Goal: Task Accomplishment & Management: Manage account settings

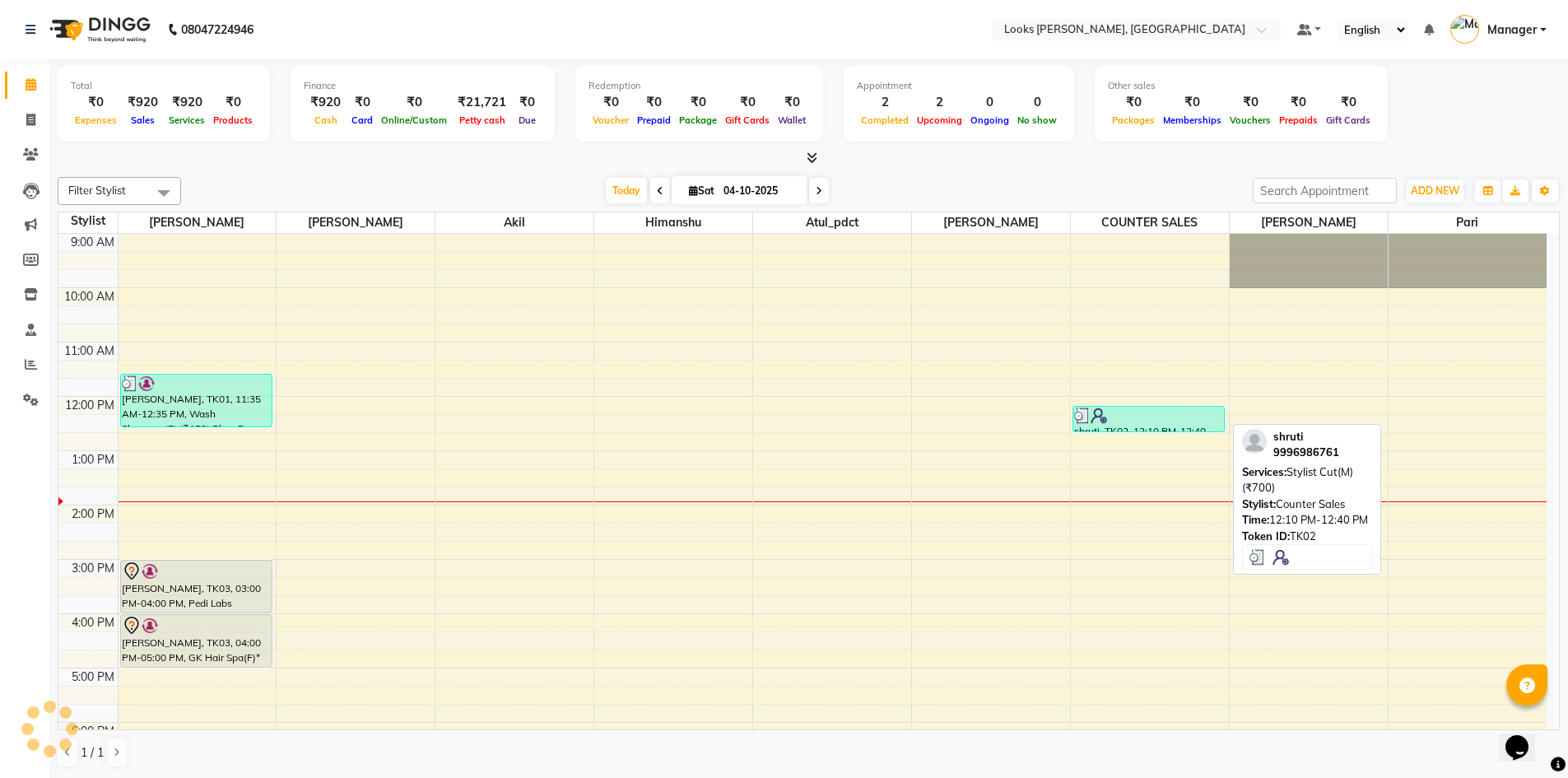
click at [1111, 412] on div at bounding box center [1149, 415] width 149 height 16
select select "3"
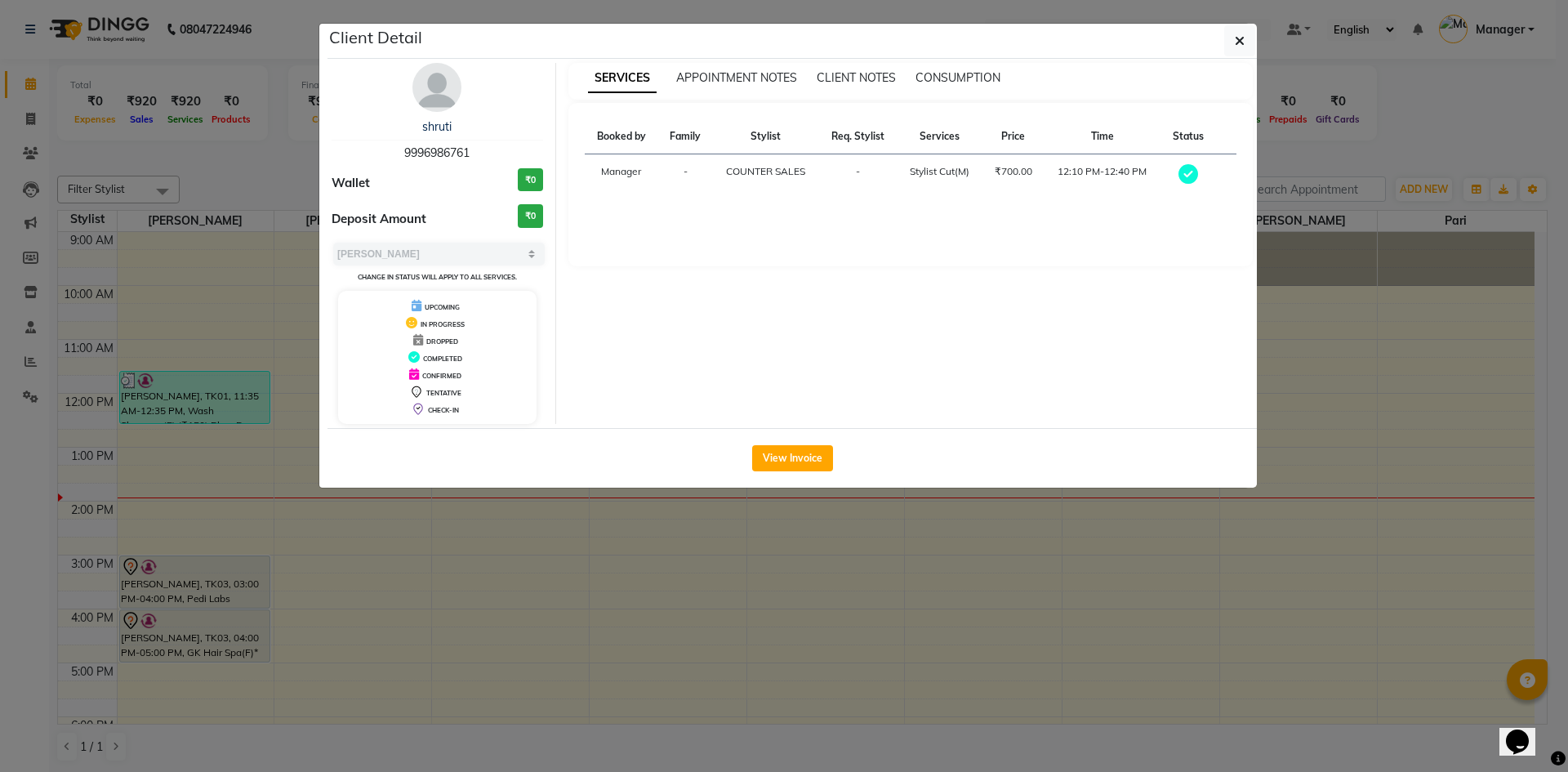
click at [1247, 37] on button "button" at bounding box center [1240, 41] width 31 height 31
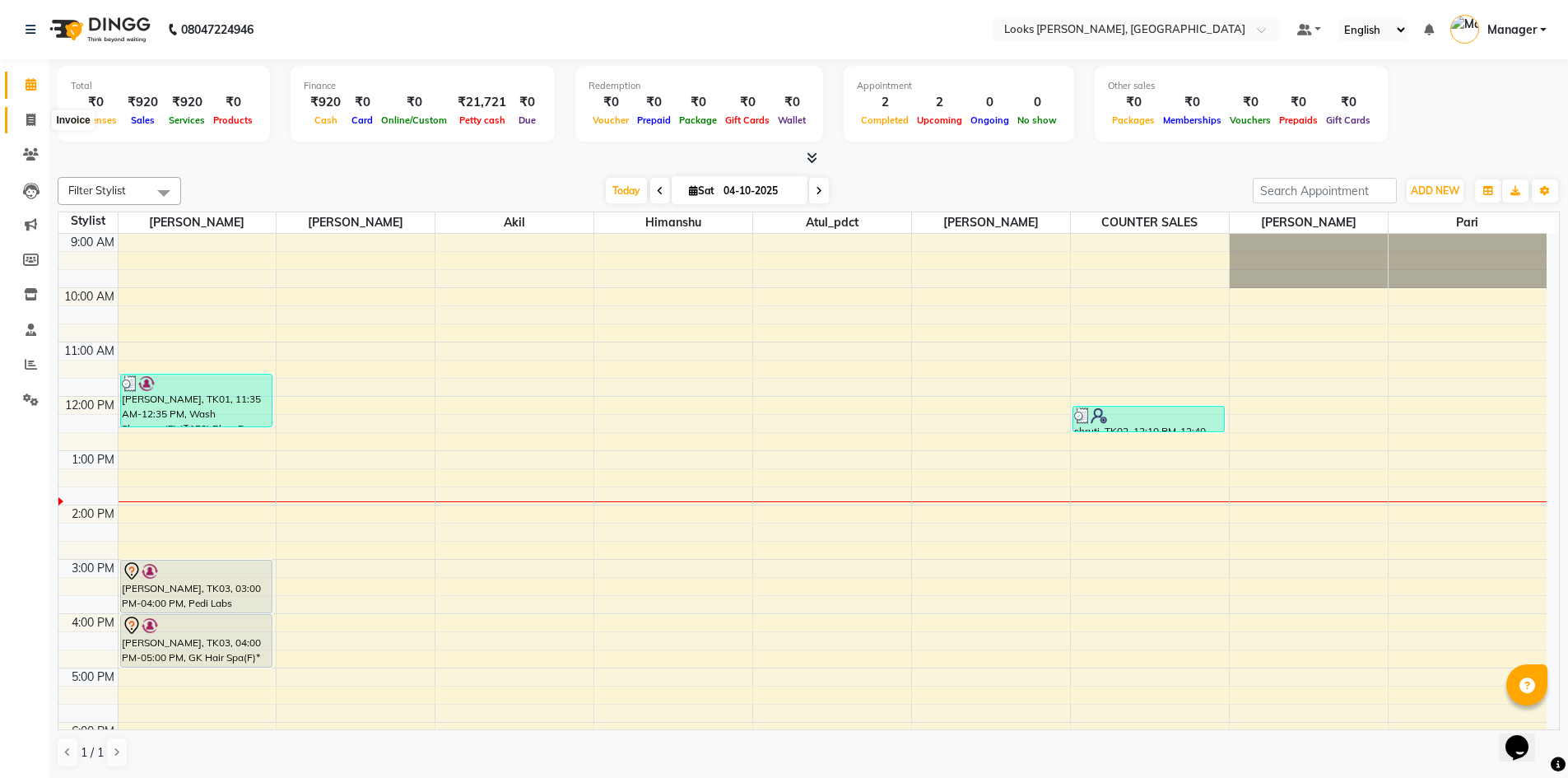
click at [26, 126] on span at bounding box center [31, 120] width 29 height 19
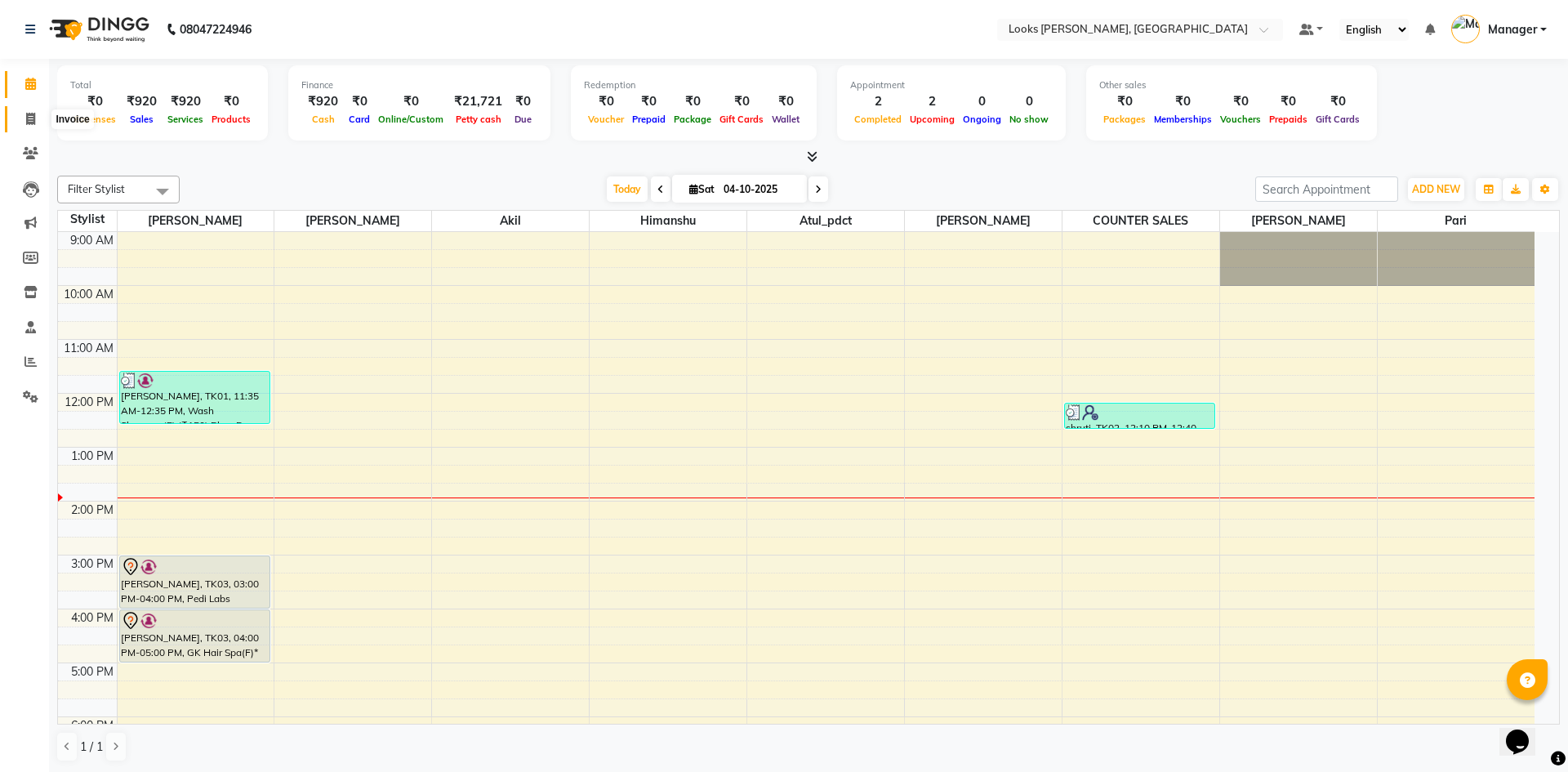
select select "service"
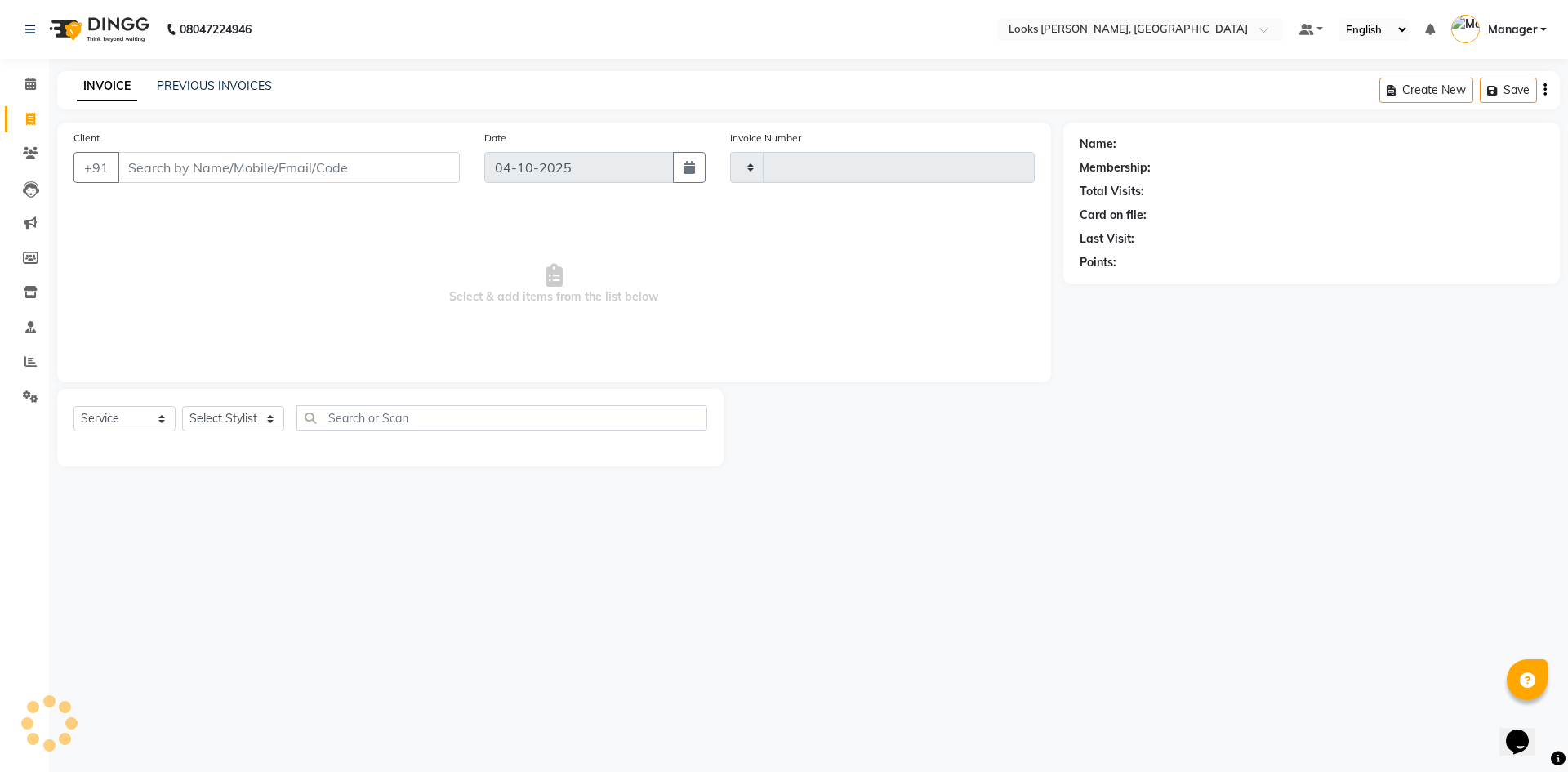
type input "1313"
select select "6017"
drag, startPoint x: 253, startPoint y: 191, endPoint x: 309, endPoint y: 158, distance: 65.0
click at [253, 191] on div "Client +91" at bounding box center [266, 162] width 411 height 67
click at [259, 170] on input "Client" at bounding box center [289, 167] width 342 height 31
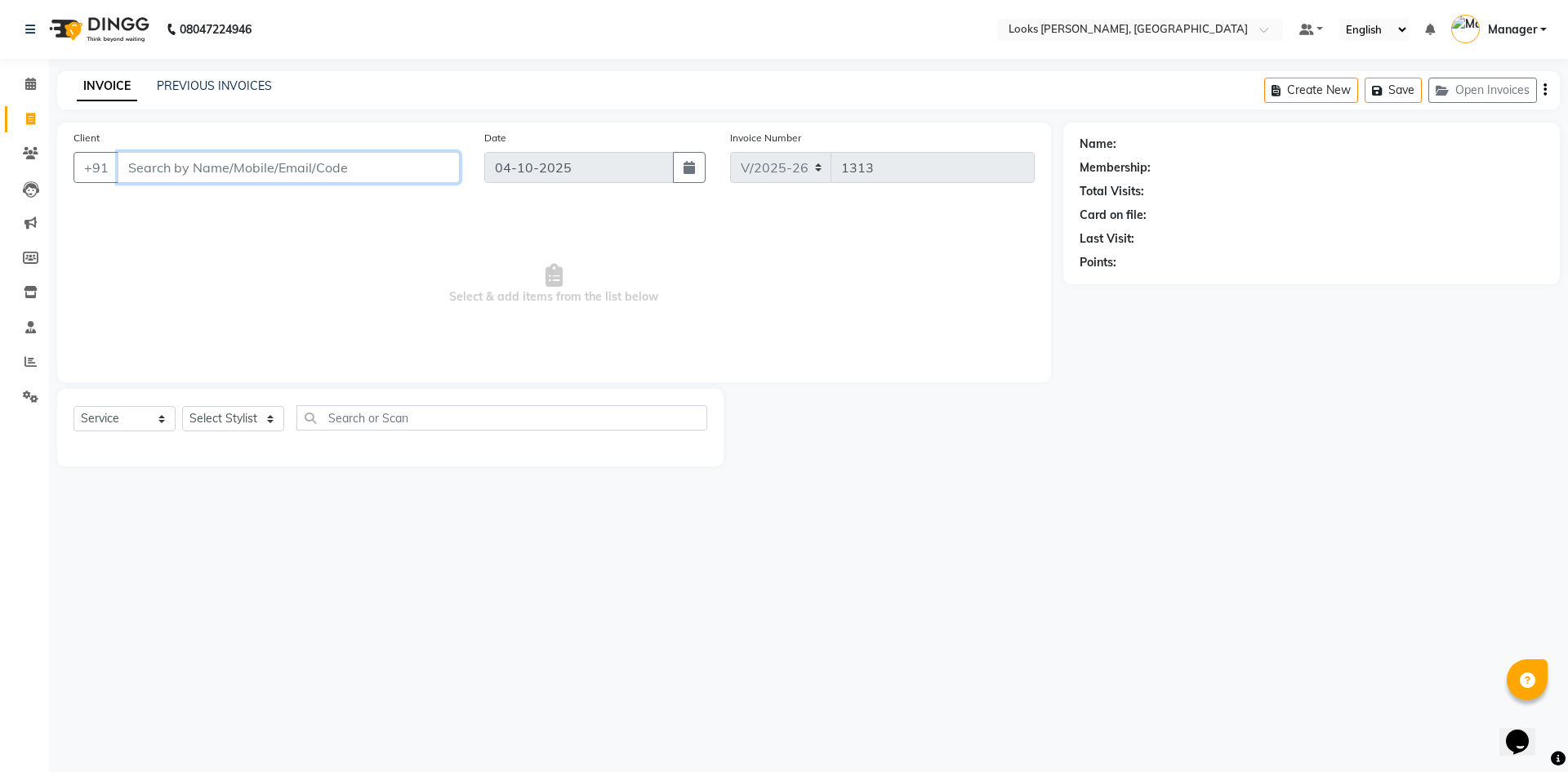
click at [309, 158] on input "Client" at bounding box center [289, 167] width 342 height 31
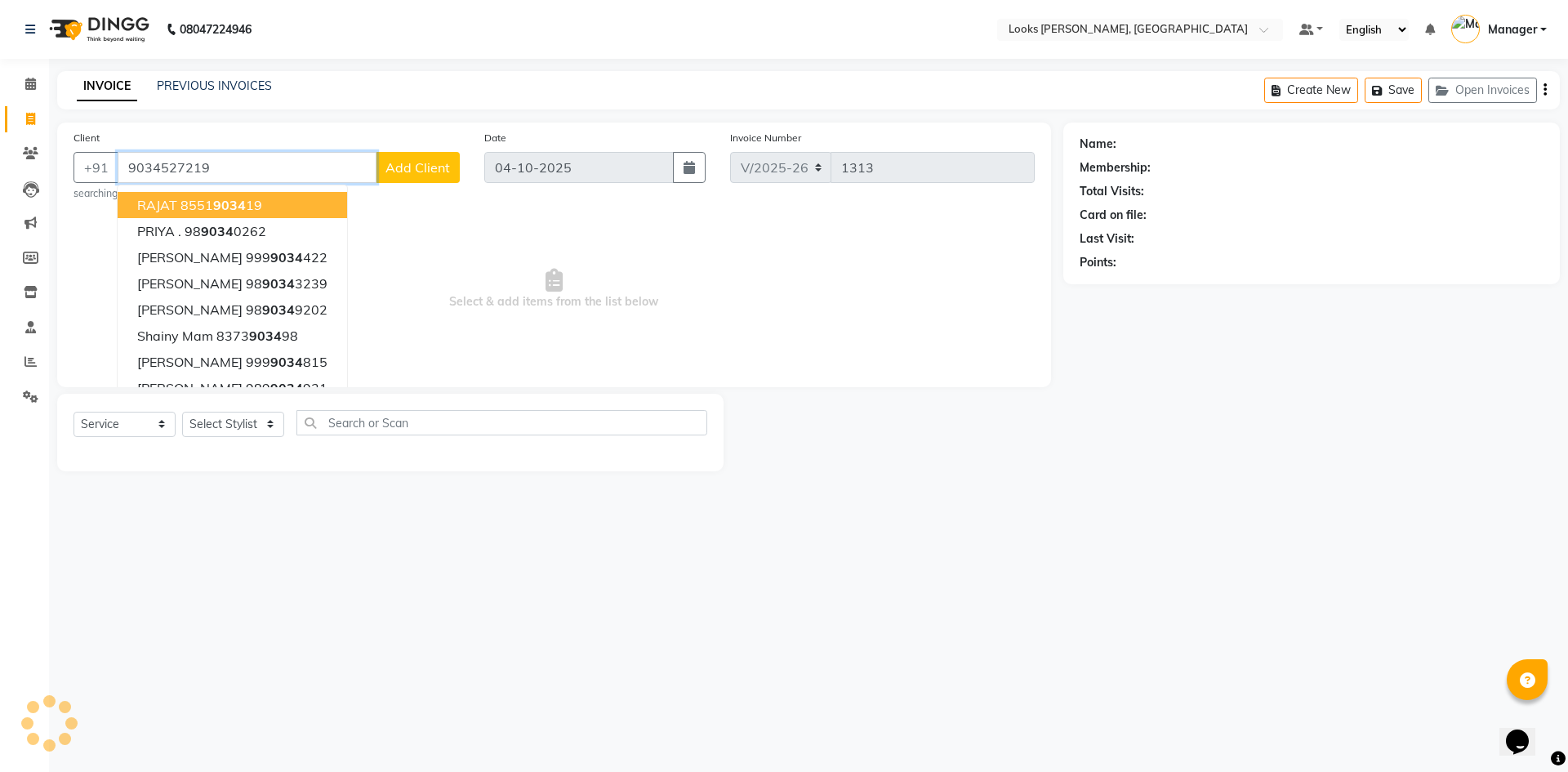
type input "9034527219"
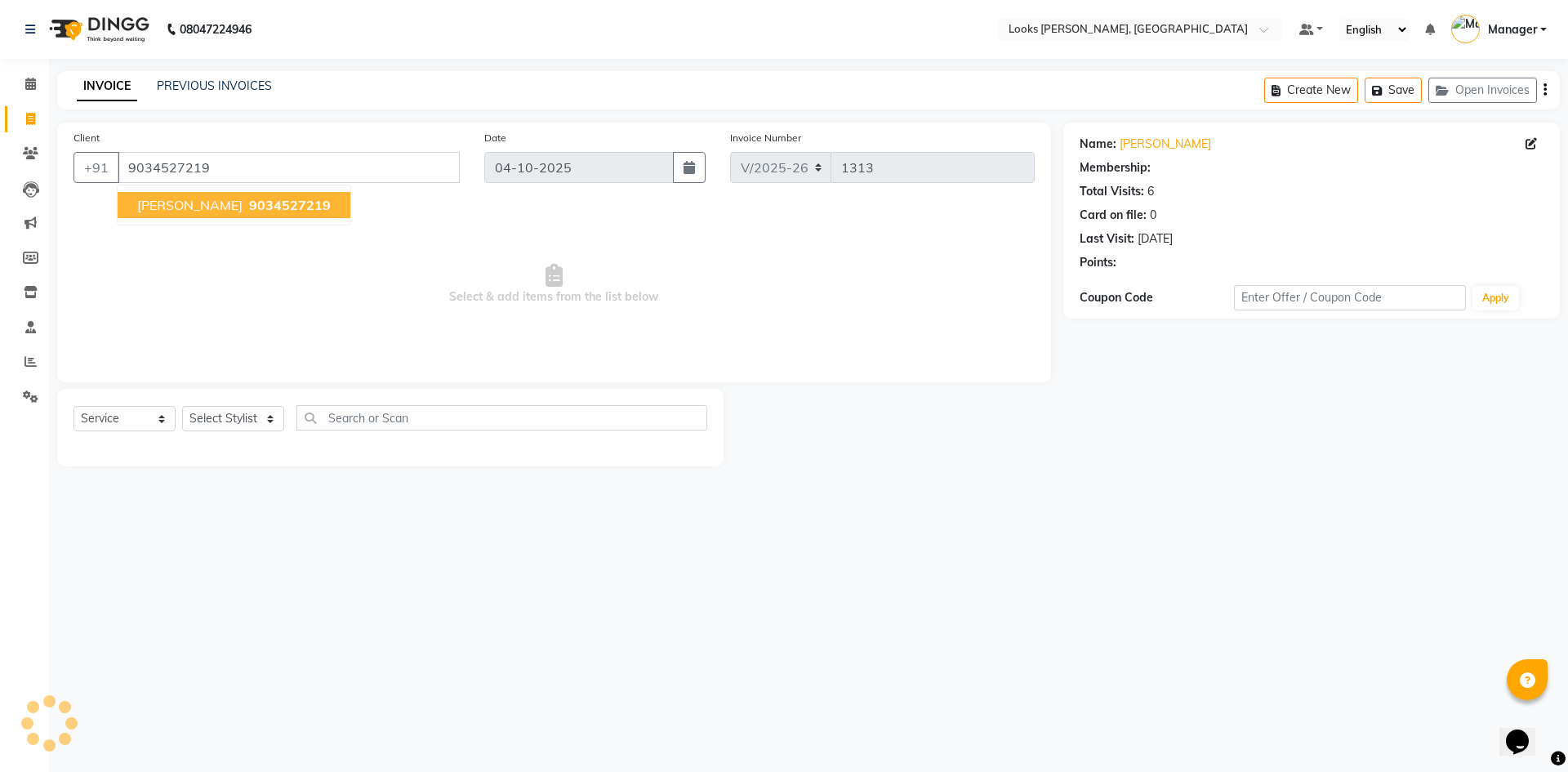
select select "1: Object"
click at [268, 209] on span "9034527219" at bounding box center [290, 204] width 81 height 16
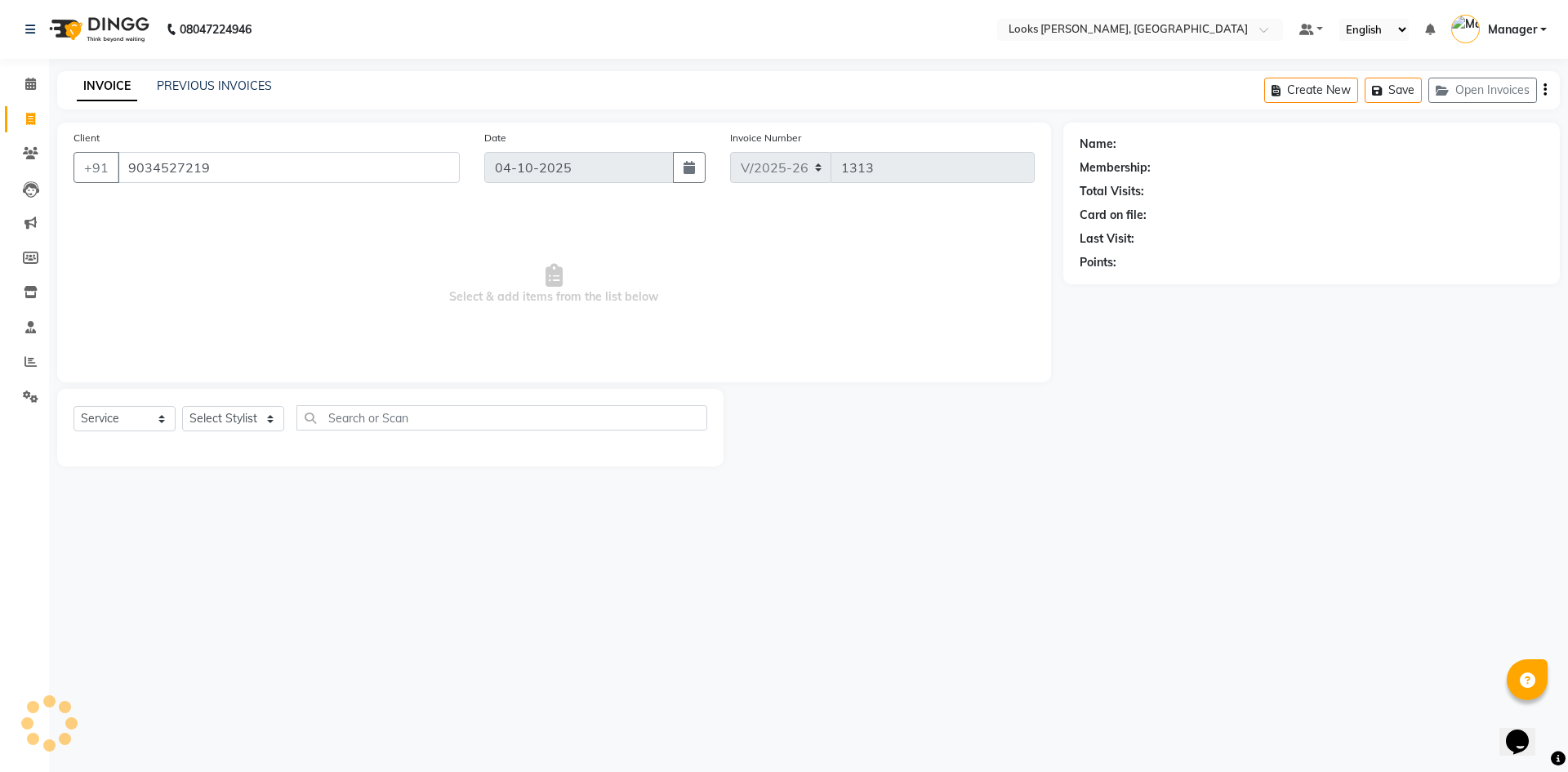
select select "1: Object"
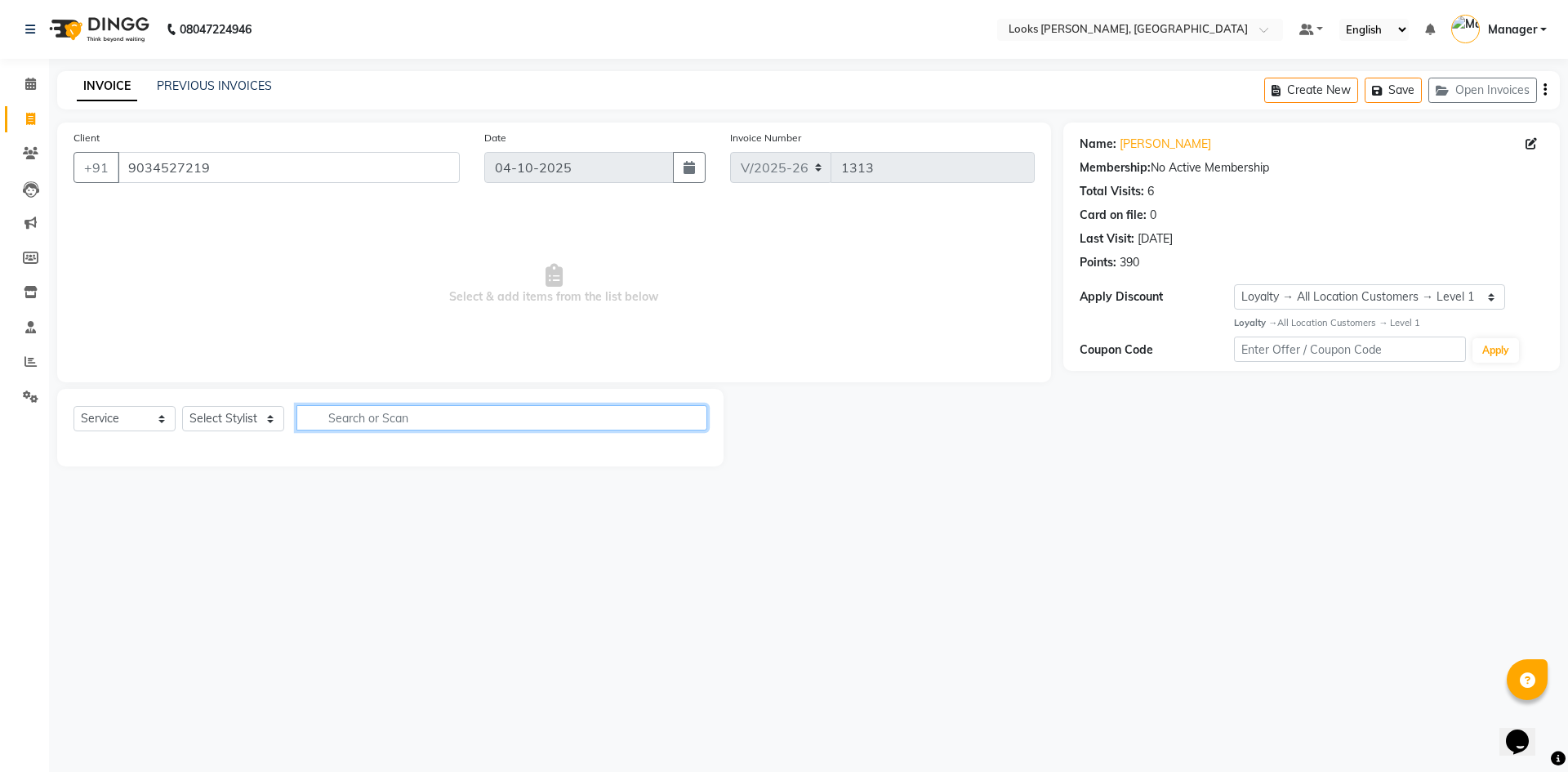
click at [391, 423] on input "text" at bounding box center [502, 418] width 411 height 25
click at [397, 414] on input "text" at bounding box center [502, 418] width 411 height 25
click at [406, 418] on input "text" at bounding box center [502, 418] width 411 height 25
click at [370, 425] on input "text" at bounding box center [502, 418] width 411 height 25
type input "cut"
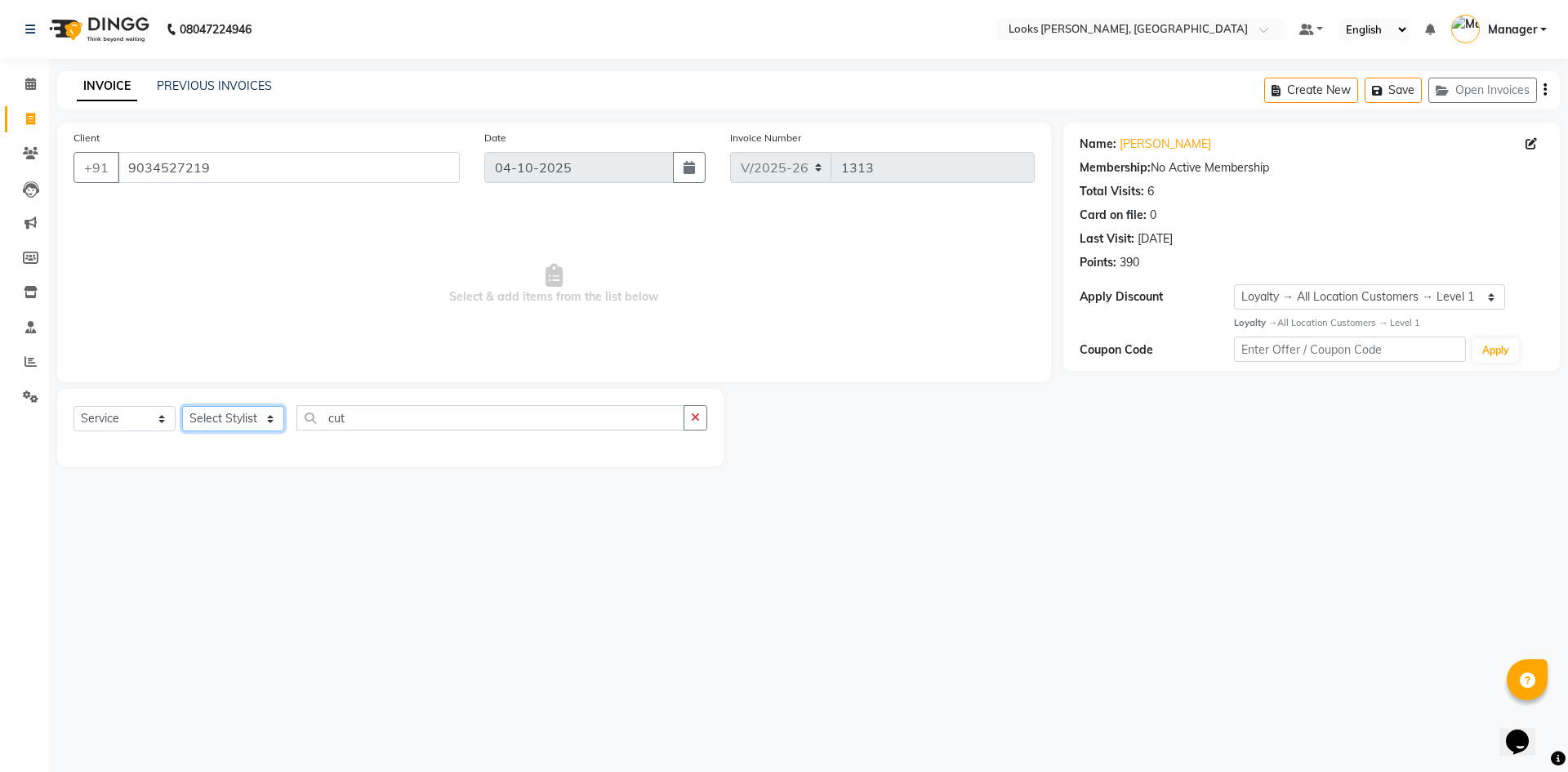
drag, startPoint x: 213, startPoint y: 425, endPoint x: 1413, endPoint y: 680, distance: 1226.8
click at [216, 425] on select "Select Stylist [PERSON_NAME] [PERSON_NAME] Atul_pdct BRM_MASTER COUNTER SALES […" at bounding box center [233, 419] width 102 height 25
click at [274, 417] on select "Select Stylist [PERSON_NAME] [PERSON_NAME] Atul_pdct BRM_MASTER COUNTER SALES […" at bounding box center [233, 419] width 102 height 25
click at [271, 416] on select "Select Stylist [PERSON_NAME] [PERSON_NAME] Atul_pdct BRM_MASTER COUNTER SALES […" at bounding box center [233, 419] width 102 height 25
select select "67379"
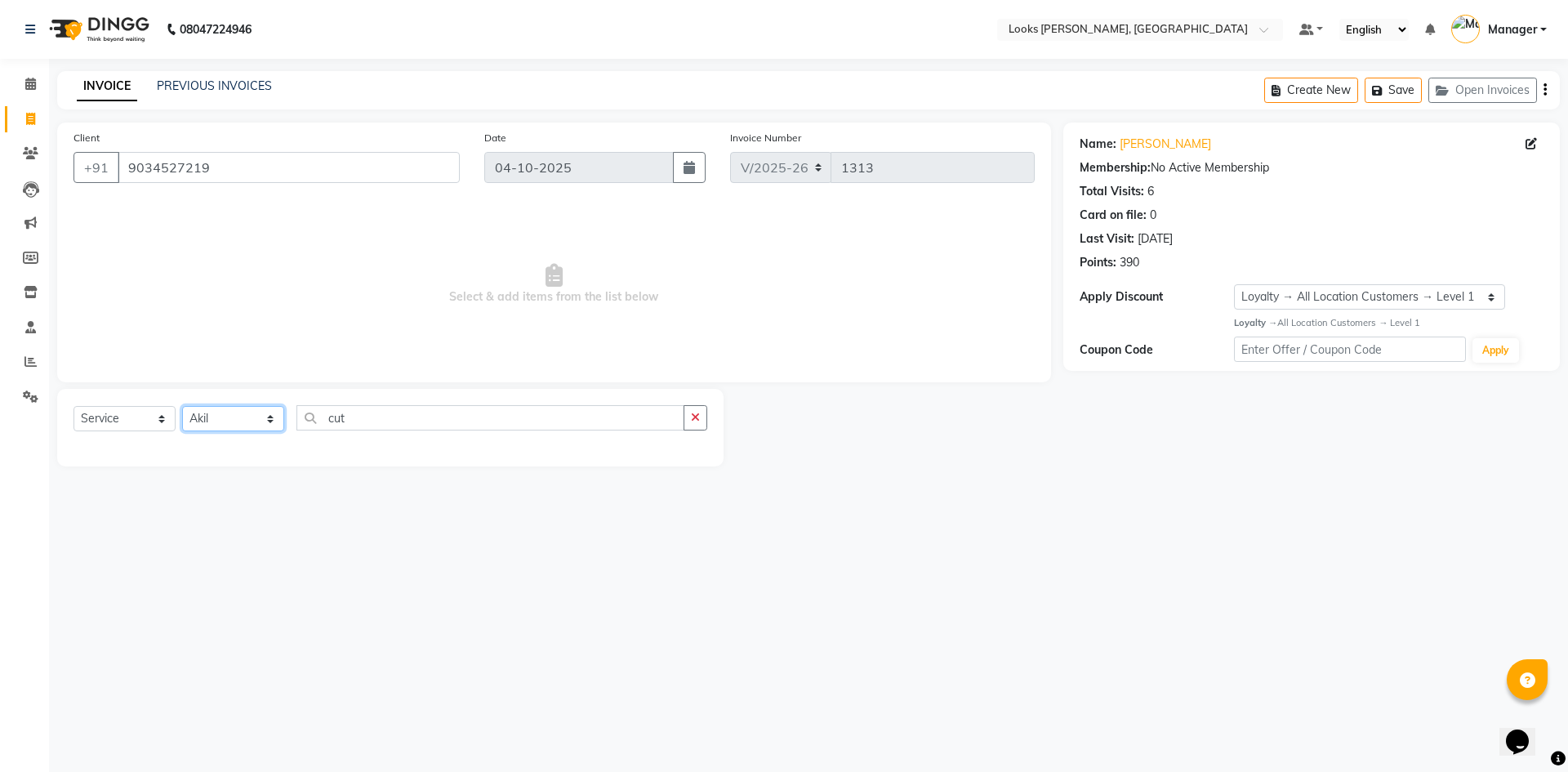
click at [182, 406] on select "Select Stylist [PERSON_NAME] [PERSON_NAME] Atul_pdct BRM_MASTER COUNTER SALES […" at bounding box center [233, 419] width 102 height 25
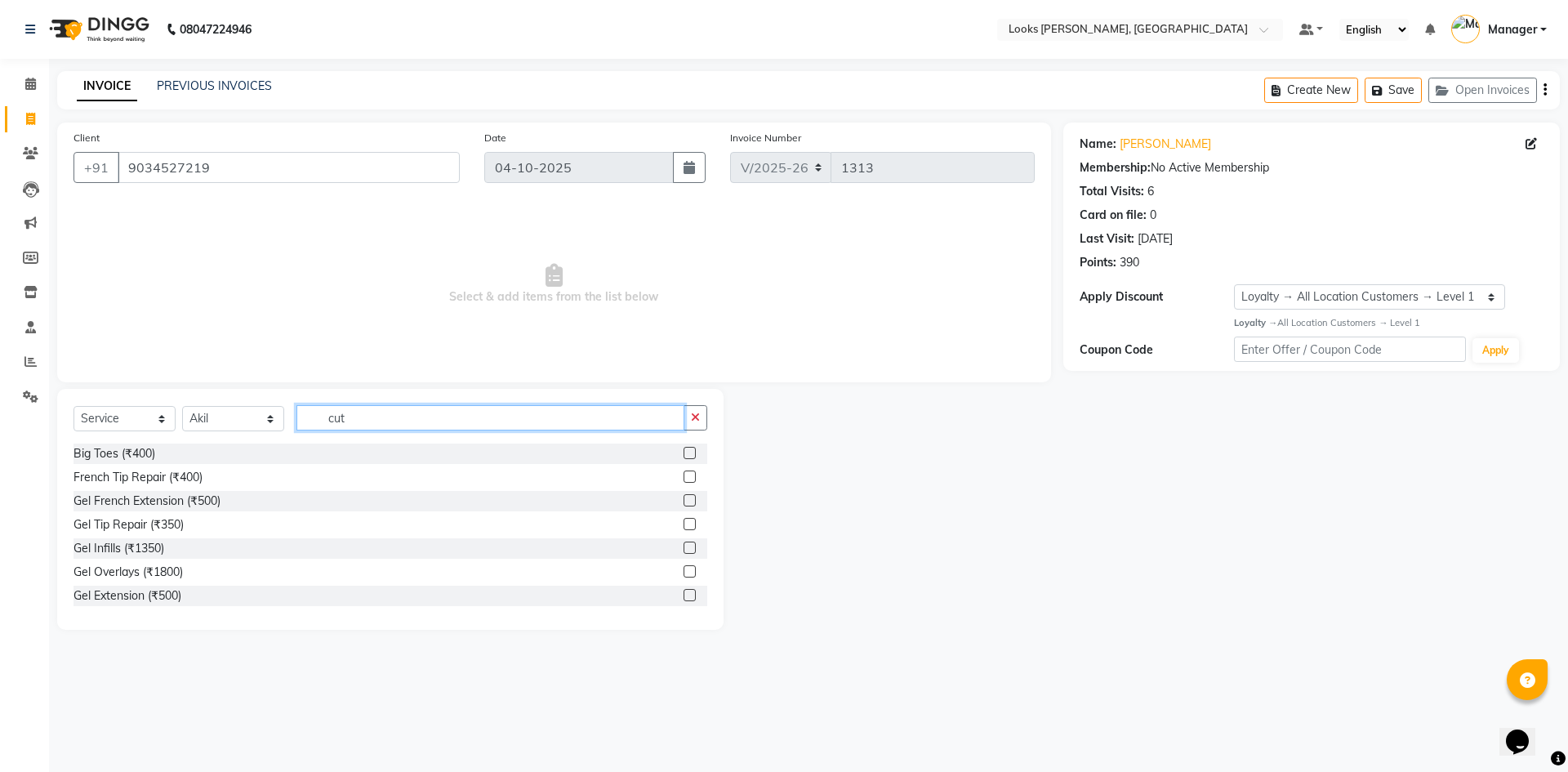
click at [359, 424] on input "cut" at bounding box center [491, 418] width 388 height 25
type input "cut"
click at [684, 503] on label at bounding box center [690, 500] width 12 height 12
click at [684, 503] on input "checkbox" at bounding box center [689, 501] width 11 height 11
checkbox input "true"
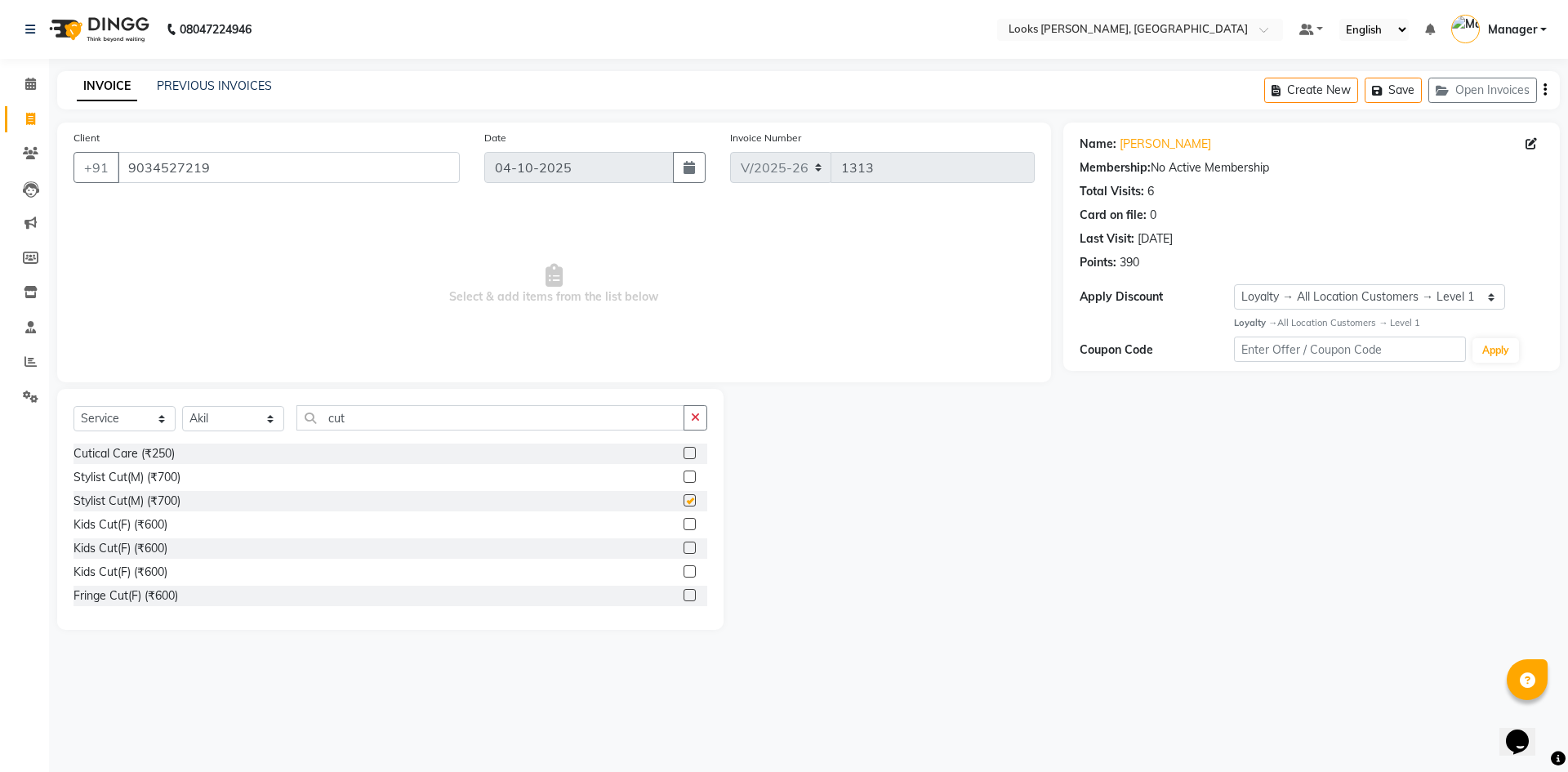
select select "67379"
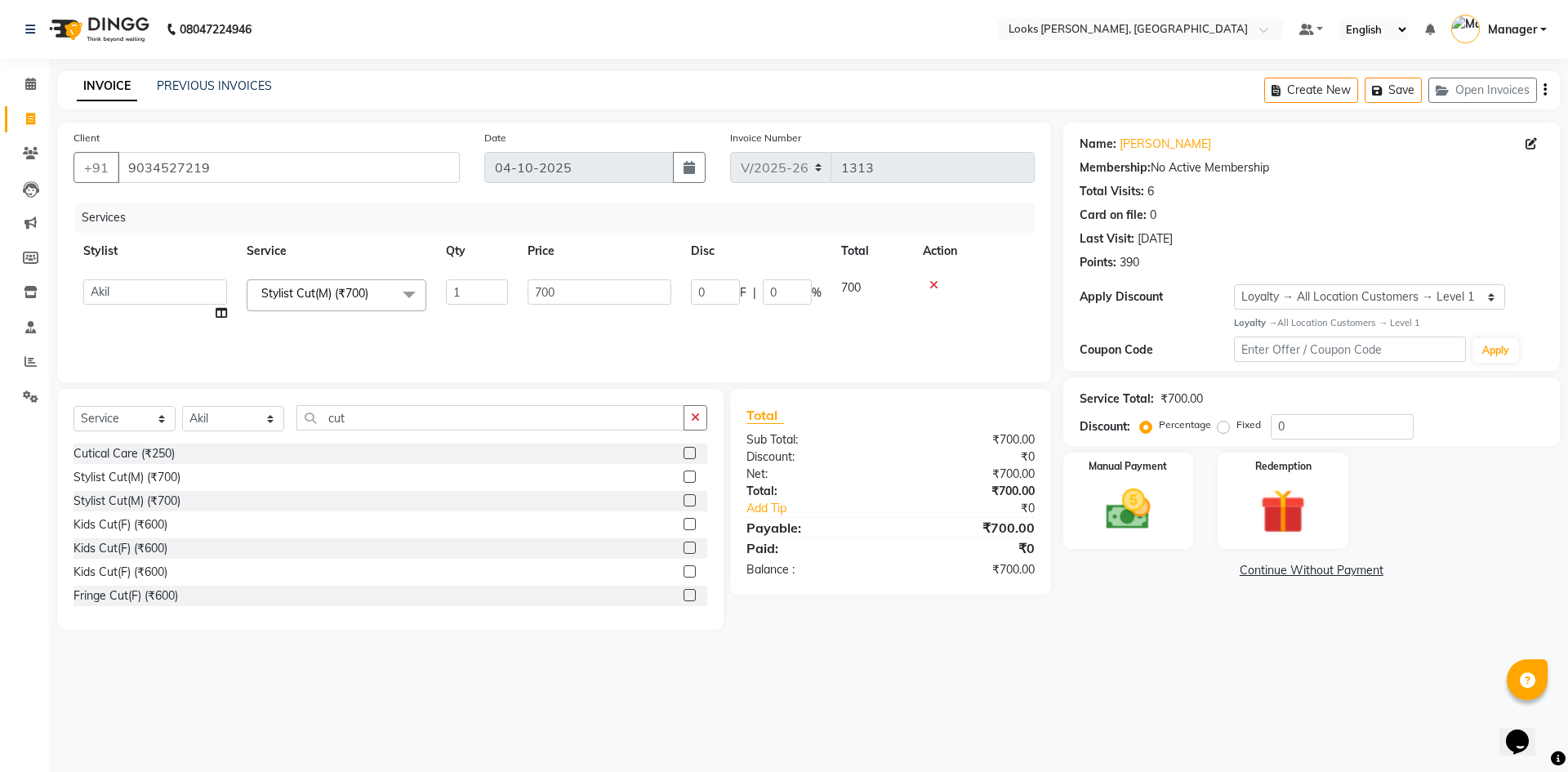
checkbox input "false"
drag, startPoint x: 596, startPoint y: 300, endPoint x: 577, endPoint y: 298, distance: 19.1
click at [535, 294] on td "700" at bounding box center [522, 297] width 164 height 54
select select "67379"
click at [594, 294] on input "700" at bounding box center [600, 292] width 144 height 25
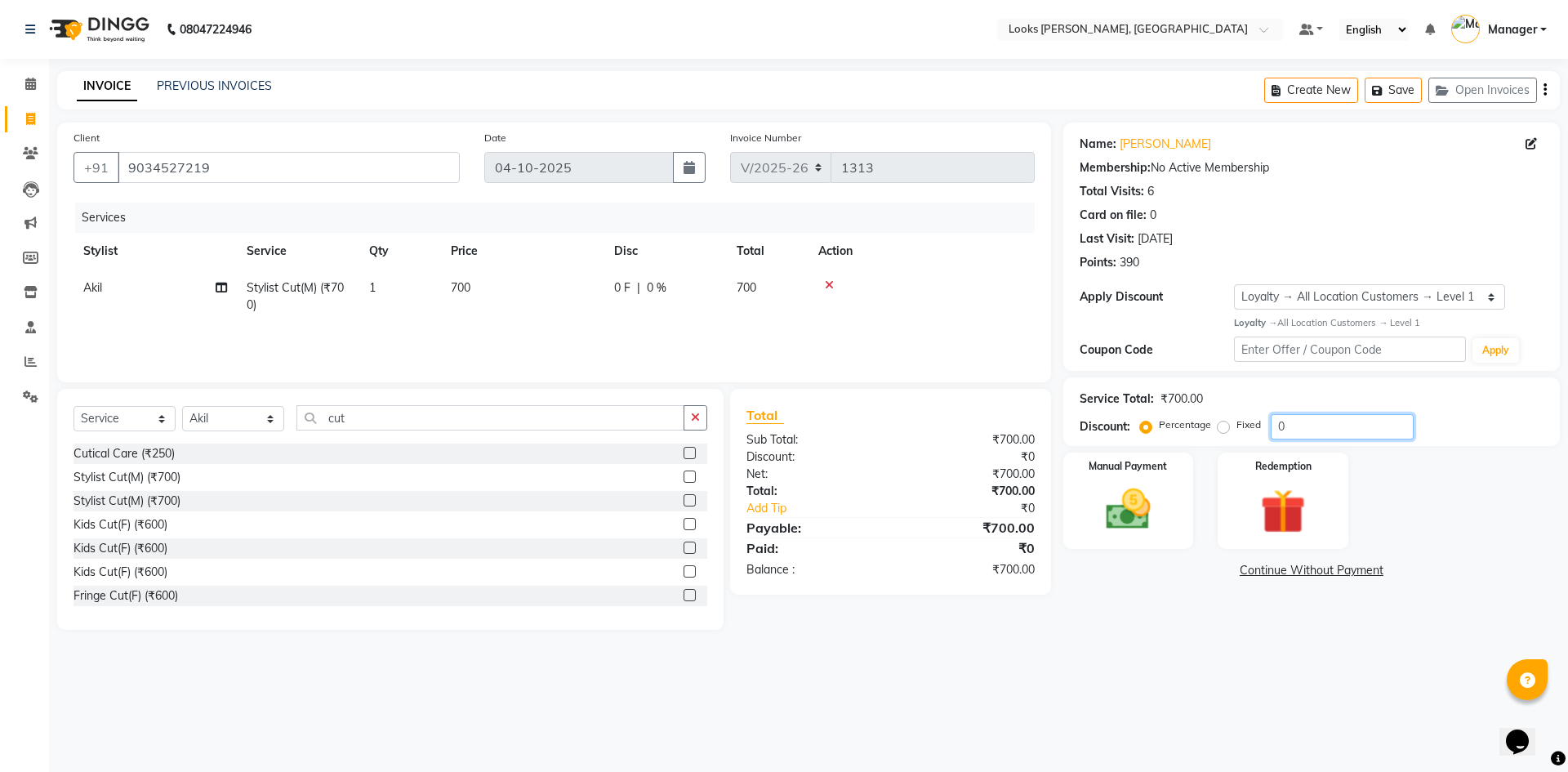
click at [1271, 429] on input "0" at bounding box center [1342, 427] width 143 height 25
type input "50"
click at [1175, 703] on div "08047224946 Select Location × Looks [GEOGRAPHIC_DATA], [GEOGRAPHIC_DATA] Defaul…" at bounding box center [784, 386] width 1568 height 772
click at [1143, 521] on img at bounding box center [1128, 510] width 76 height 54
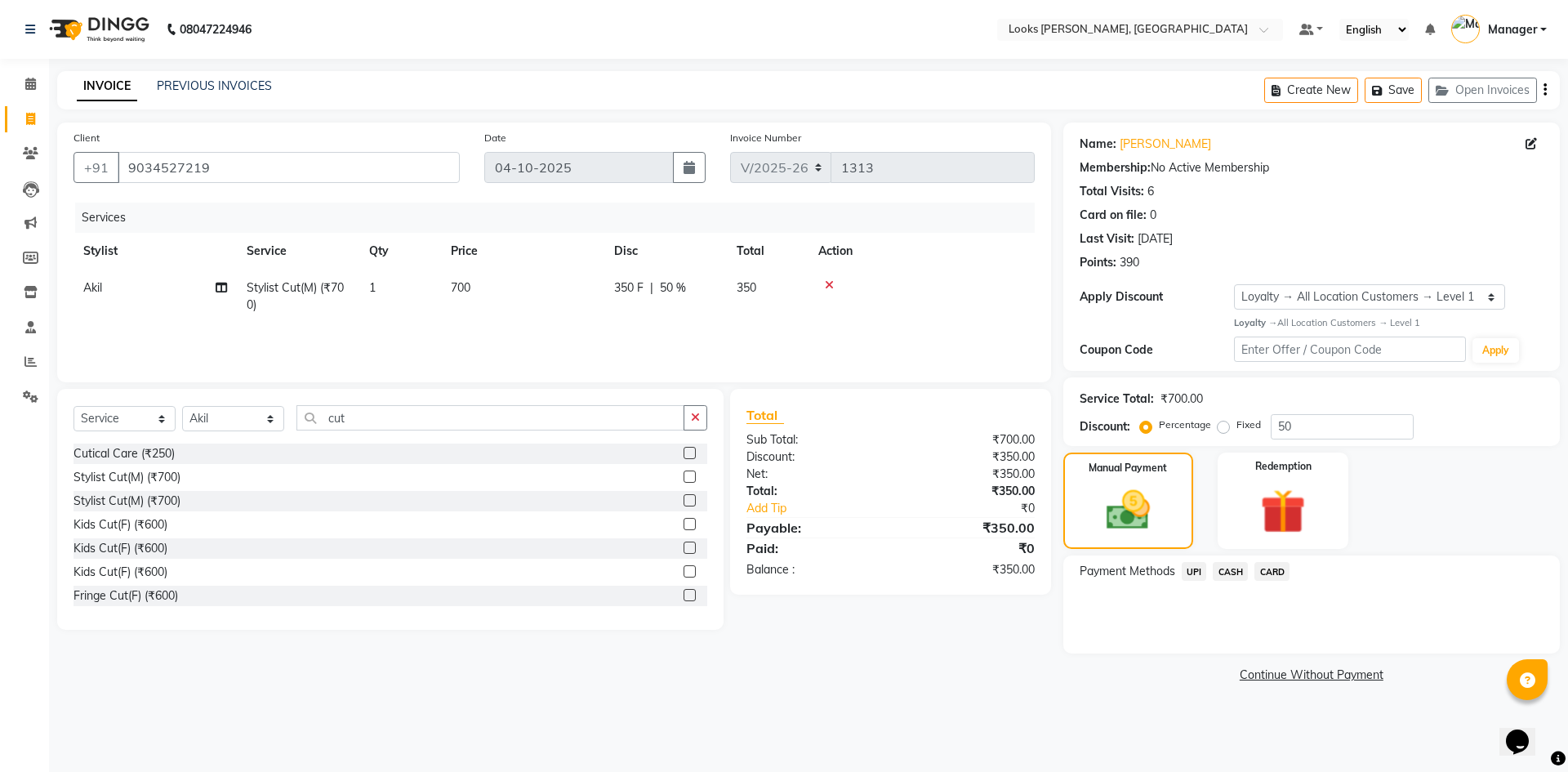
click at [1204, 575] on span "UPI" at bounding box center [1194, 571] width 25 height 19
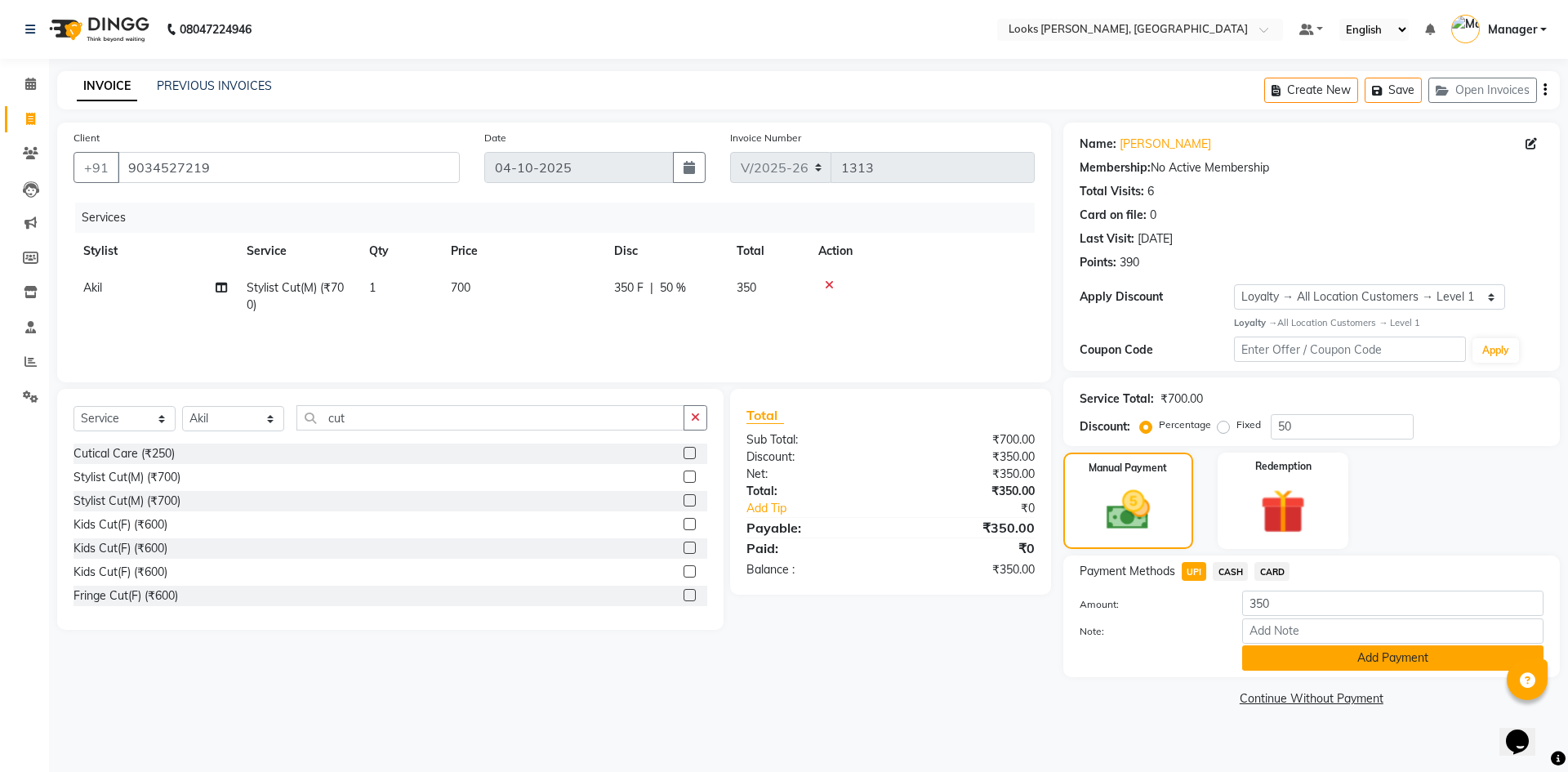
click at [1337, 659] on button "Add Payment" at bounding box center [1393, 658] width 302 height 25
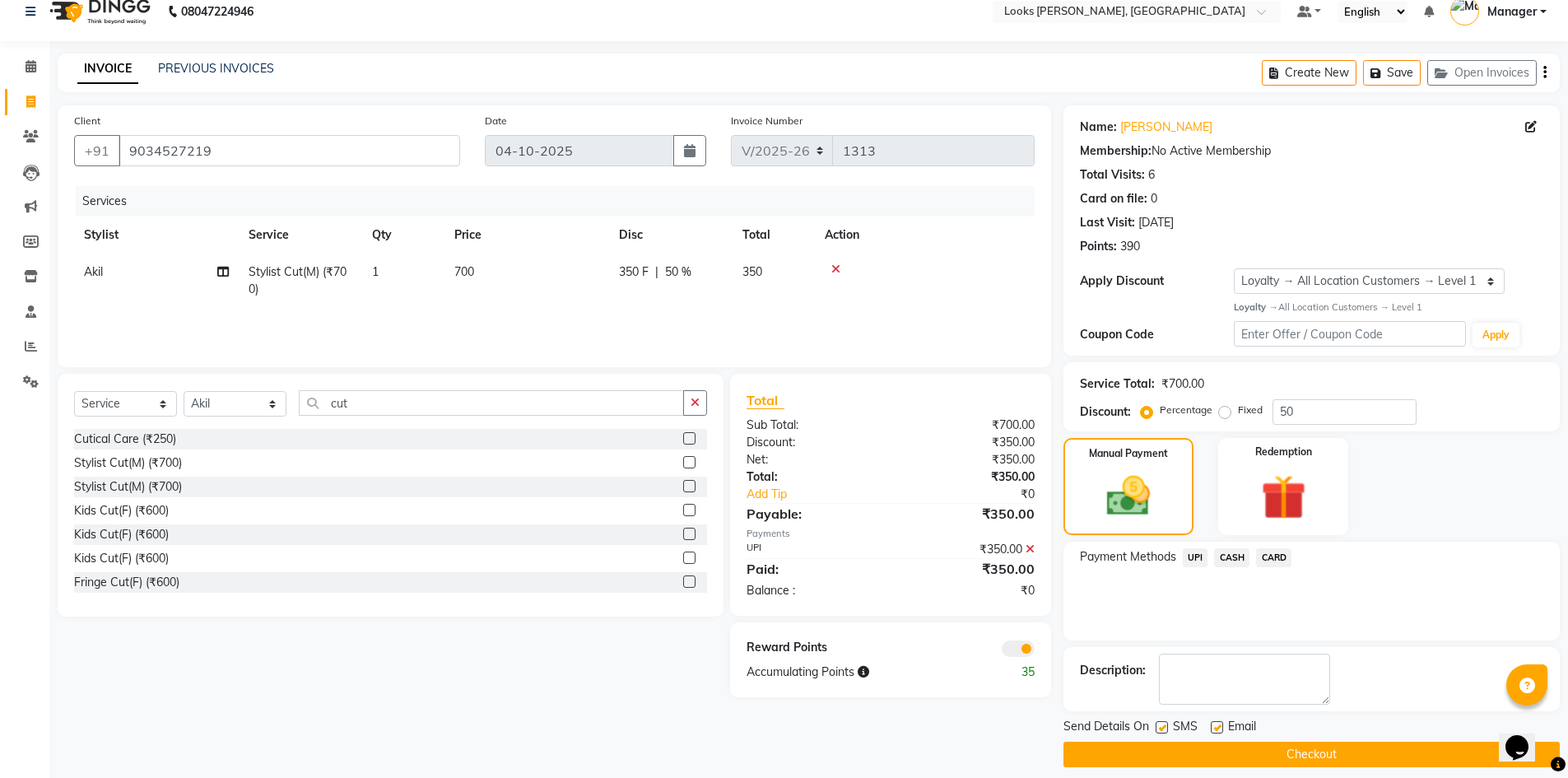
scroll to position [32, 0]
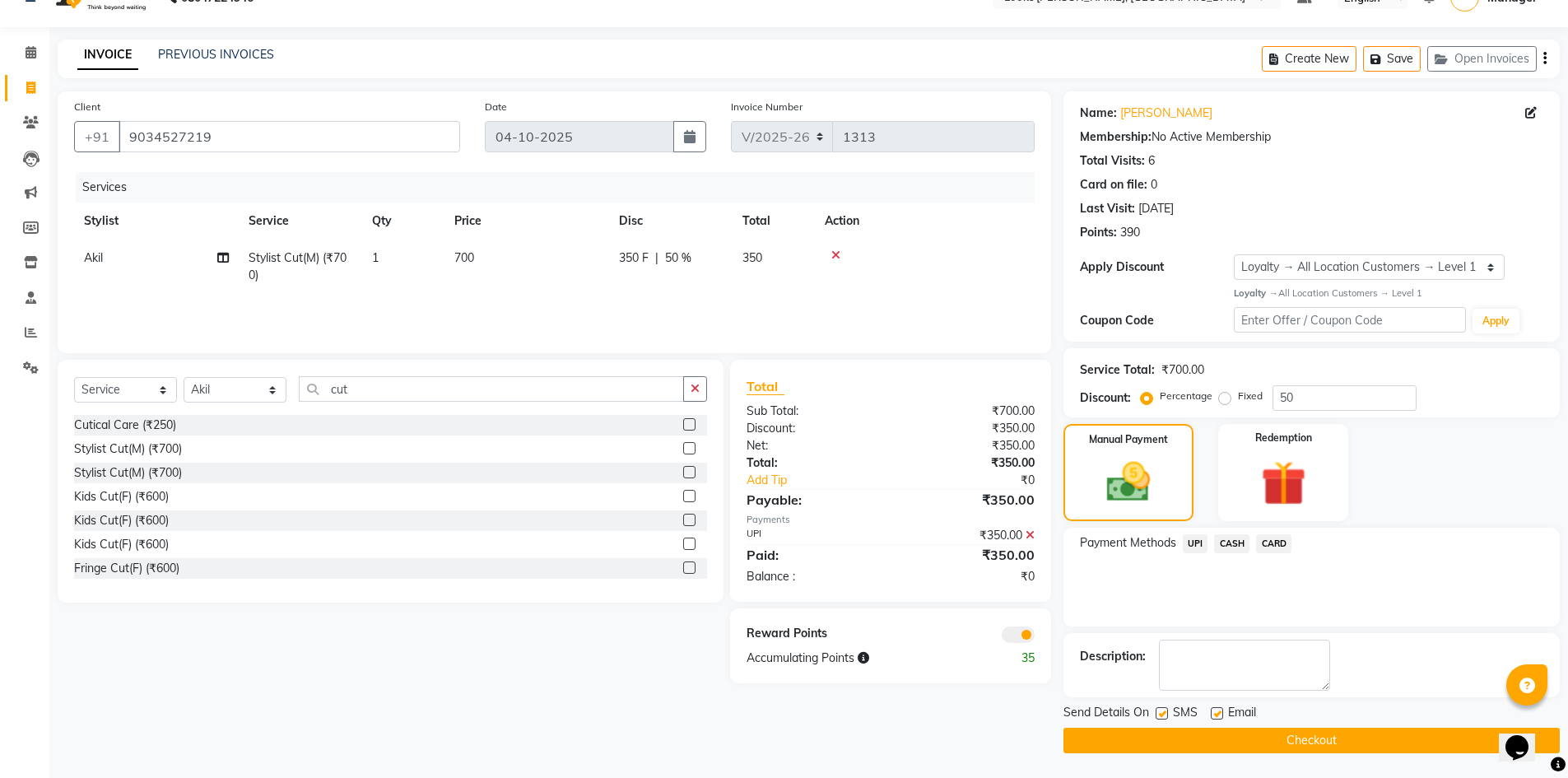
click at [1304, 733] on button "Checkout" at bounding box center [1311, 740] width 496 height 26
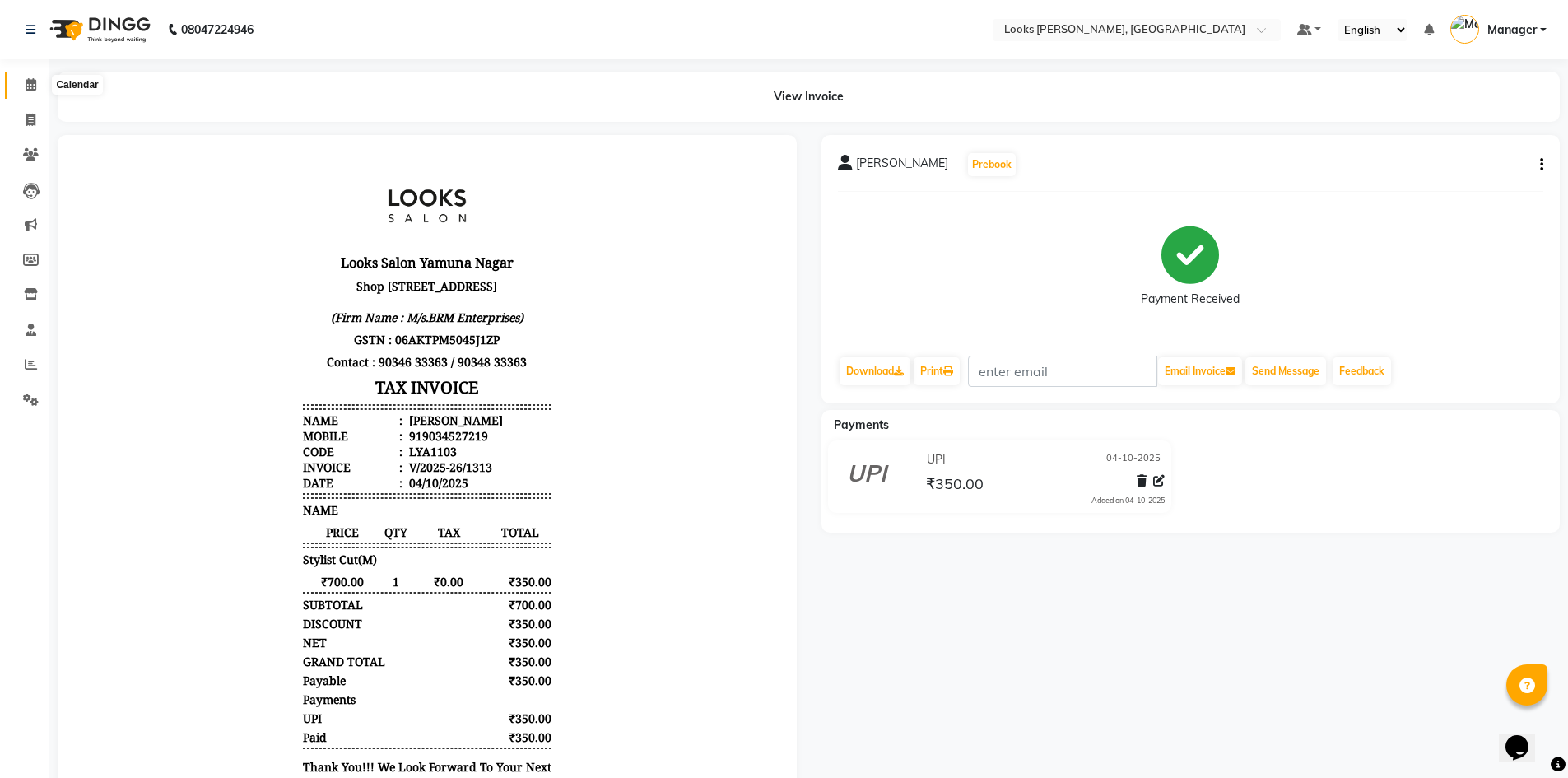
drag, startPoint x: 26, startPoint y: 87, endPoint x: 54, endPoint y: 80, distance: 28.9
click at [26, 87] on icon at bounding box center [31, 85] width 11 height 12
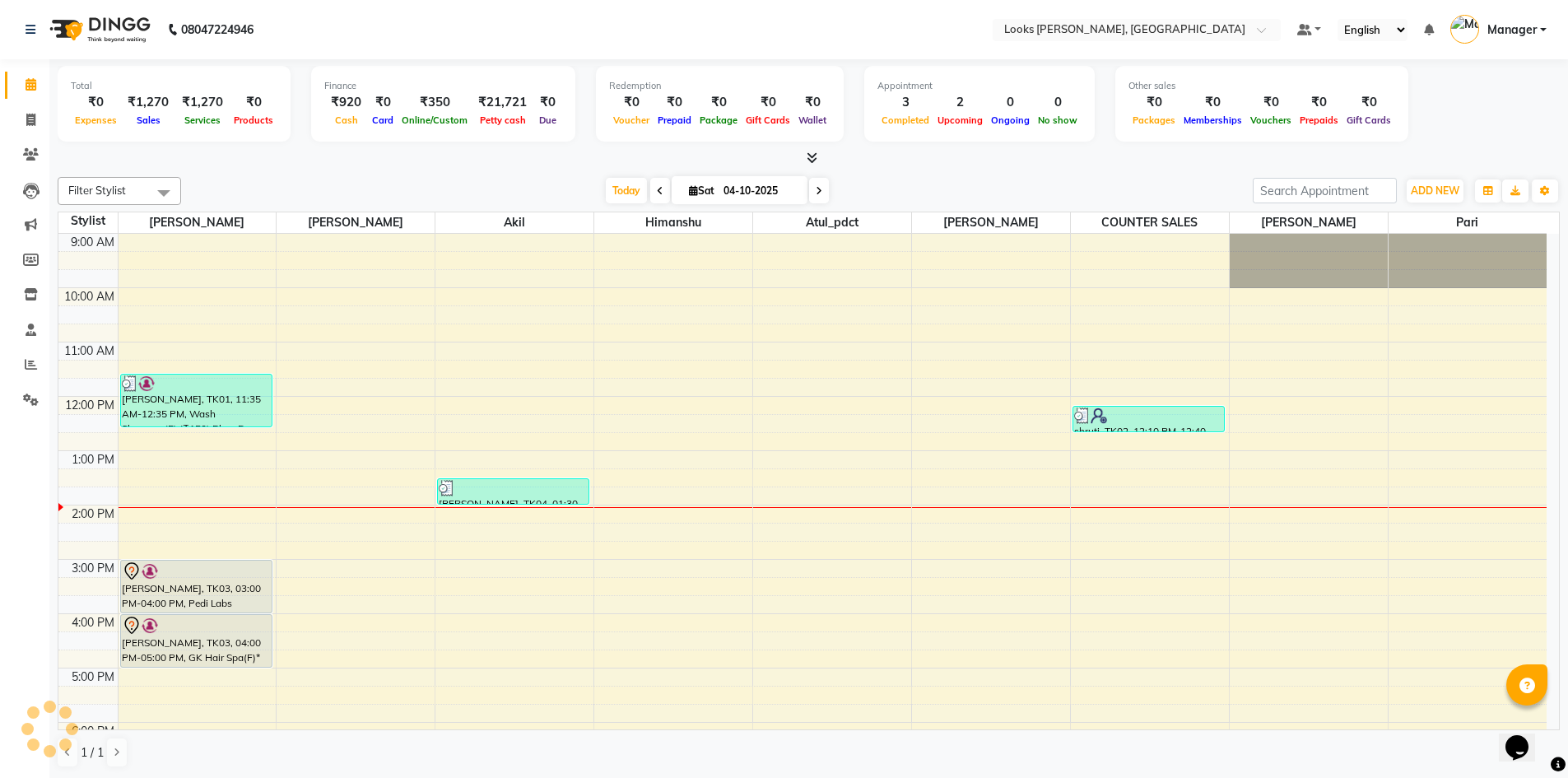
scroll to position [125, 0]
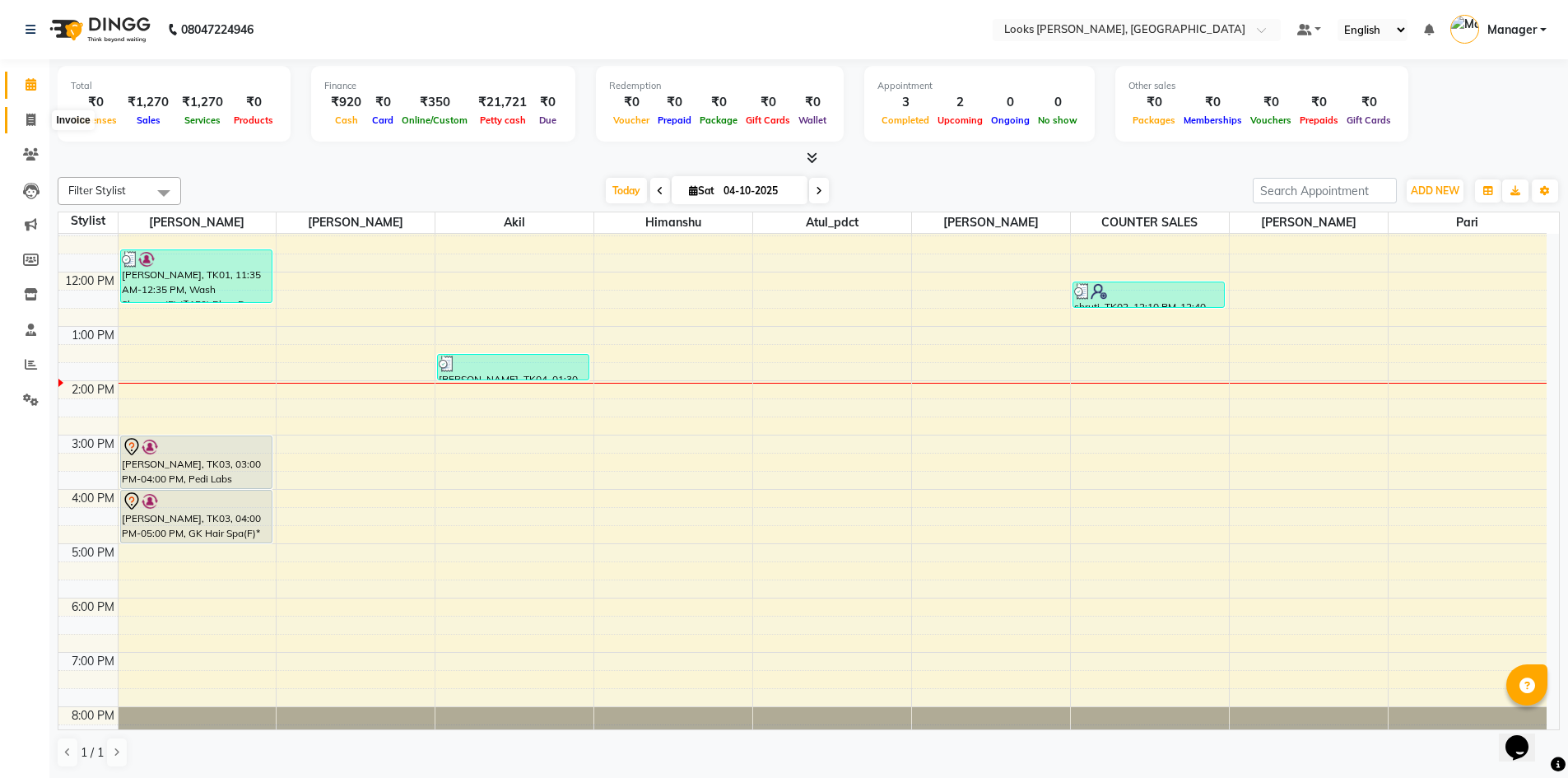
click at [33, 121] on icon at bounding box center [31, 120] width 9 height 12
select select "6017"
select select "service"
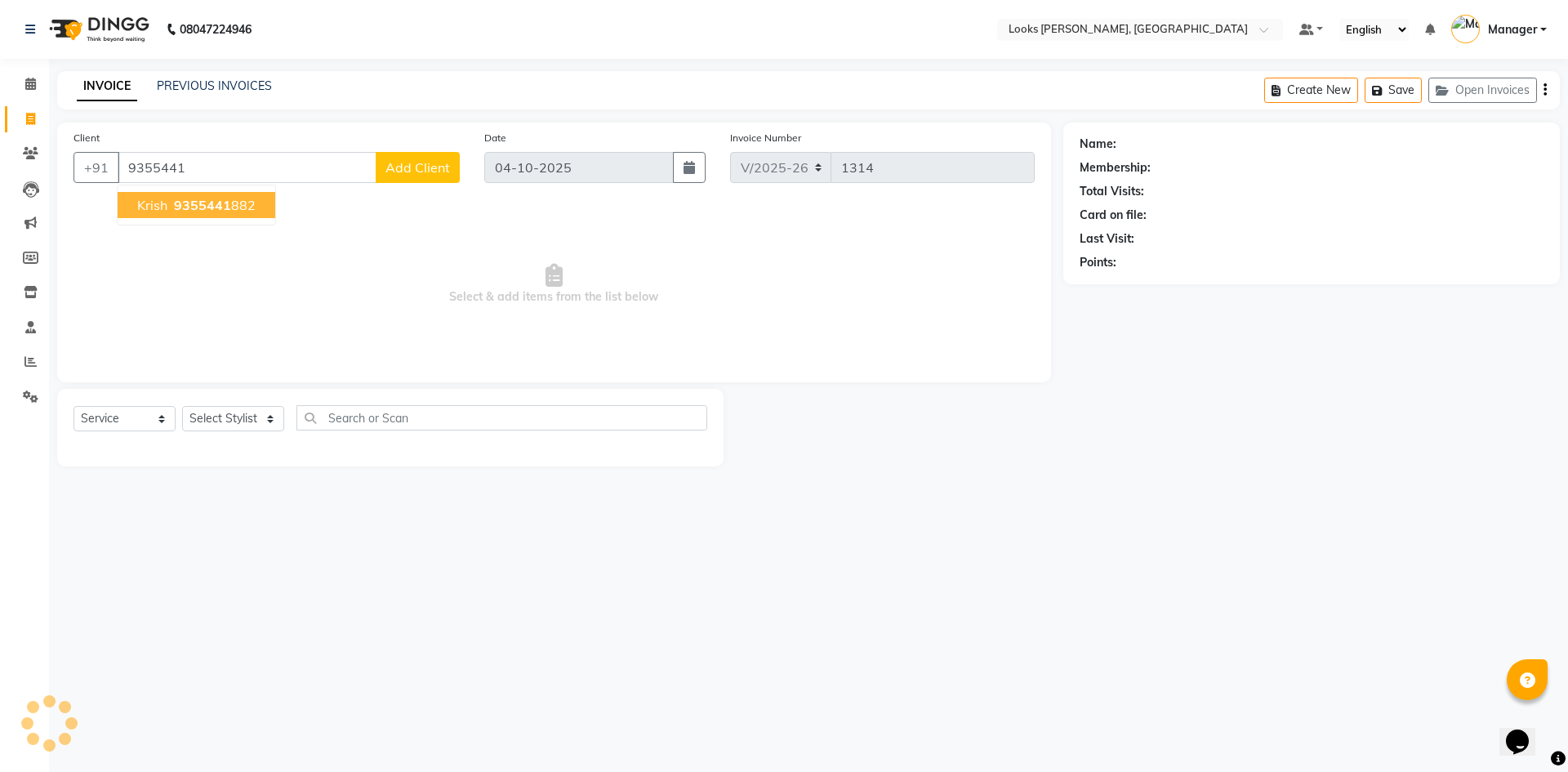
click at [240, 213] on ngb-highlight "9355441 882" at bounding box center [213, 204] width 85 height 16
type input "9355441882"
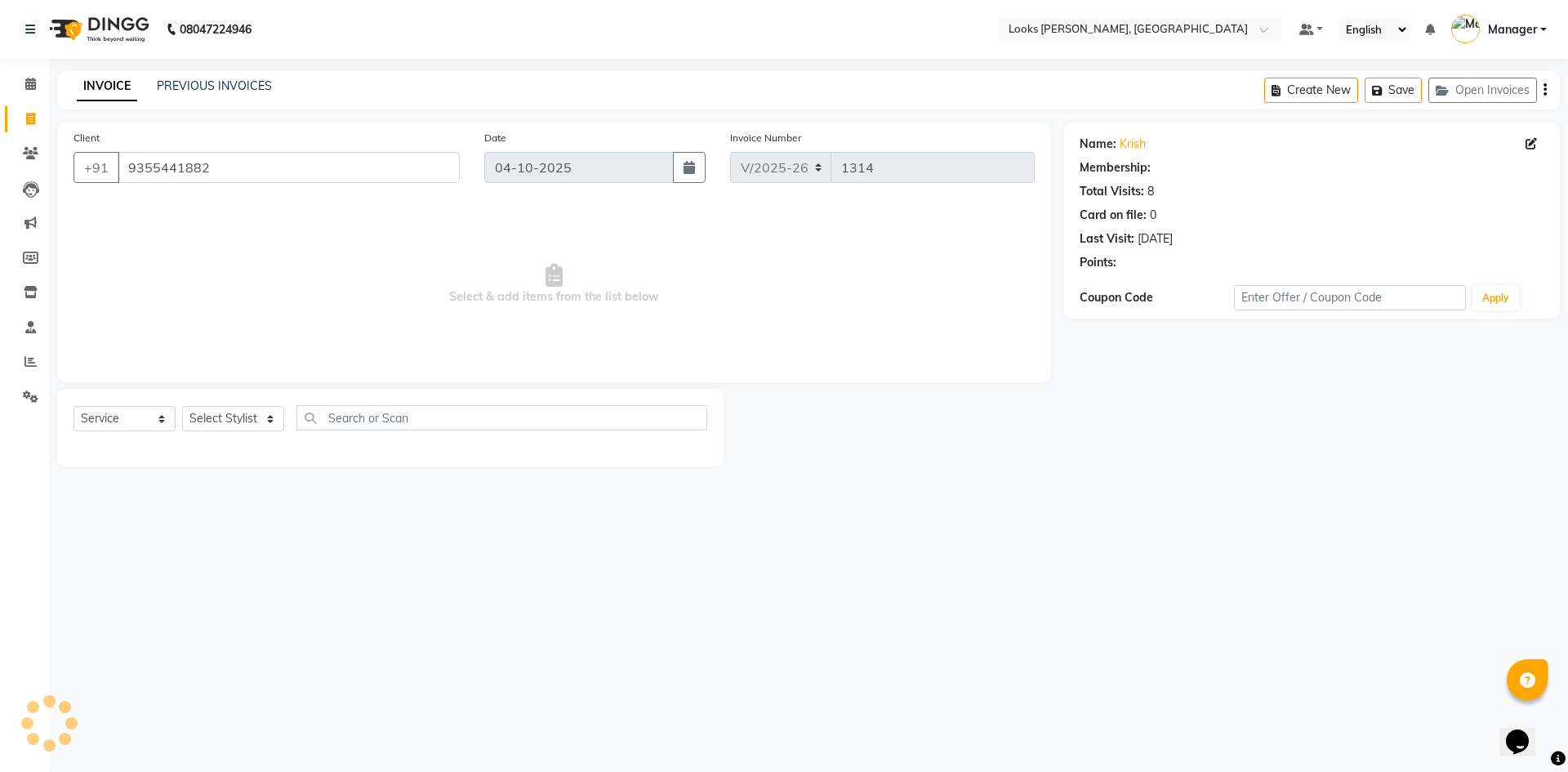
select select "1: Object"
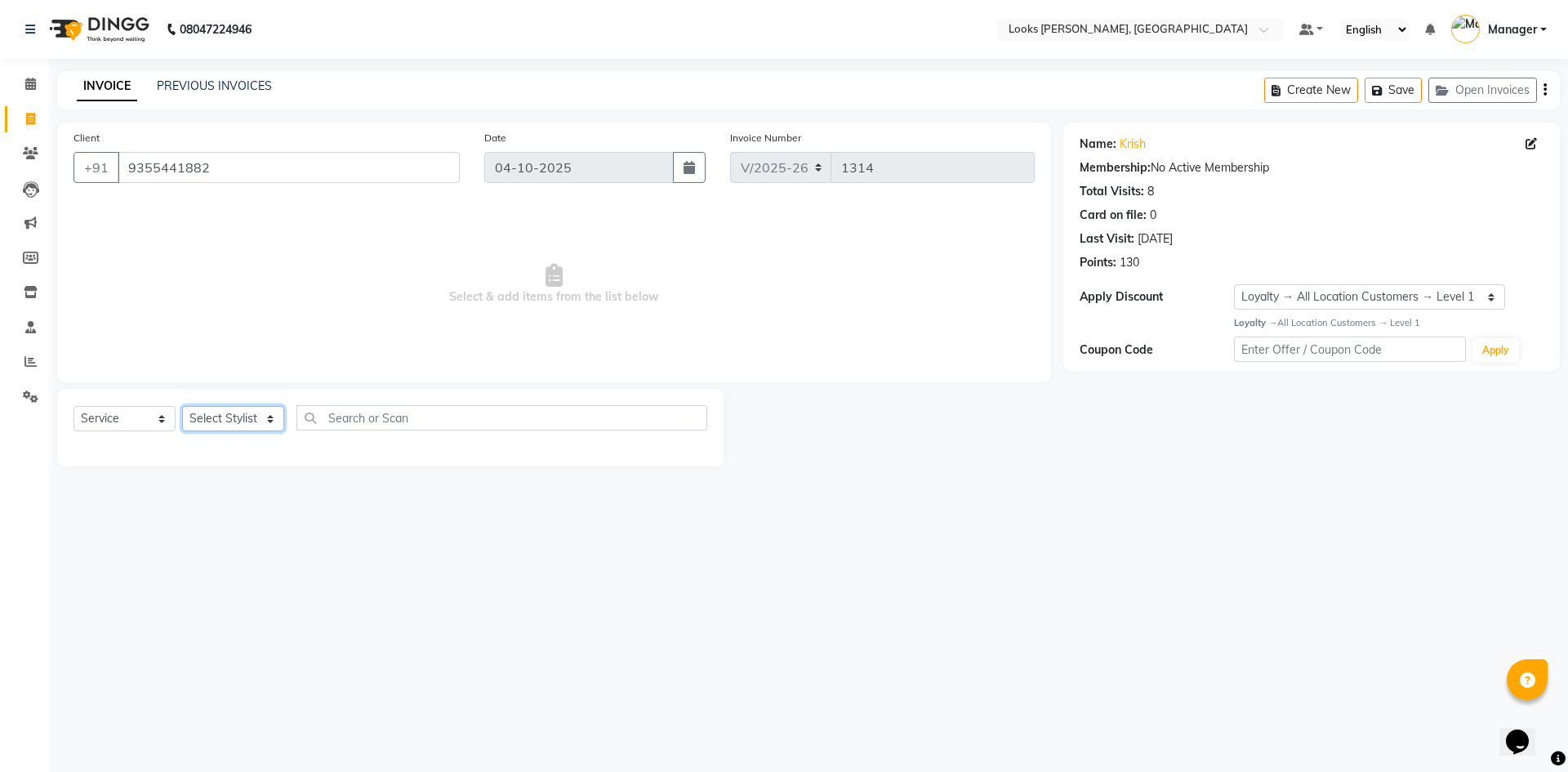
click at [250, 417] on select "Select Stylist [PERSON_NAME] [PERSON_NAME] Atul_pdct BRM_MASTER COUNTER SALES […" at bounding box center [233, 419] width 102 height 25
select select "44372"
click at [182, 406] on select "Select Stylist [PERSON_NAME] [PERSON_NAME] Atul_pdct BRM_MASTER COUNTER SALES […" at bounding box center [233, 419] width 102 height 25
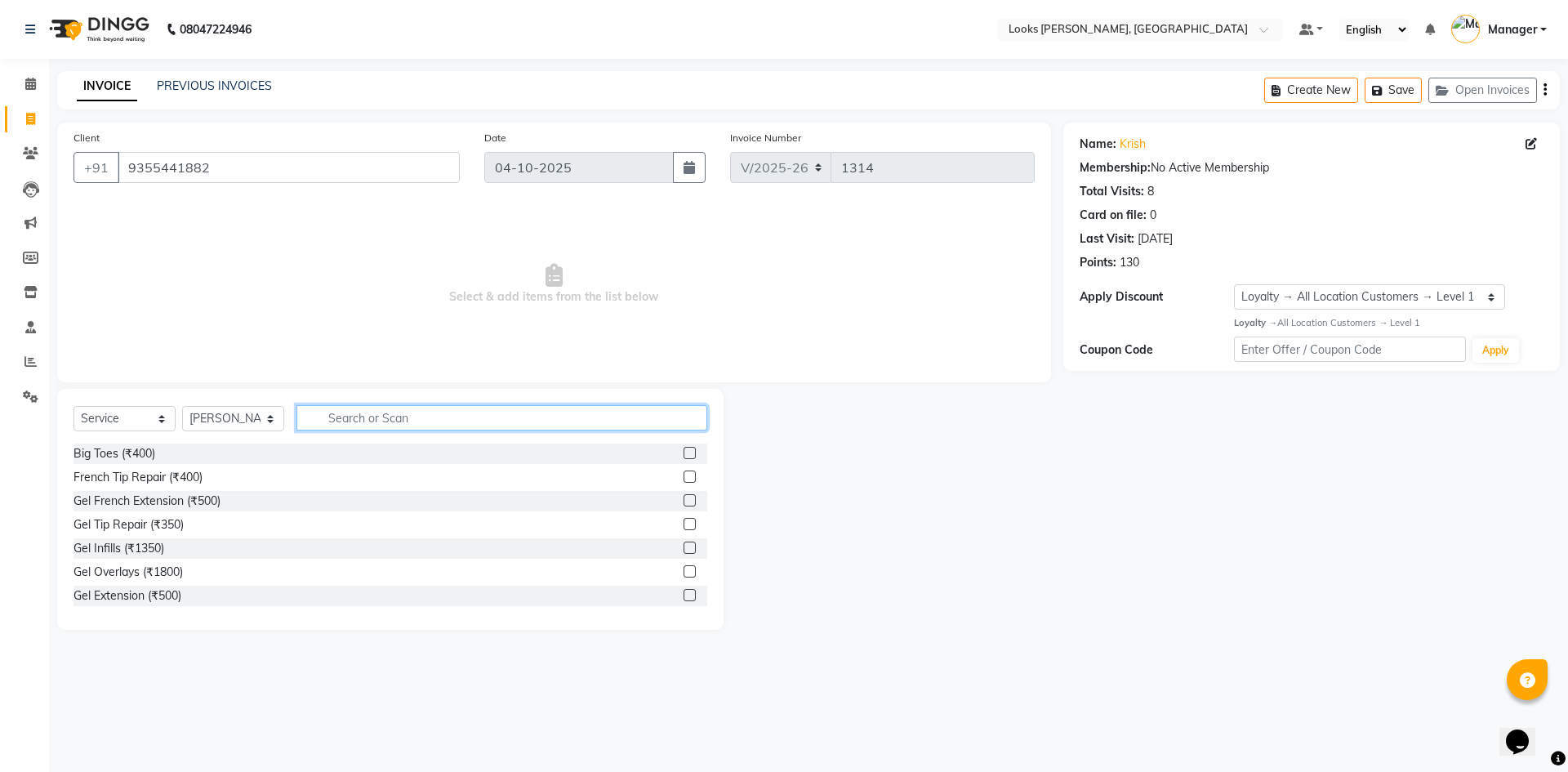
click at [392, 417] on input "text" at bounding box center [502, 418] width 411 height 25
type input "cut"
click at [684, 505] on label at bounding box center [690, 500] width 12 height 12
click at [684, 505] on input "checkbox" at bounding box center [689, 501] width 11 height 11
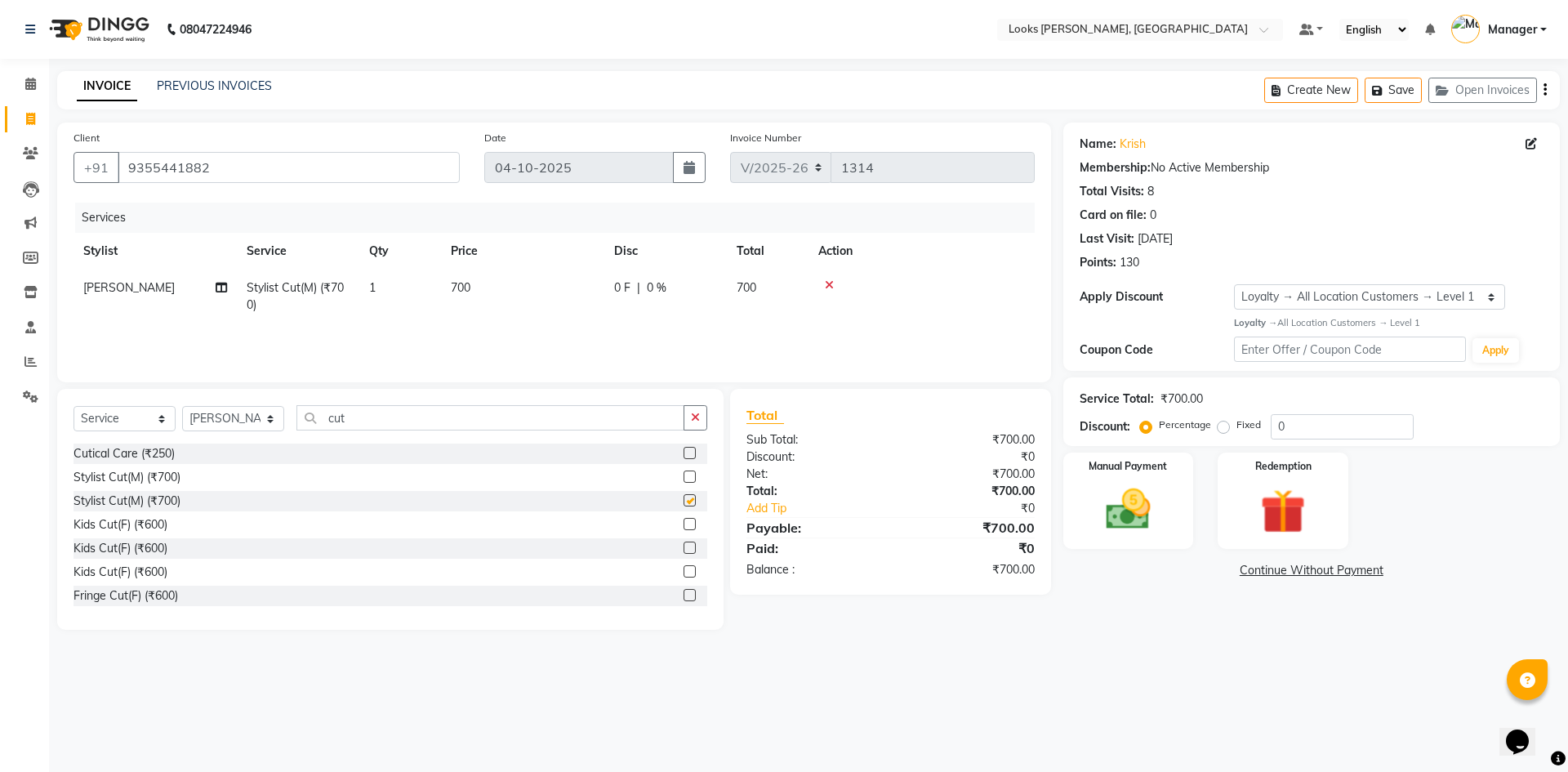
checkbox input "false"
click at [475, 278] on td "700" at bounding box center [522, 297] width 164 height 54
click at [476, 298] on input "1" at bounding box center [476, 292] width 62 height 25
drag, startPoint x: 565, startPoint y: 292, endPoint x: 504, endPoint y: 288, distance: 61.1
click at [494, 288] on td "700" at bounding box center [522, 297] width 164 height 54
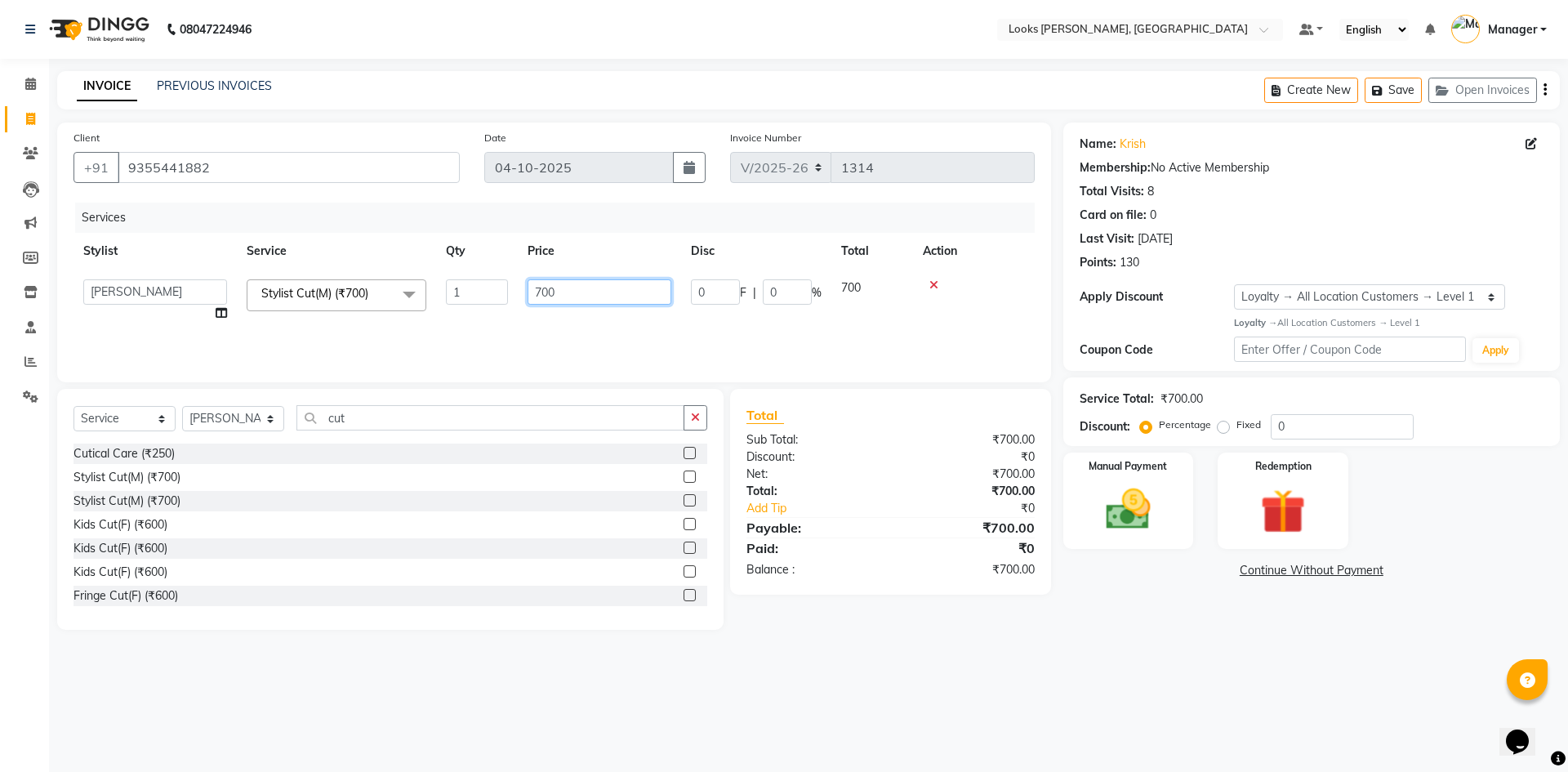
drag, startPoint x: 570, startPoint y: 292, endPoint x: 493, endPoint y: 290, distance: 77.0
click at [493, 290] on tr "AFJAL AHMAD Akil Astha Atul_pdct BRM_MASTER COUNTER SALES Himanshu JAMSHED ALI …" at bounding box center [554, 300] width 961 height 62
type input "600"
click at [998, 686] on div "08047224946 Select Location × Looks Yamuna Nagar, Haryana Default Panel My Pane…" at bounding box center [784, 386] width 1568 height 772
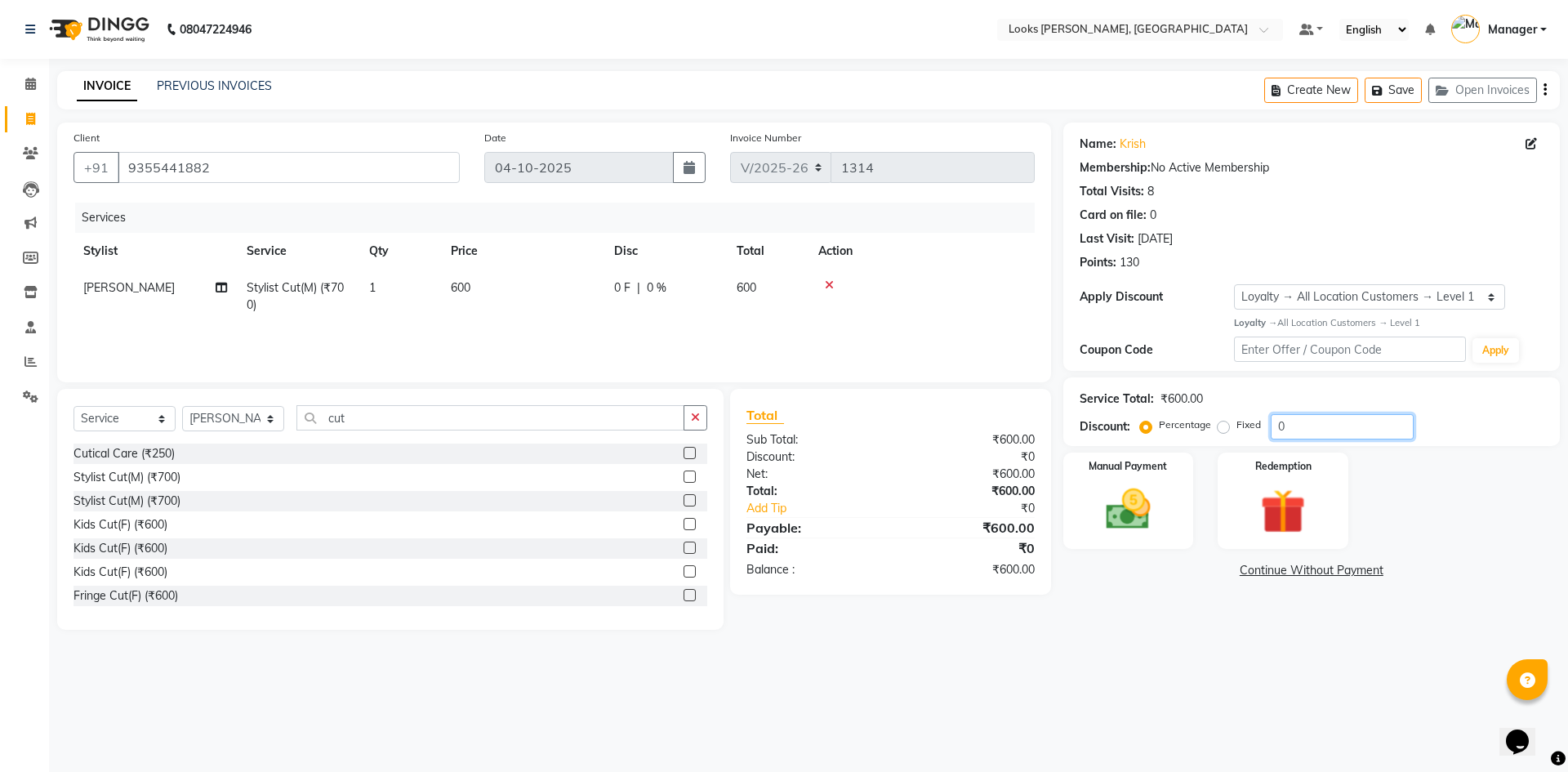
drag, startPoint x: 1317, startPoint y: 416, endPoint x: 1315, endPoint y: 433, distance: 17.1
click at [1317, 424] on input "0" at bounding box center [1342, 427] width 143 height 25
click at [1244, 436] on div "Percentage Fixed 0" at bounding box center [1278, 427] width 270 height 25
type input "47.5"
click at [1160, 506] on img at bounding box center [1128, 510] width 76 height 54
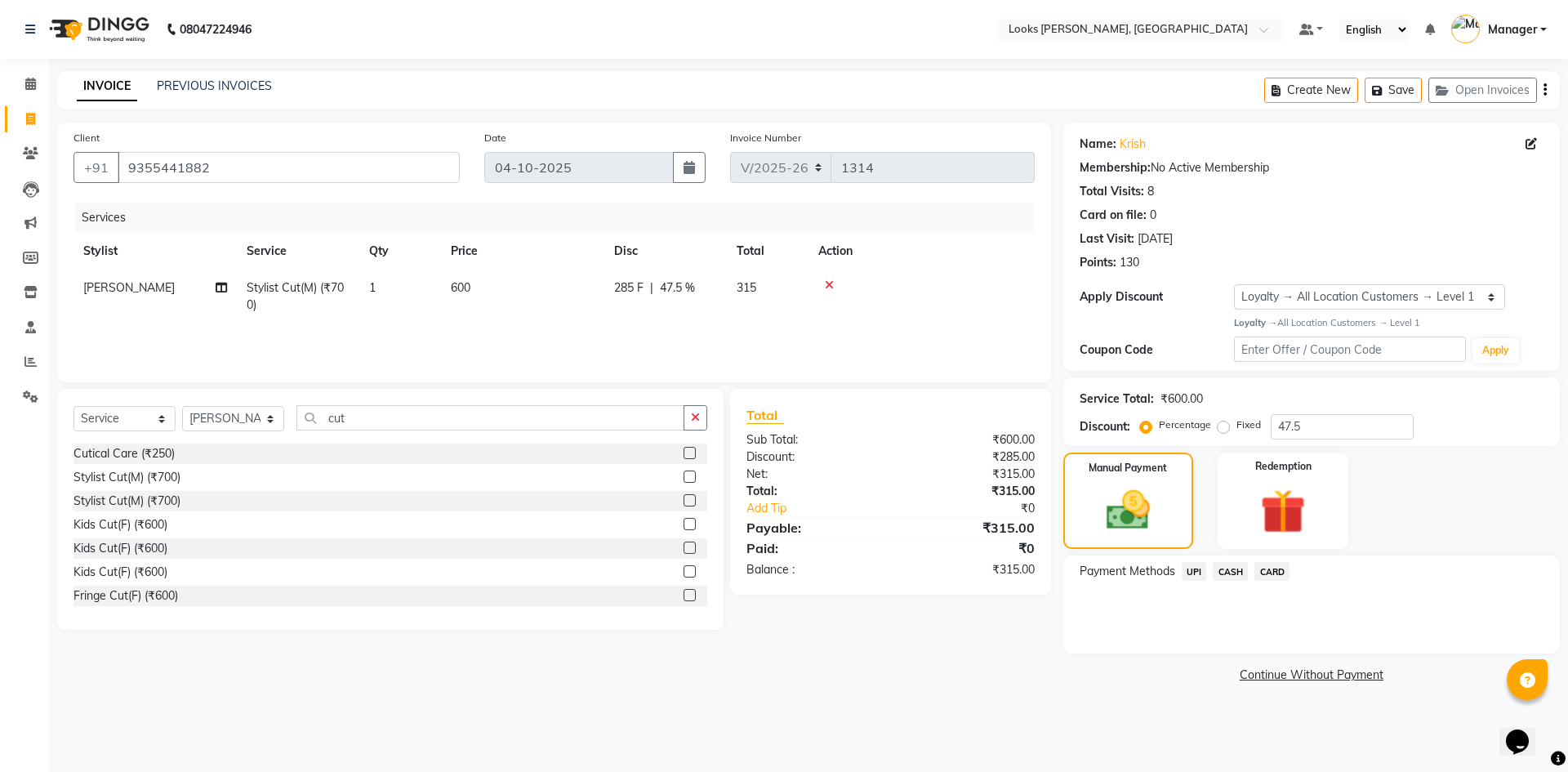
click at [1225, 575] on span "CASH" at bounding box center [1230, 571] width 35 height 19
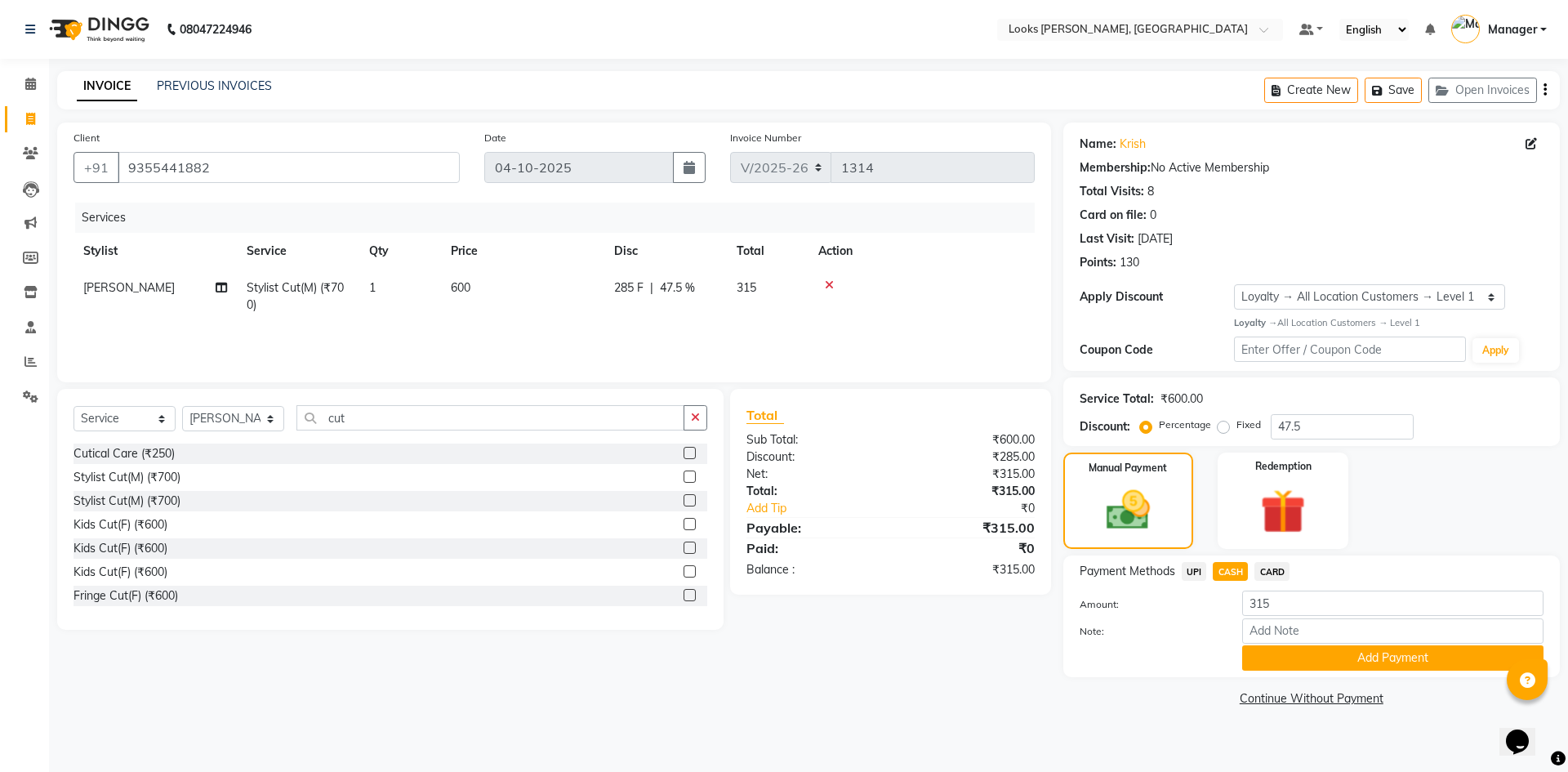
click at [1341, 653] on button "Add Payment" at bounding box center [1393, 658] width 302 height 25
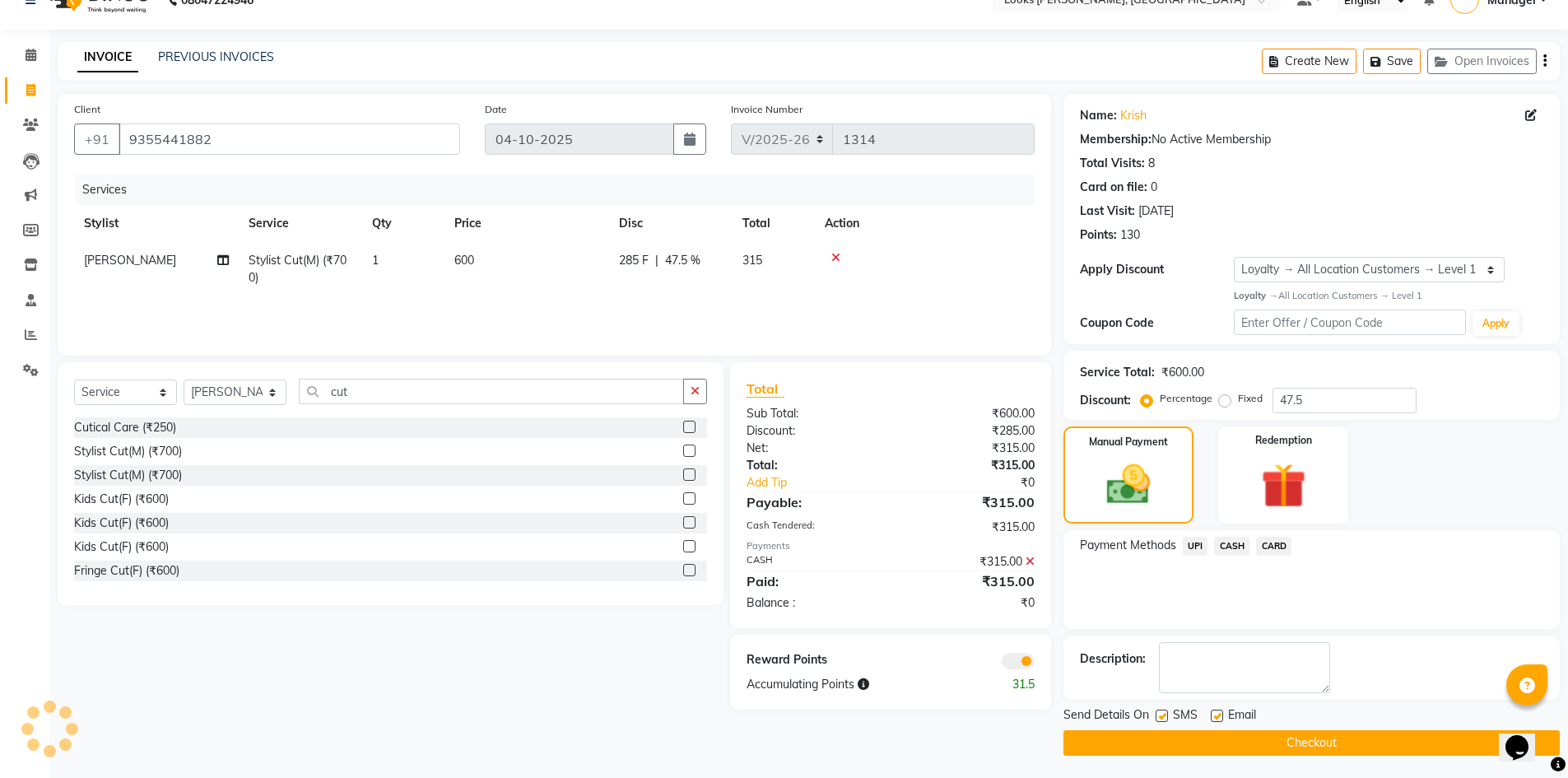
scroll to position [32, 0]
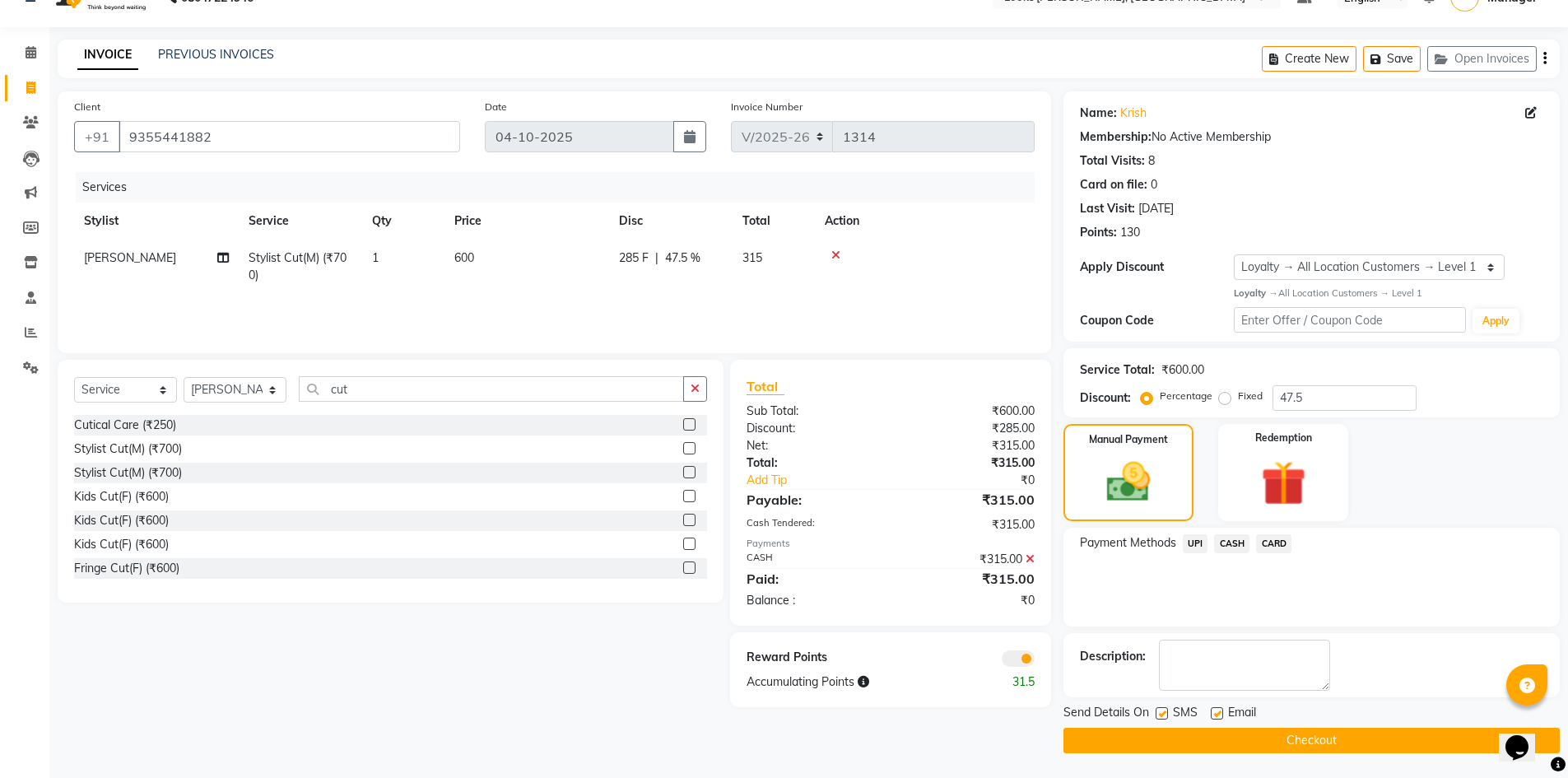
click at [1279, 739] on button "Checkout" at bounding box center [1311, 740] width 496 height 26
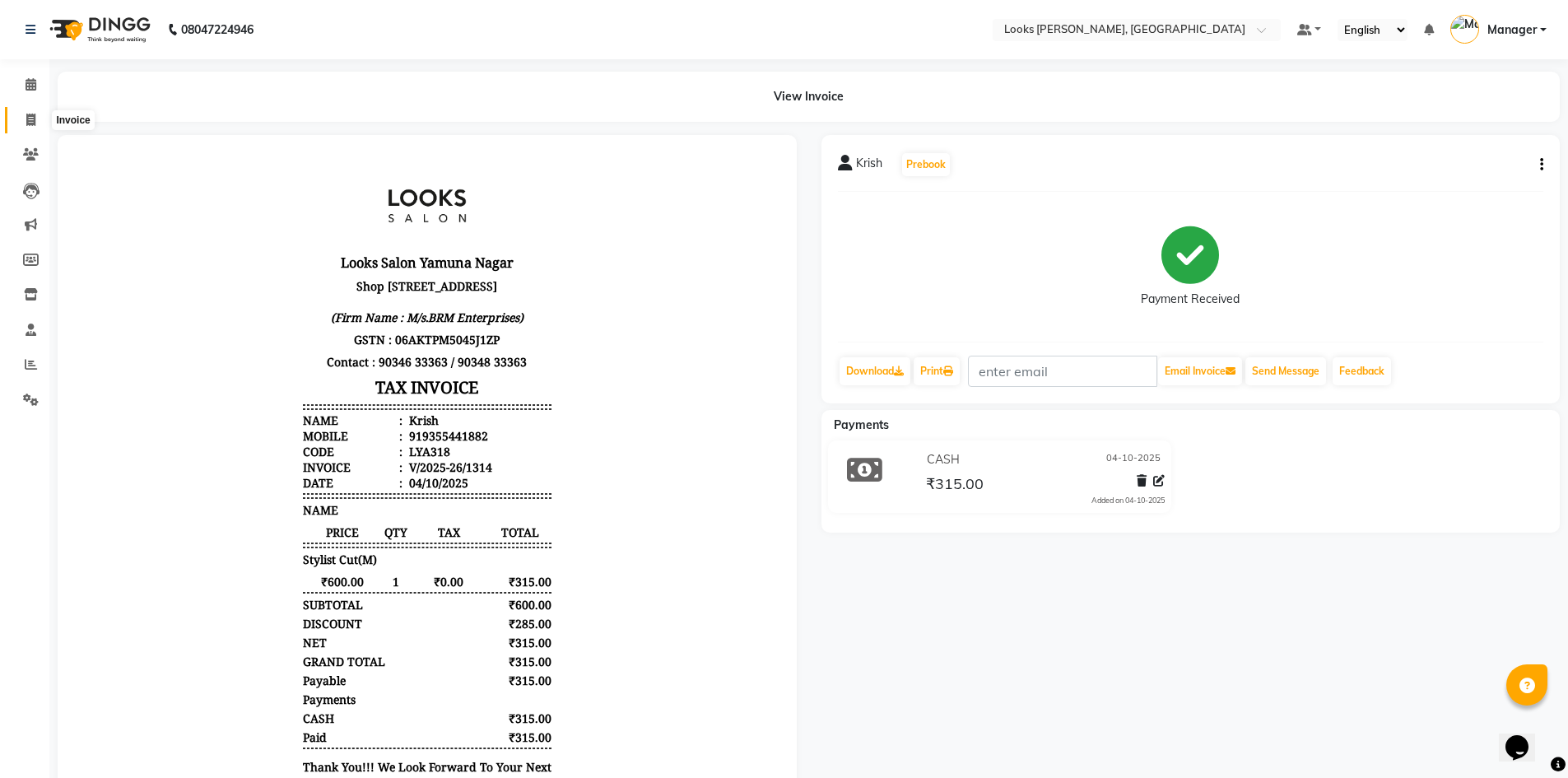
click at [29, 120] on icon at bounding box center [31, 120] width 9 height 12
select select "6017"
select select "service"
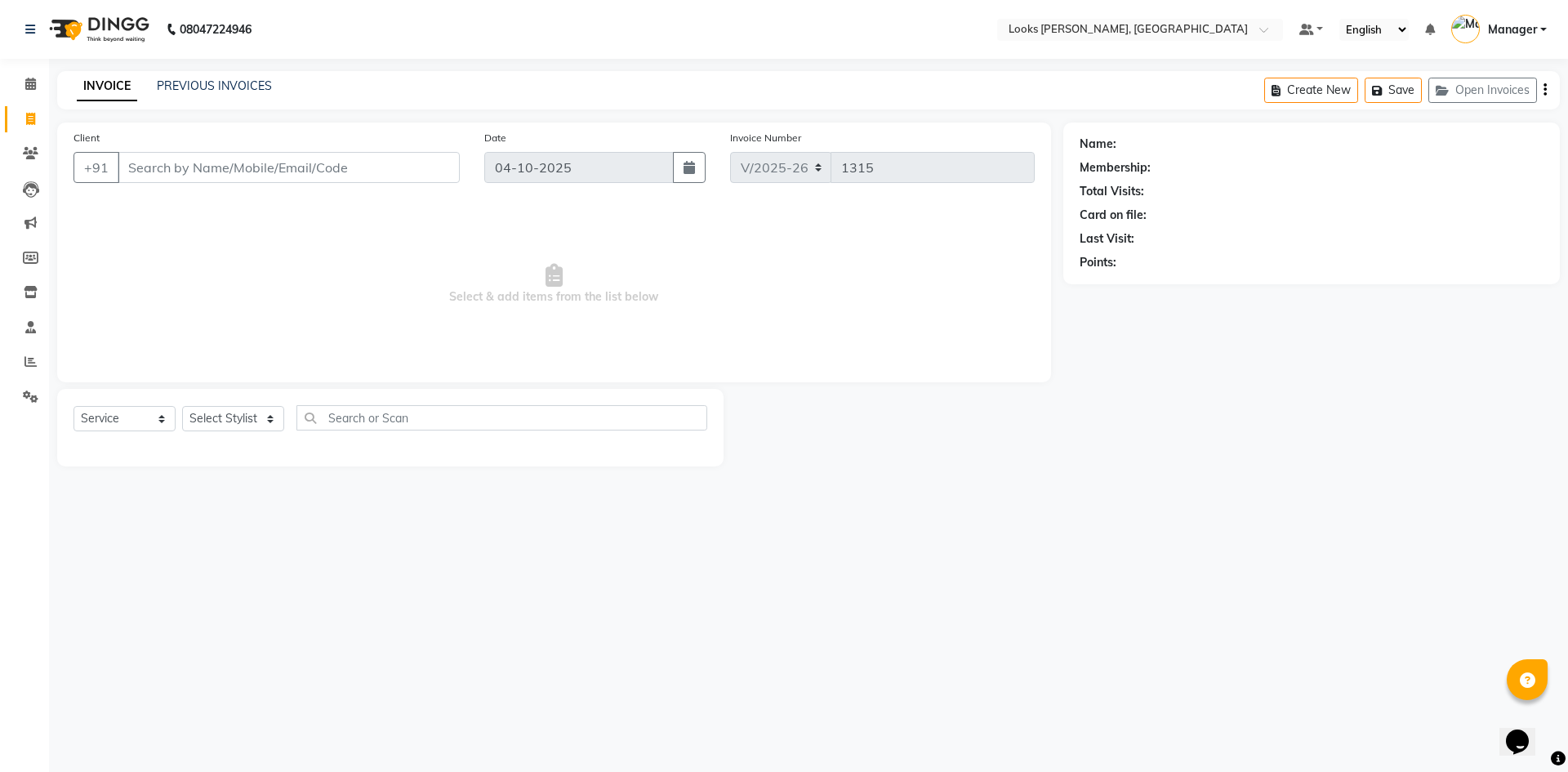
click at [18, 100] on li "Calendar" at bounding box center [25, 84] width 49 height 35
click at [30, 88] on icon at bounding box center [31, 84] width 11 height 12
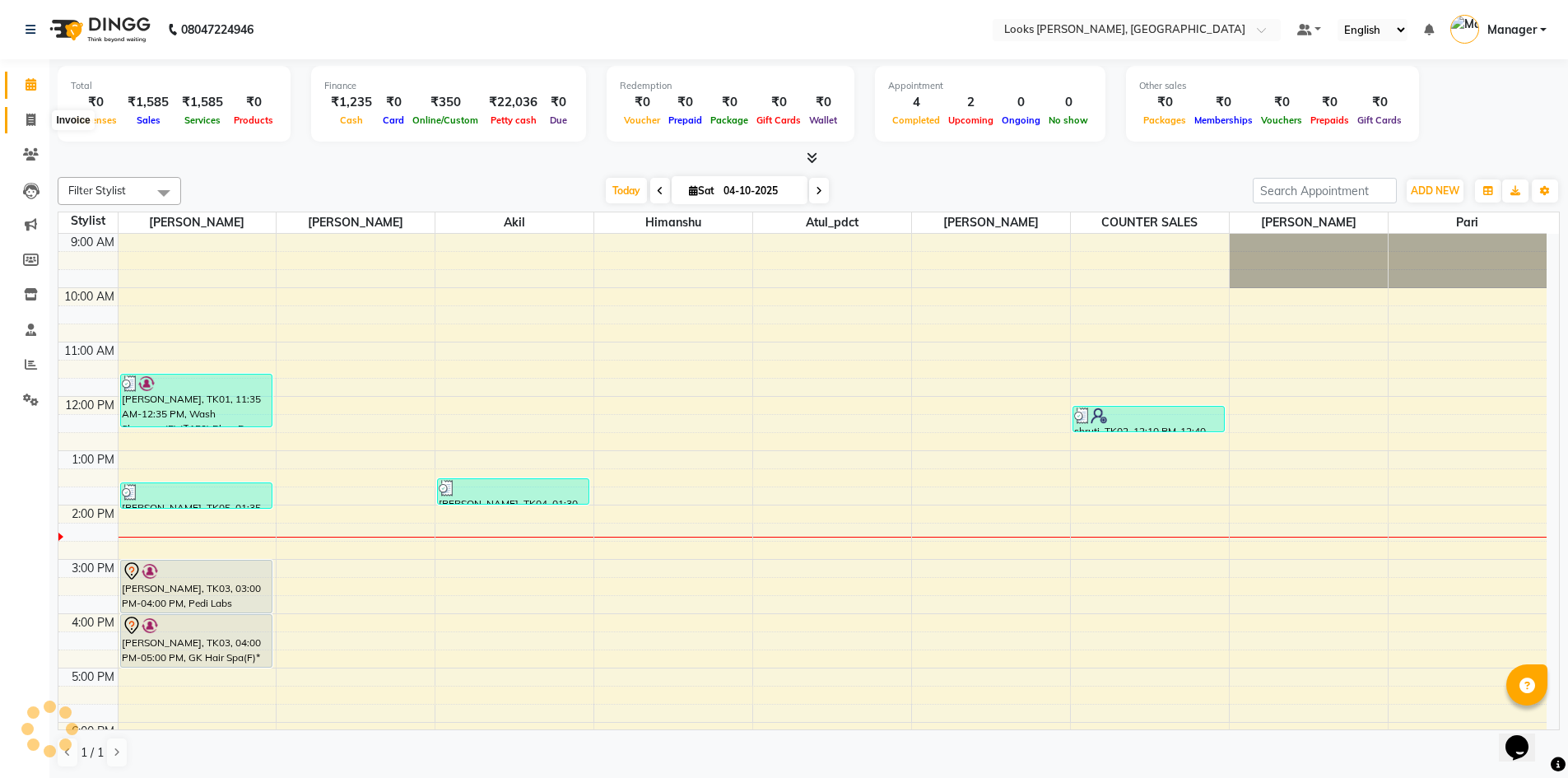
click at [36, 120] on span at bounding box center [31, 120] width 29 height 19
select select "service"
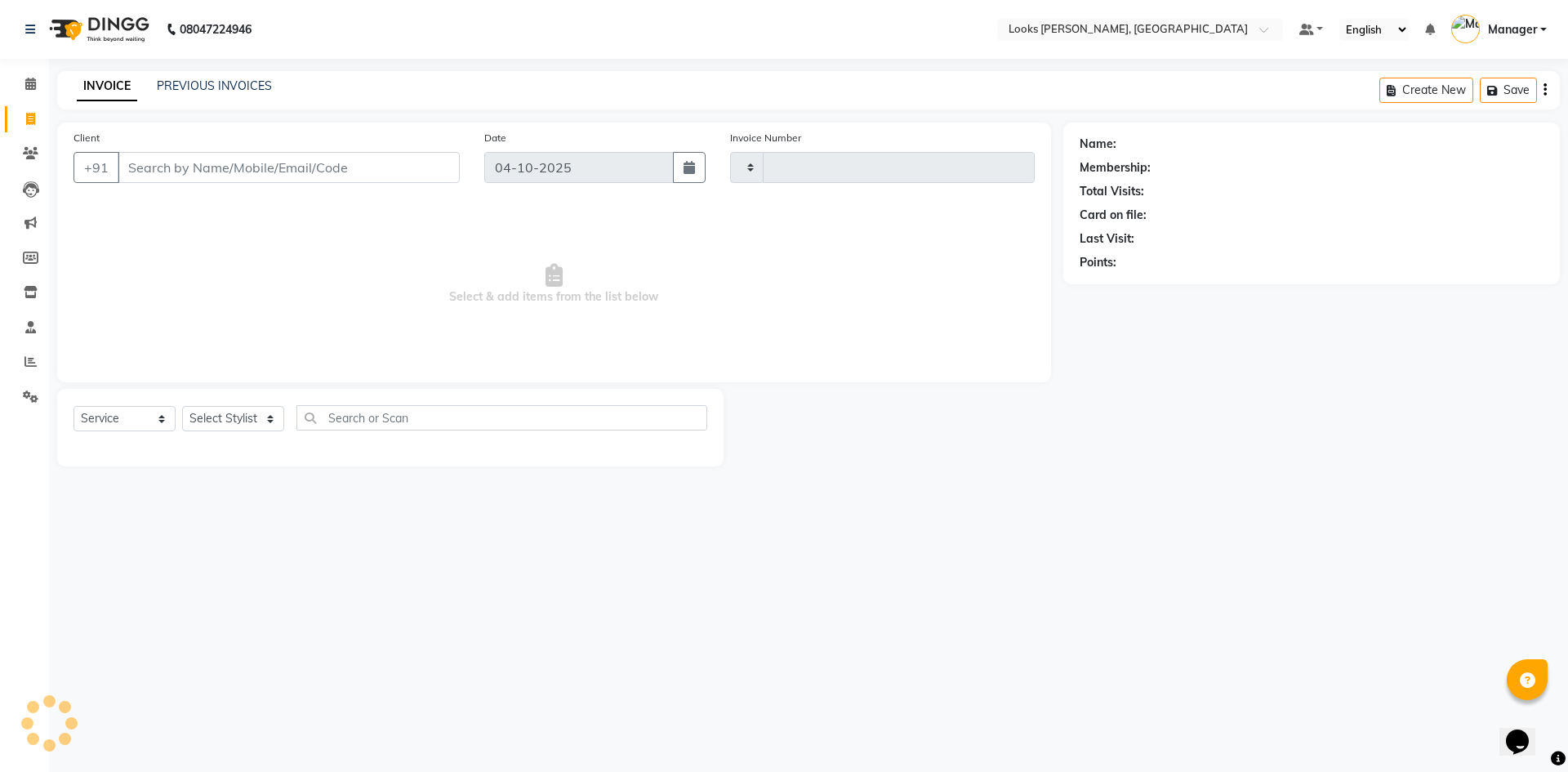
type input "1315"
select select "6017"
click at [186, 167] on input "Client" at bounding box center [289, 167] width 342 height 31
click at [225, 179] on input "Client" at bounding box center [289, 167] width 342 height 31
click at [230, 177] on input "Client" at bounding box center [289, 167] width 342 height 31
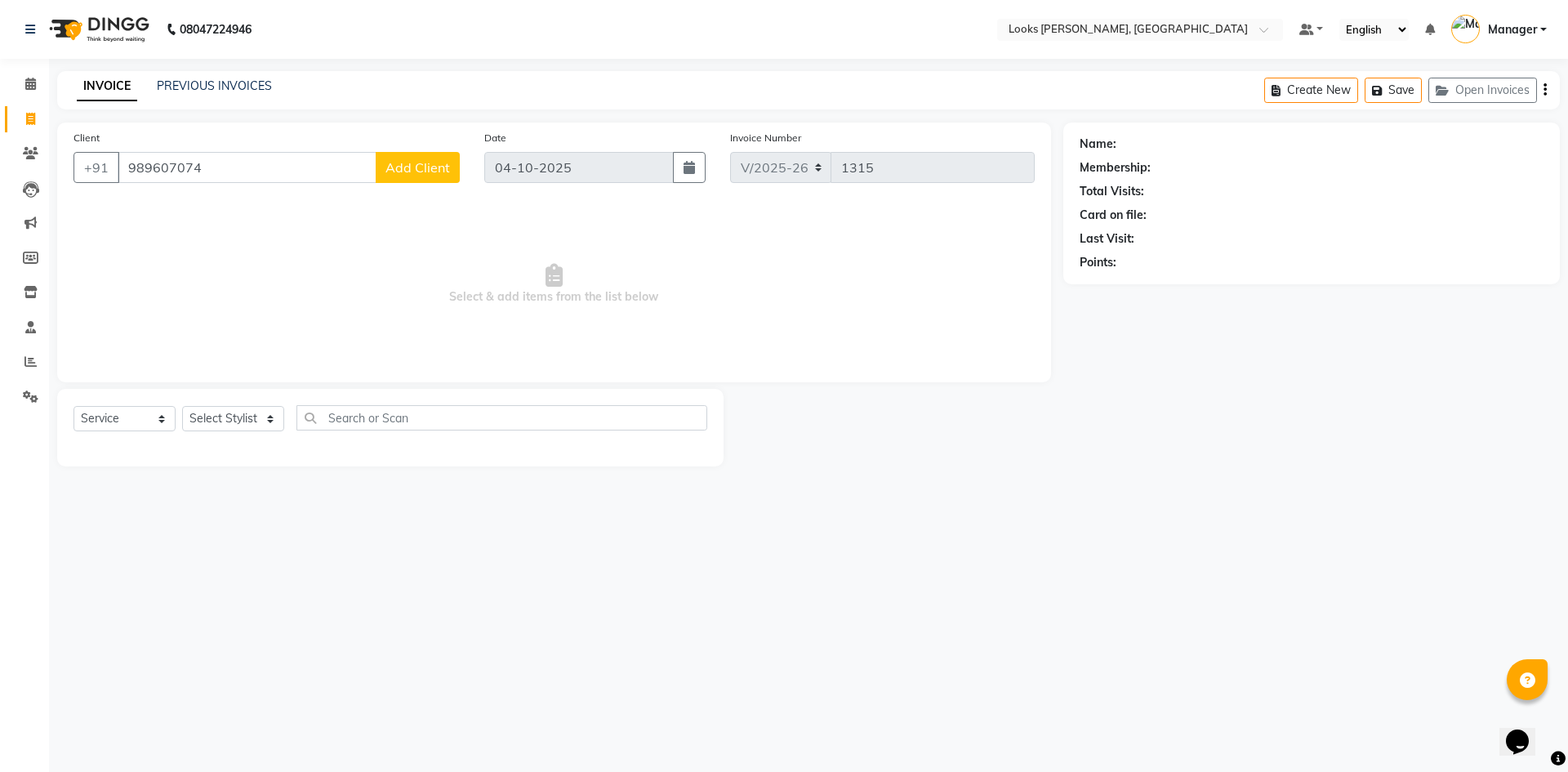
click at [160, 175] on input "989607074" at bounding box center [247, 167] width 259 height 31
type input "9896207074"
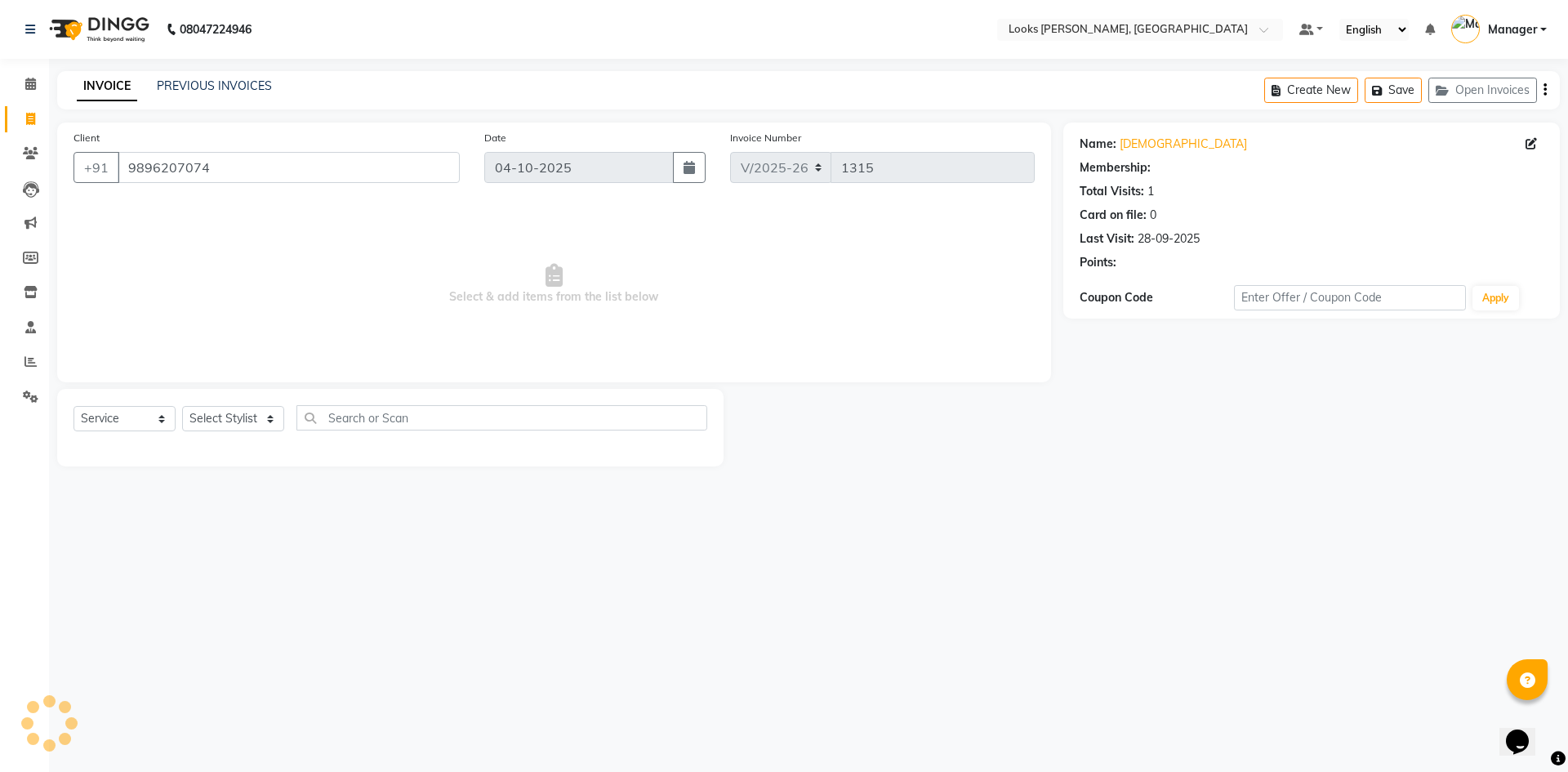
select select "1: Object"
click at [292, 165] on input "9896207074" at bounding box center [289, 167] width 342 height 31
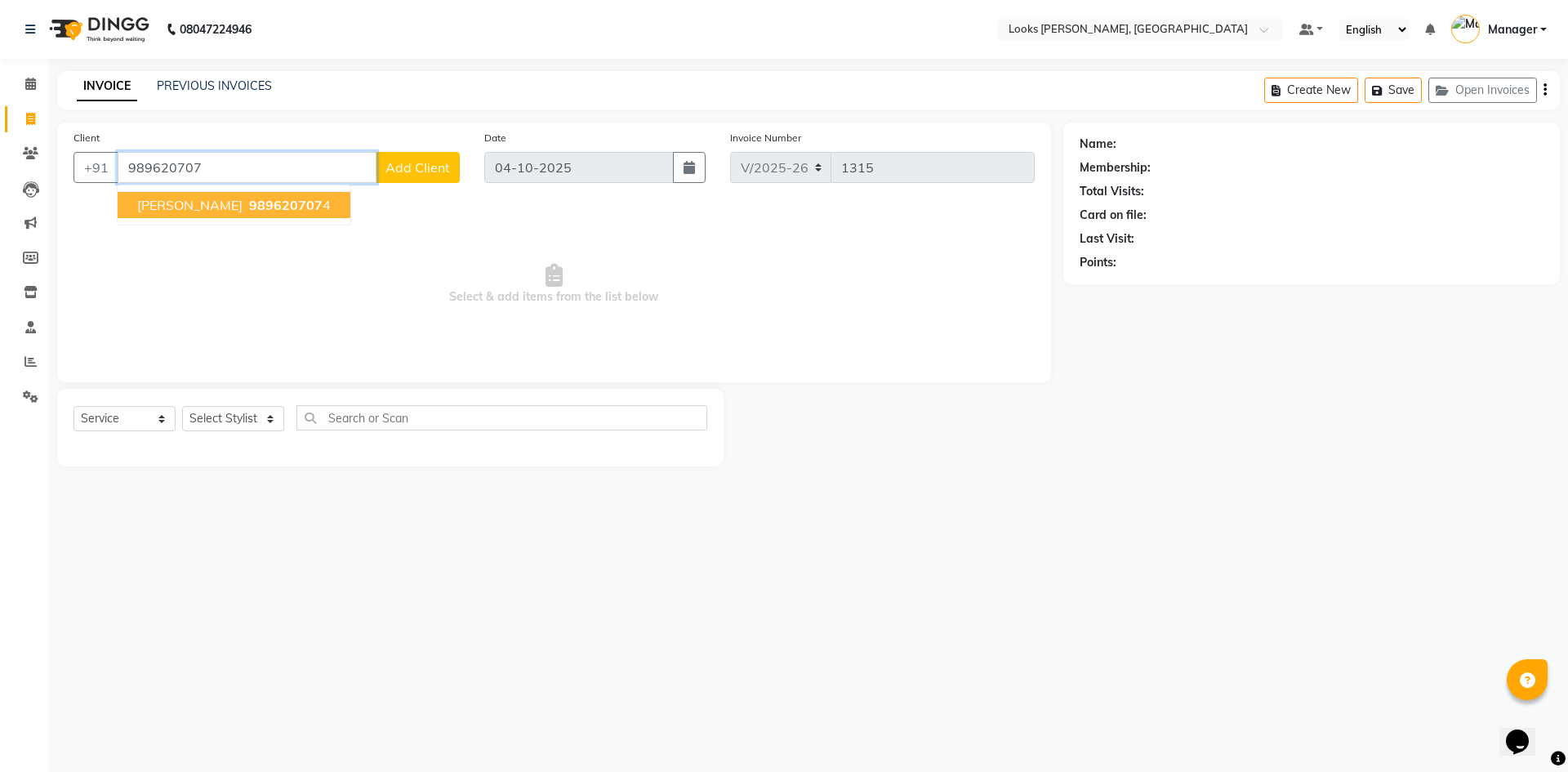
click at [234, 214] on button "ISHPREET 989620707 4" at bounding box center [234, 204] width 233 height 26
type input "9896207074"
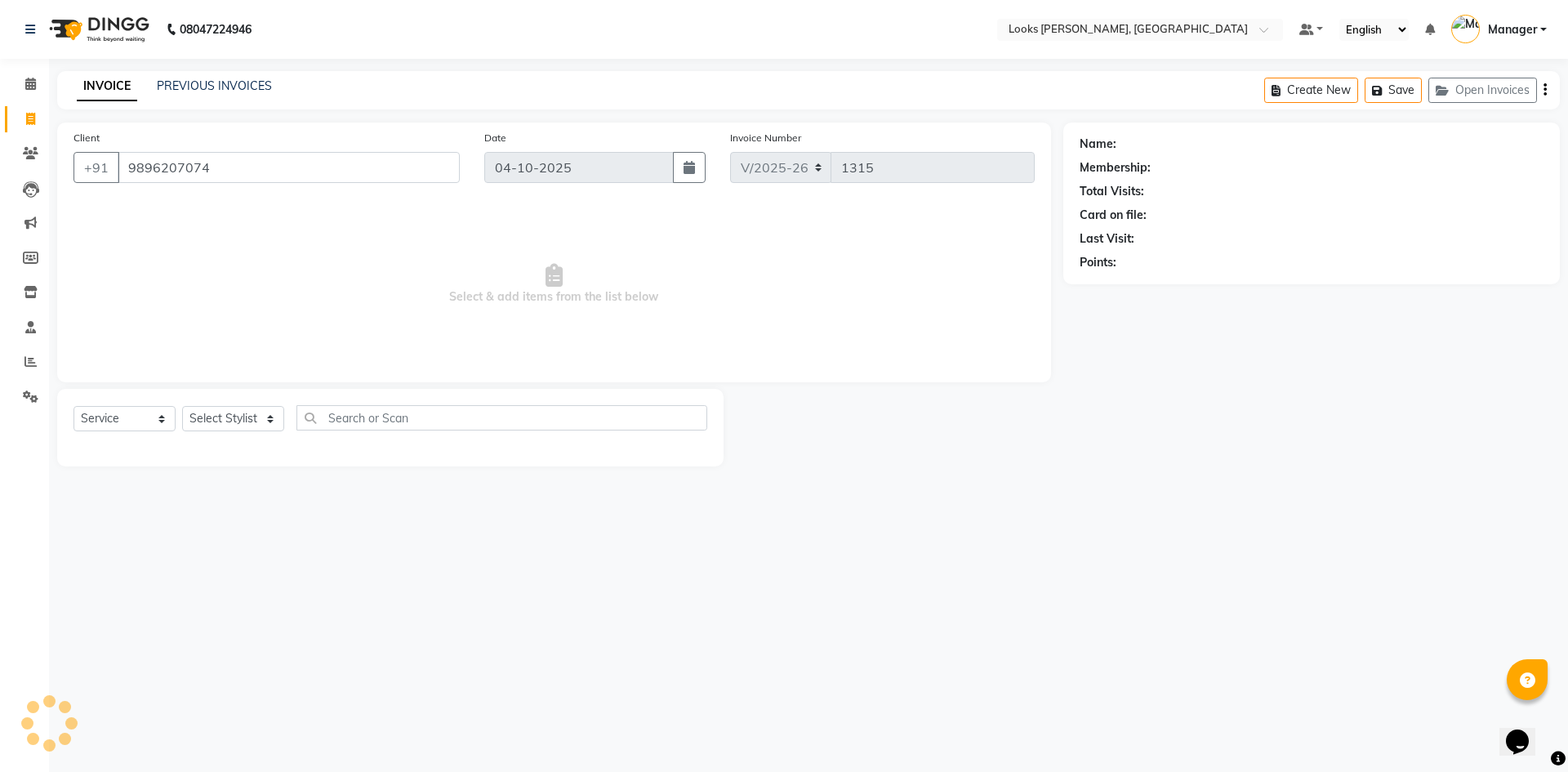
select select "1: Object"
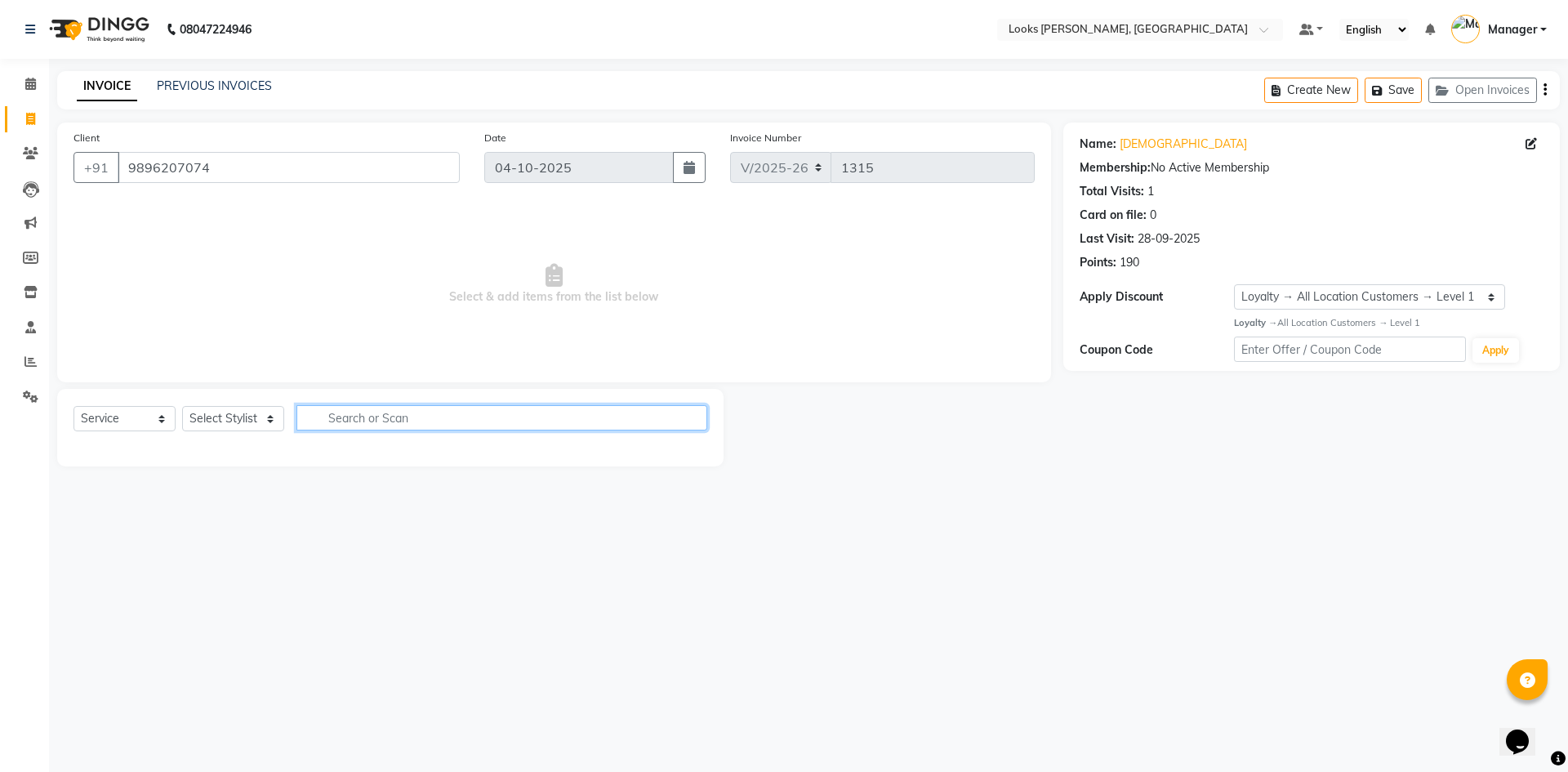
click at [342, 414] on input "text" at bounding box center [502, 418] width 411 height 25
type input "kera"
click at [236, 419] on select "Select Stylist [PERSON_NAME] [PERSON_NAME] Atul_pdct BRM_MASTER COUNTER SALES […" at bounding box center [233, 419] width 102 height 25
select select "44303"
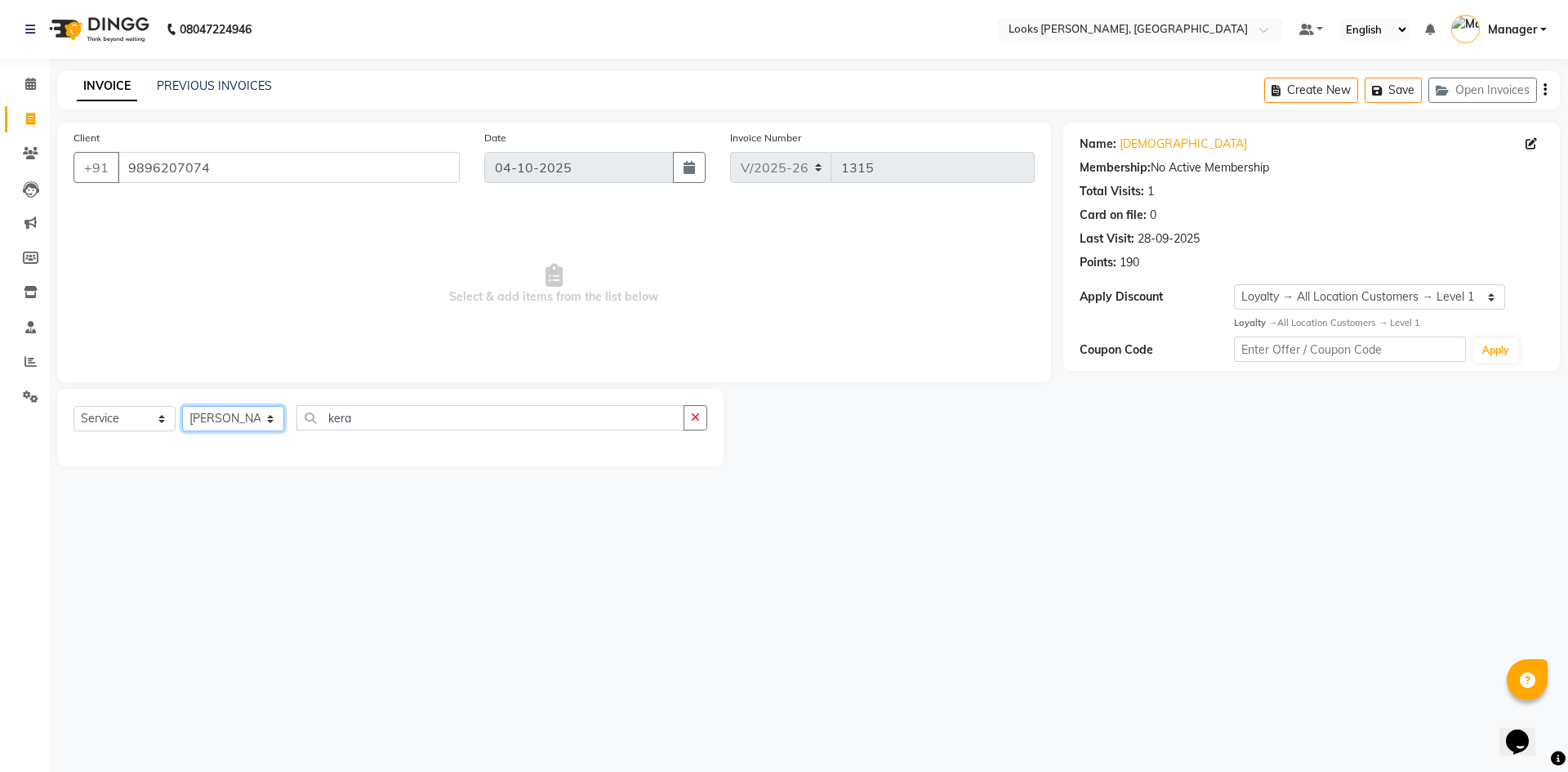
click at [182, 406] on select "Select Stylist [PERSON_NAME] [PERSON_NAME] Atul_pdct BRM_MASTER COUNTER SALES […" at bounding box center [233, 419] width 102 height 25
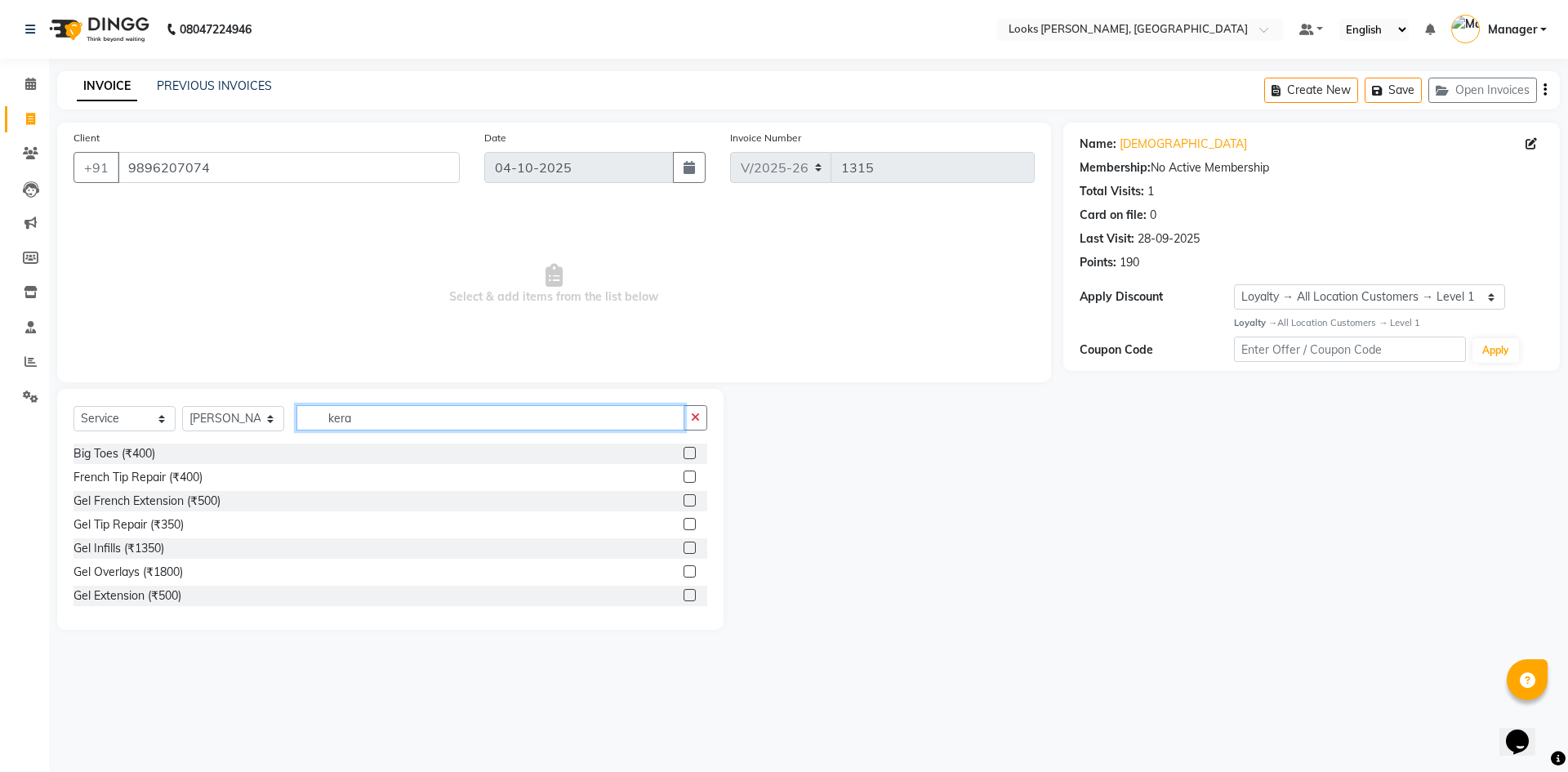
drag, startPoint x: 372, startPoint y: 414, endPoint x: 273, endPoint y: 426, distance: 99.7
click at [314, 414] on input "kera" at bounding box center [491, 418] width 388 height 25
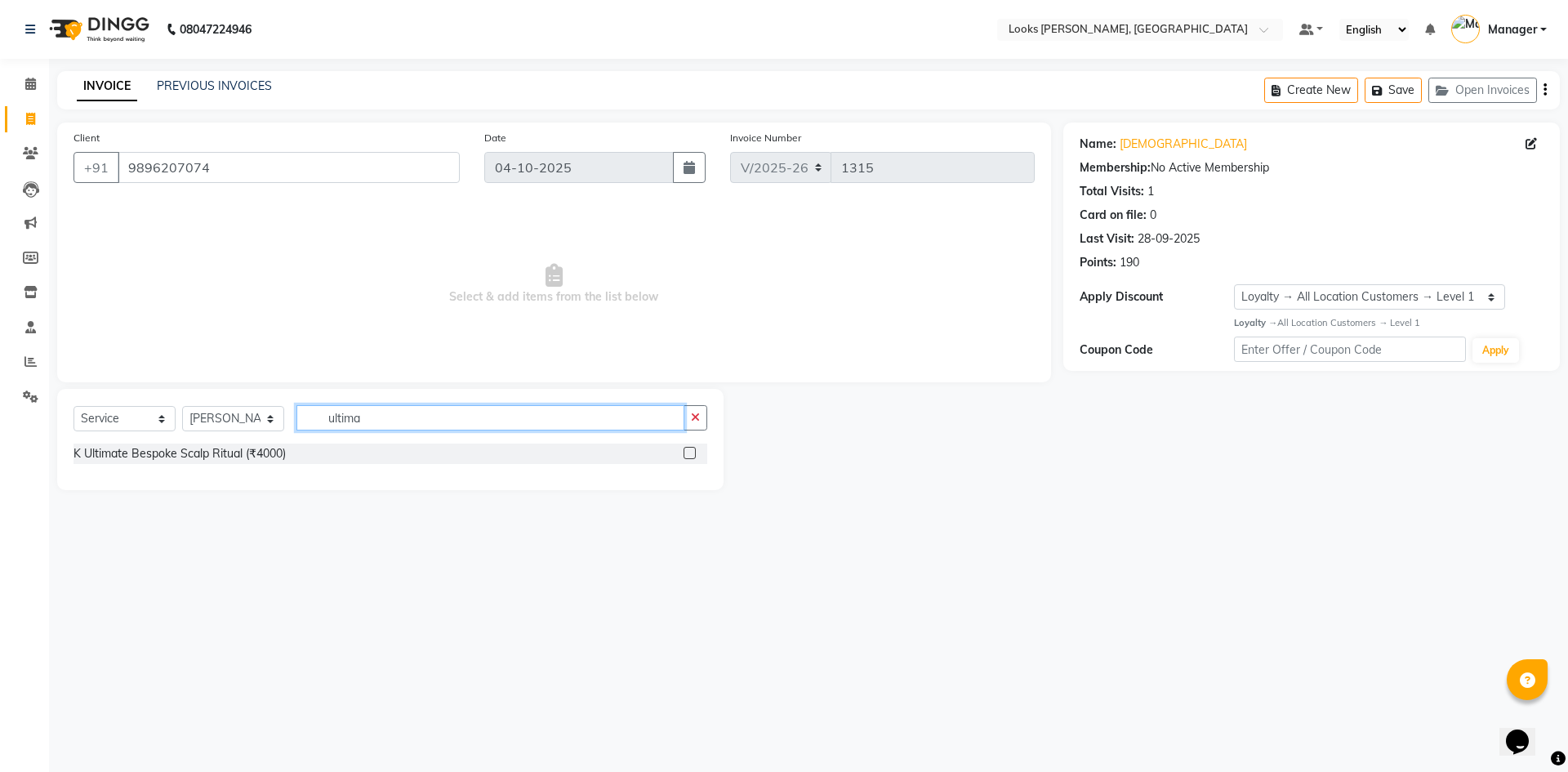
type input "ultima"
click at [693, 455] on label at bounding box center [690, 453] width 12 height 12
click at [693, 455] on input "checkbox" at bounding box center [689, 453] width 11 height 11
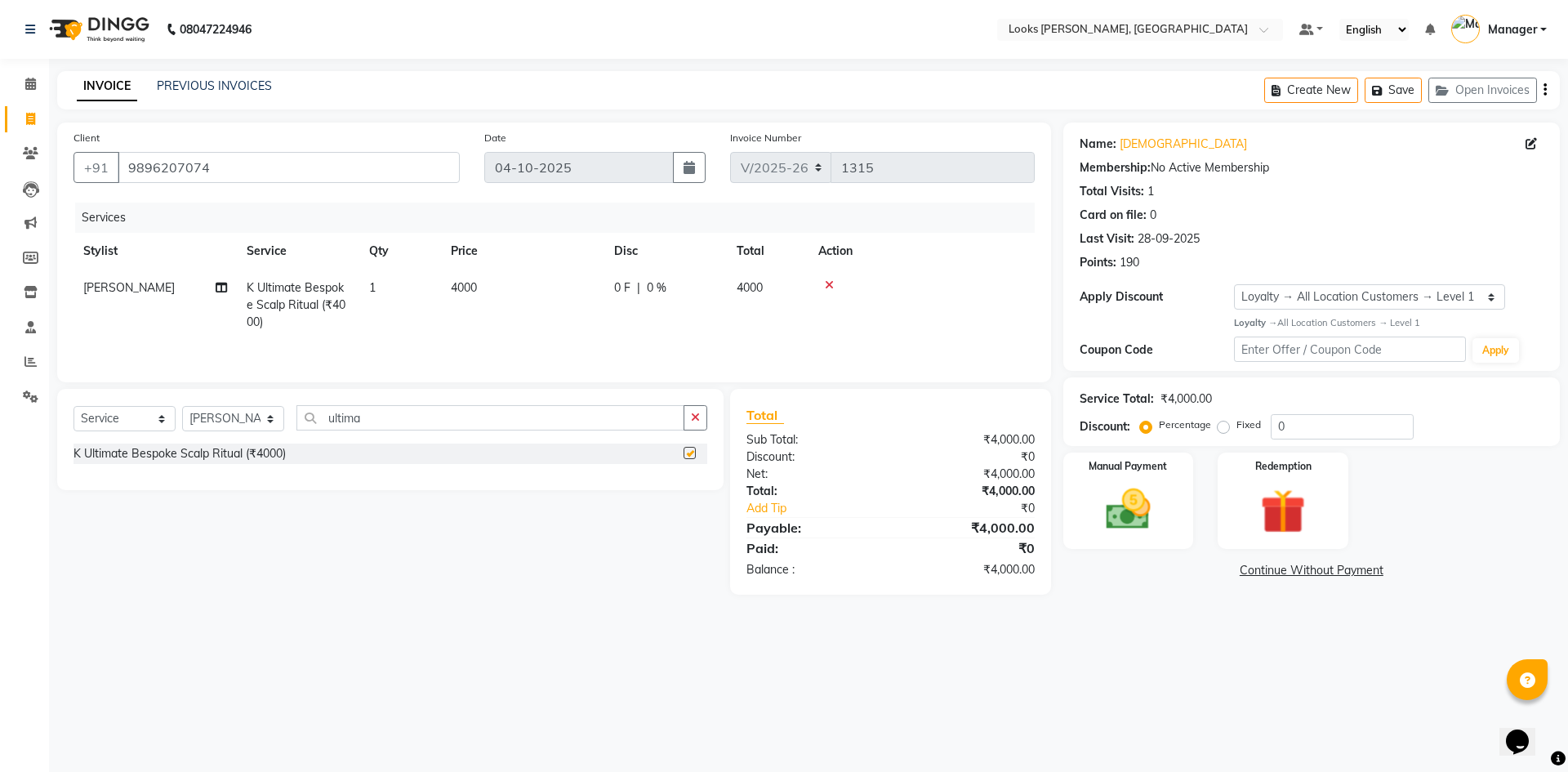
checkbox input "false"
click at [522, 300] on td "4000" at bounding box center [522, 305] width 164 height 71
select select "44303"
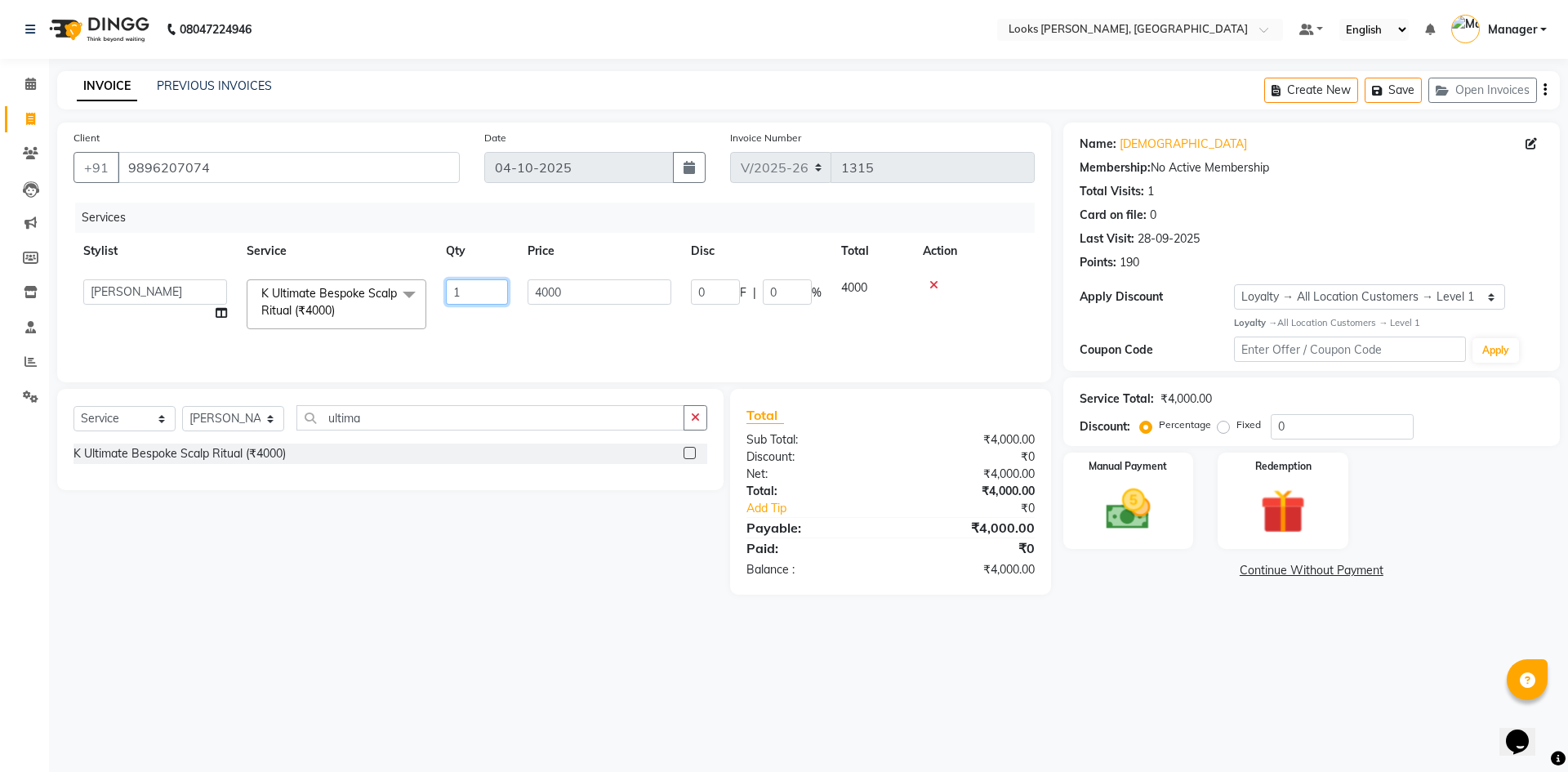
click at [504, 289] on input "1" at bounding box center [476, 292] width 62 height 25
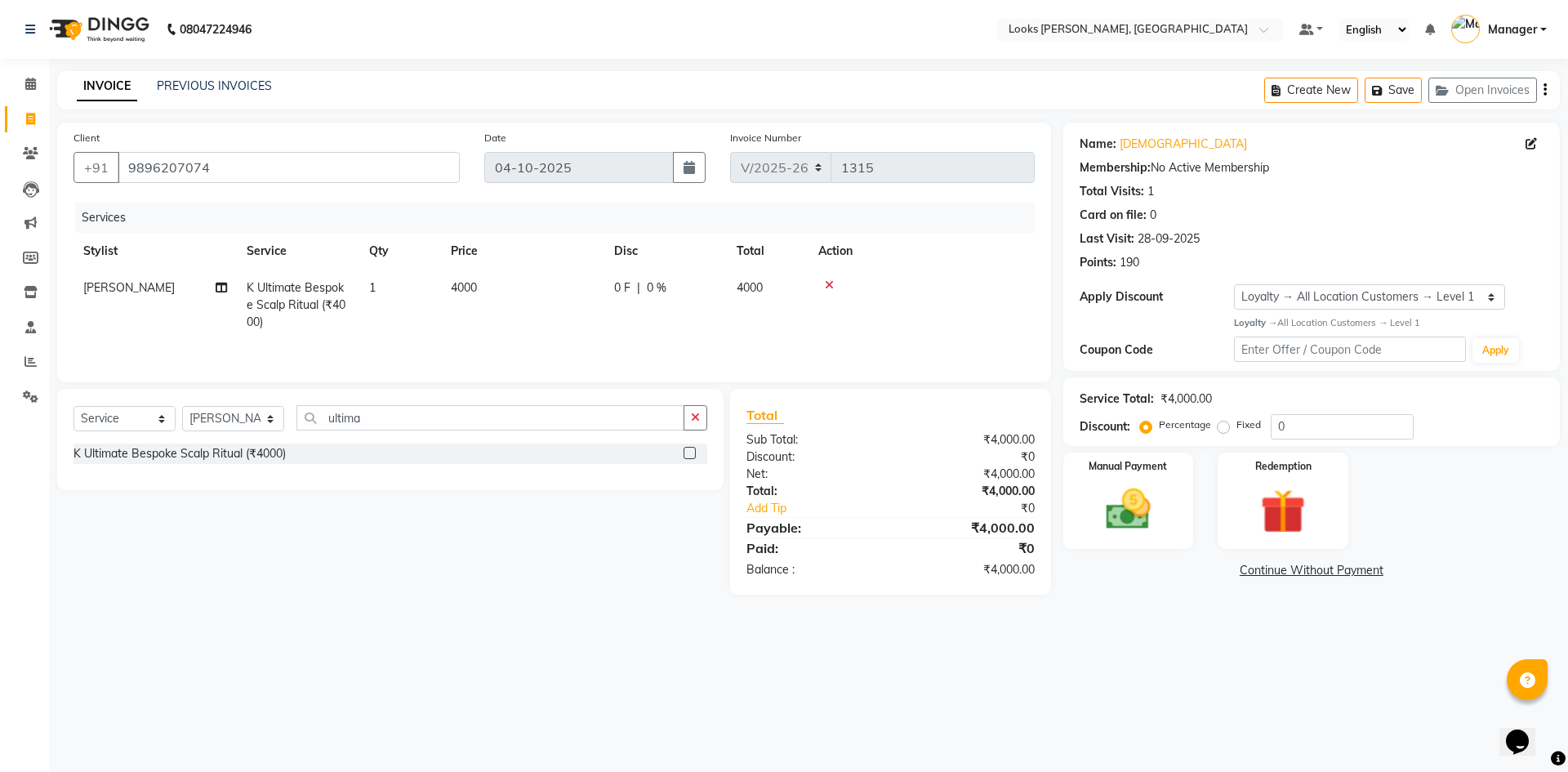
drag, startPoint x: 581, startPoint y: 289, endPoint x: 529, endPoint y: 287, distance: 52.0
click at [484, 286] on td "4000" at bounding box center [522, 305] width 164 height 71
select select "44303"
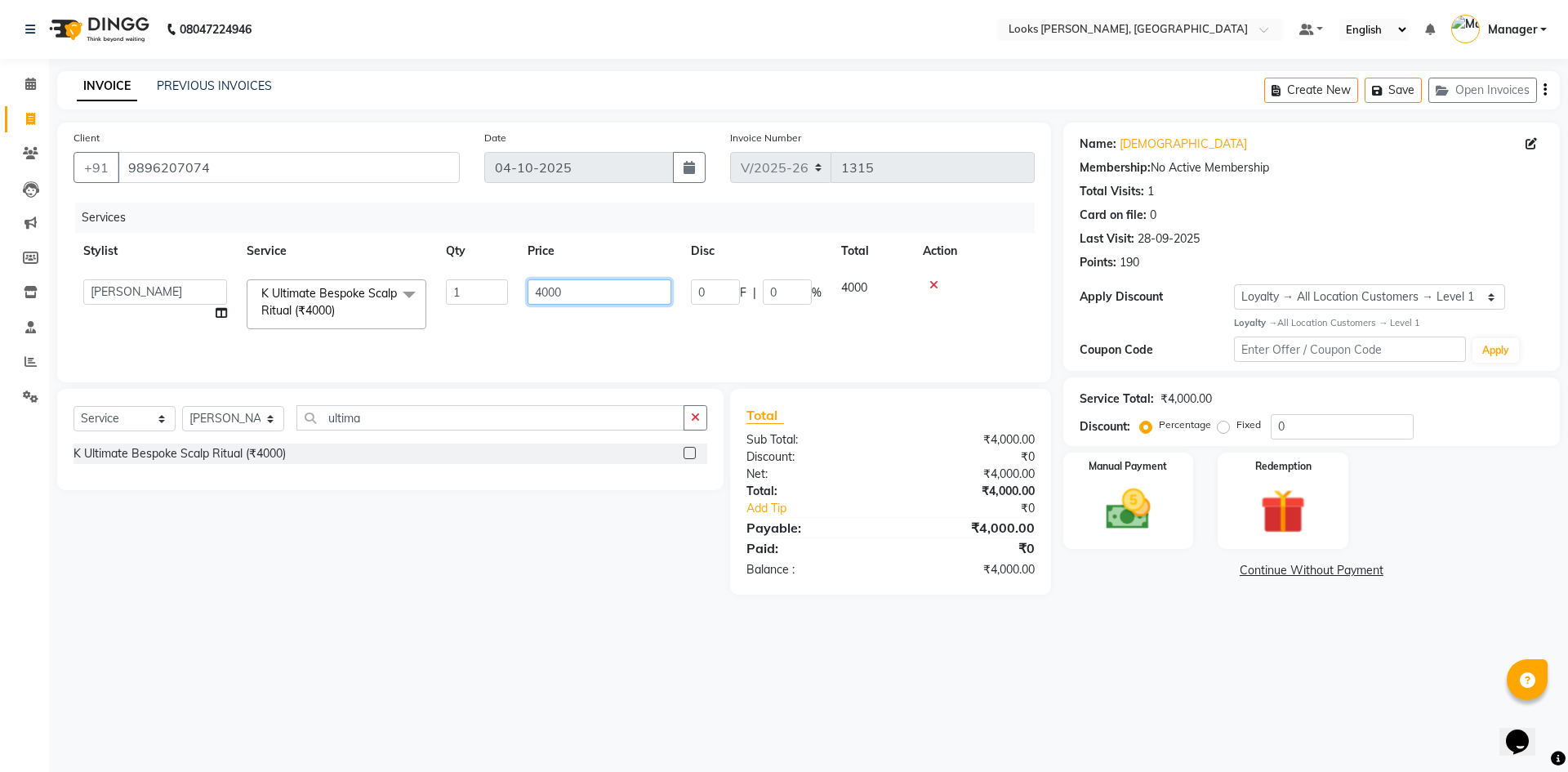
drag, startPoint x: 589, startPoint y: 301, endPoint x: 502, endPoint y: 297, distance: 87.1
click at [506, 294] on tr "AFJAL AHMAD Akil Astha Atul_pdct BRM_MASTER COUNTER SALES Himanshu JAMSHED ALI …" at bounding box center [554, 304] width 961 height 69
type input "5100"
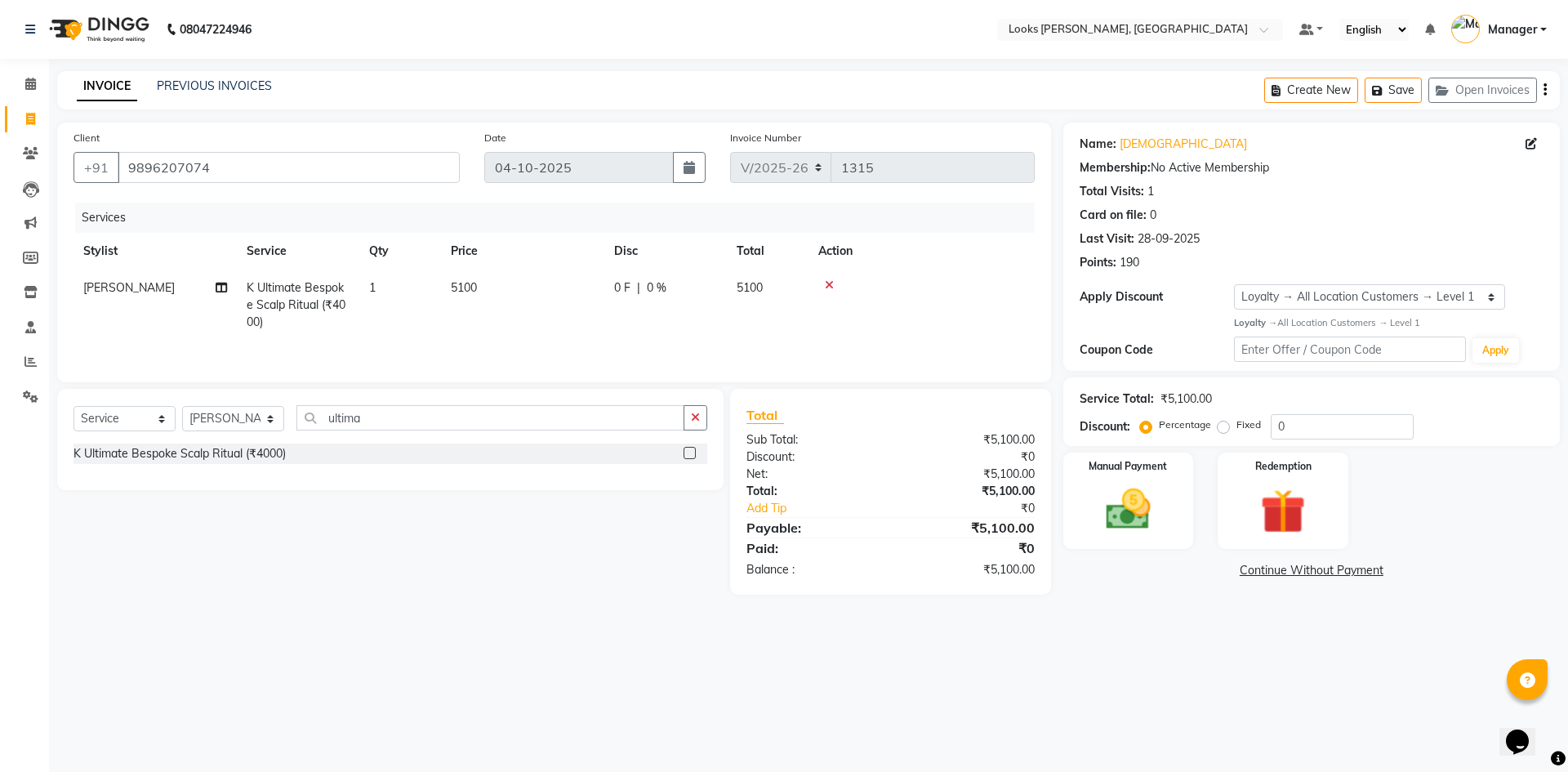
click at [983, 682] on div "08047224946 Select Location × Looks Yamuna Nagar, Haryana Default Panel My Pane…" at bounding box center [784, 386] width 1568 height 772
drag, startPoint x: 1299, startPoint y: 427, endPoint x: 1215, endPoint y: 442, distance: 85.3
click at [1215, 442] on div "Service Total: ₹5,100.00 Discount: Percentage Fixed 0" at bounding box center [1312, 411] width 497 height 69
type input "47.5"
click at [1159, 598] on div "Name: Ishpreet Membership: No Active Membership Total Visits: 1 Card on file: 0…" at bounding box center [1318, 367] width 509 height 489
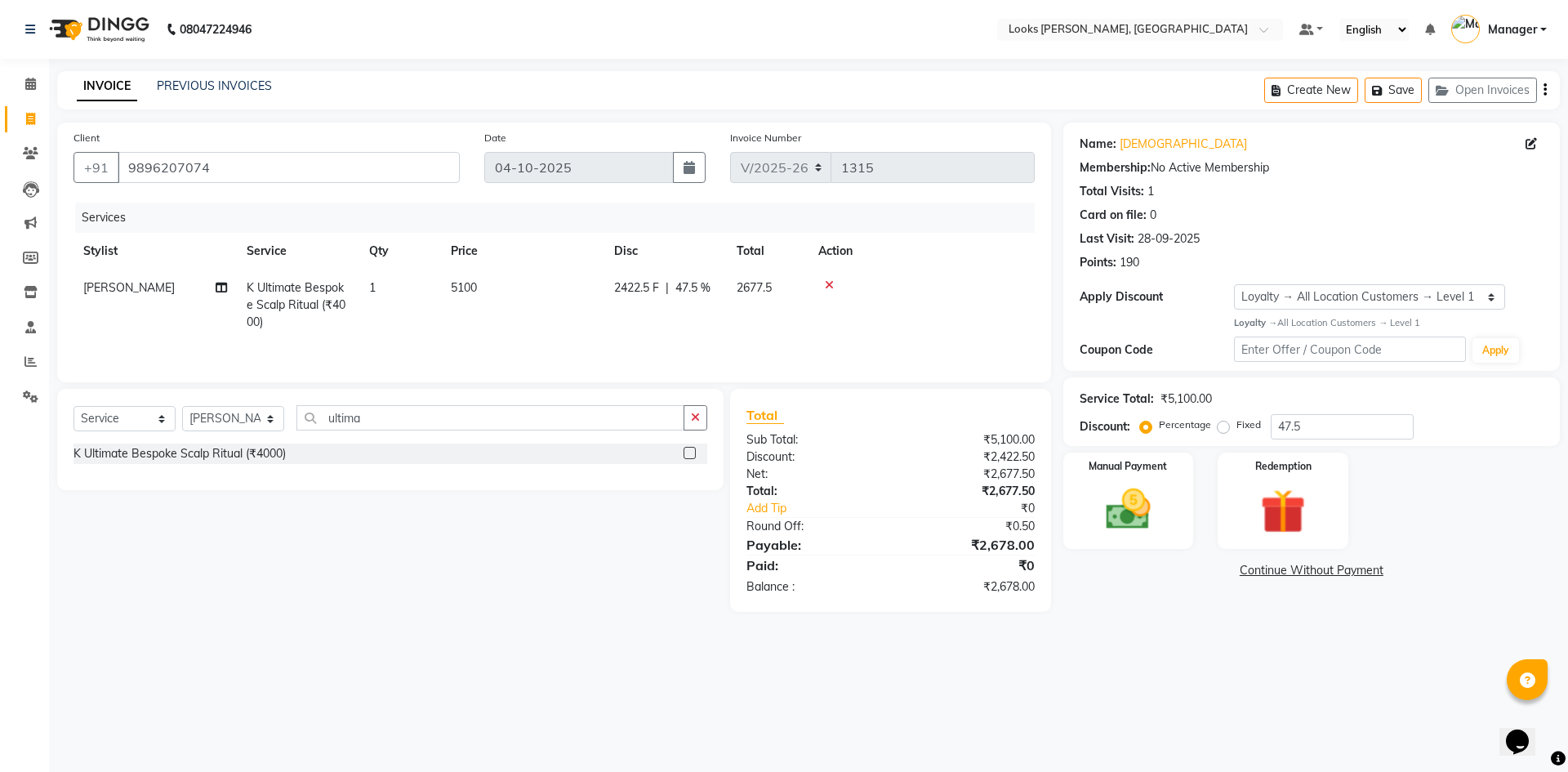
click at [443, 594] on div "Select Service Product Membership Package Voucher Prepaid Gift Card Select Styl…" at bounding box center [384, 500] width 679 height 223
click at [1132, 475] on div "Manual Payment" at bounding box center [1128, 500] width 136 height 101
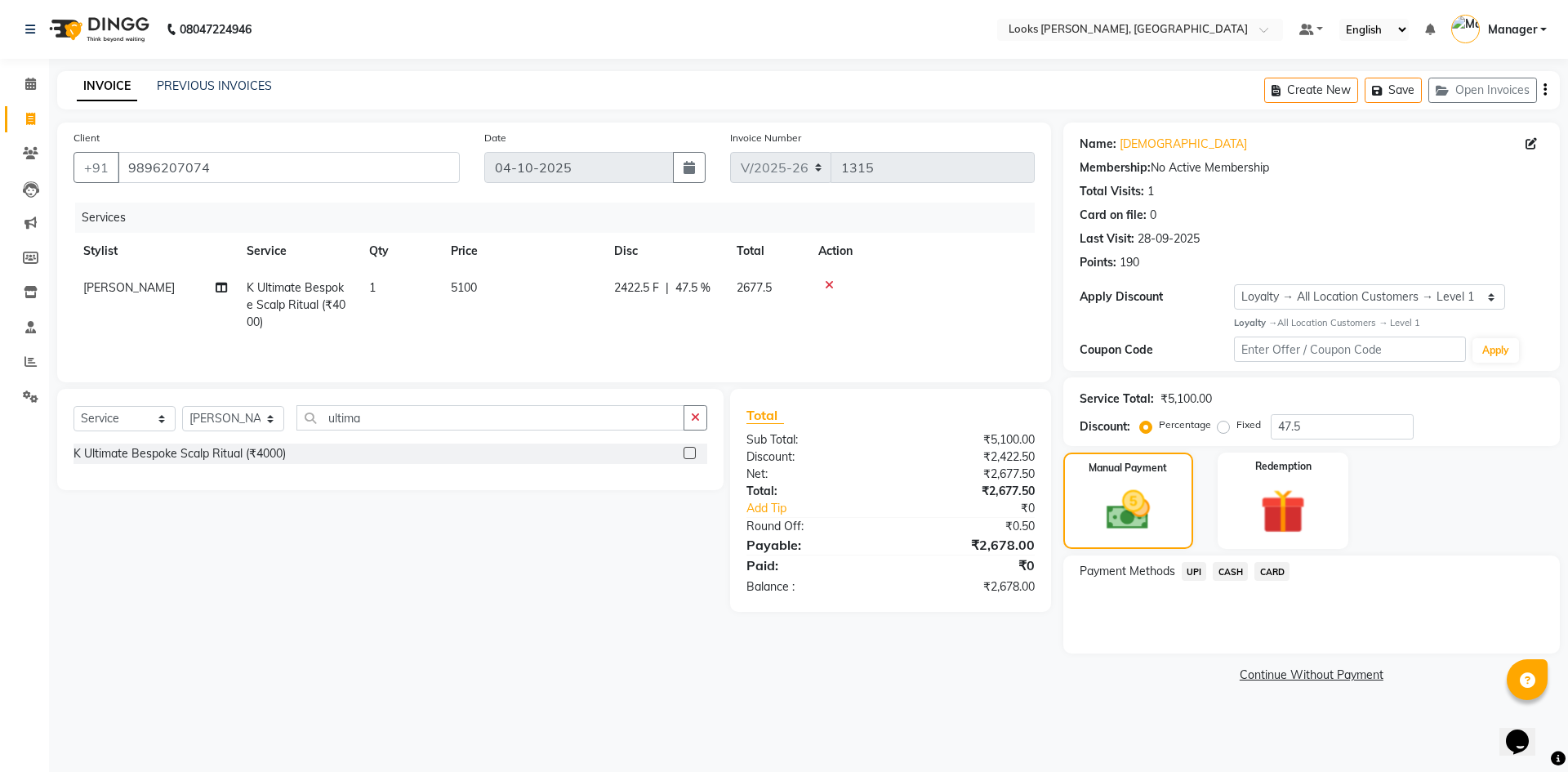
click at [1220, 569] on span "CASH" at bounding box center [1230, 571] width 35 height 19
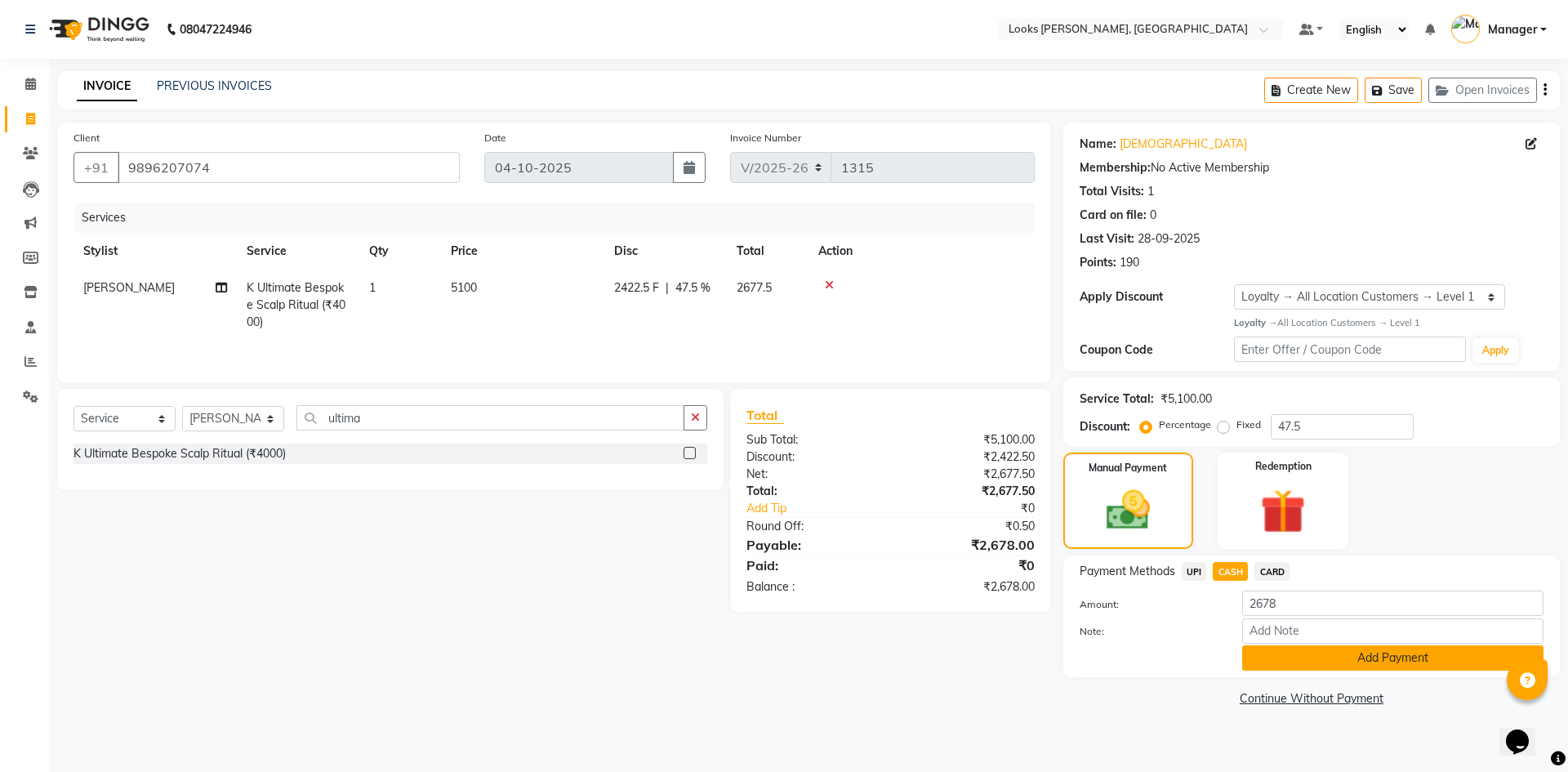
click at [1313, 663] on button "Add Payment" at bounding box center [1393, 658] width 302 height 25
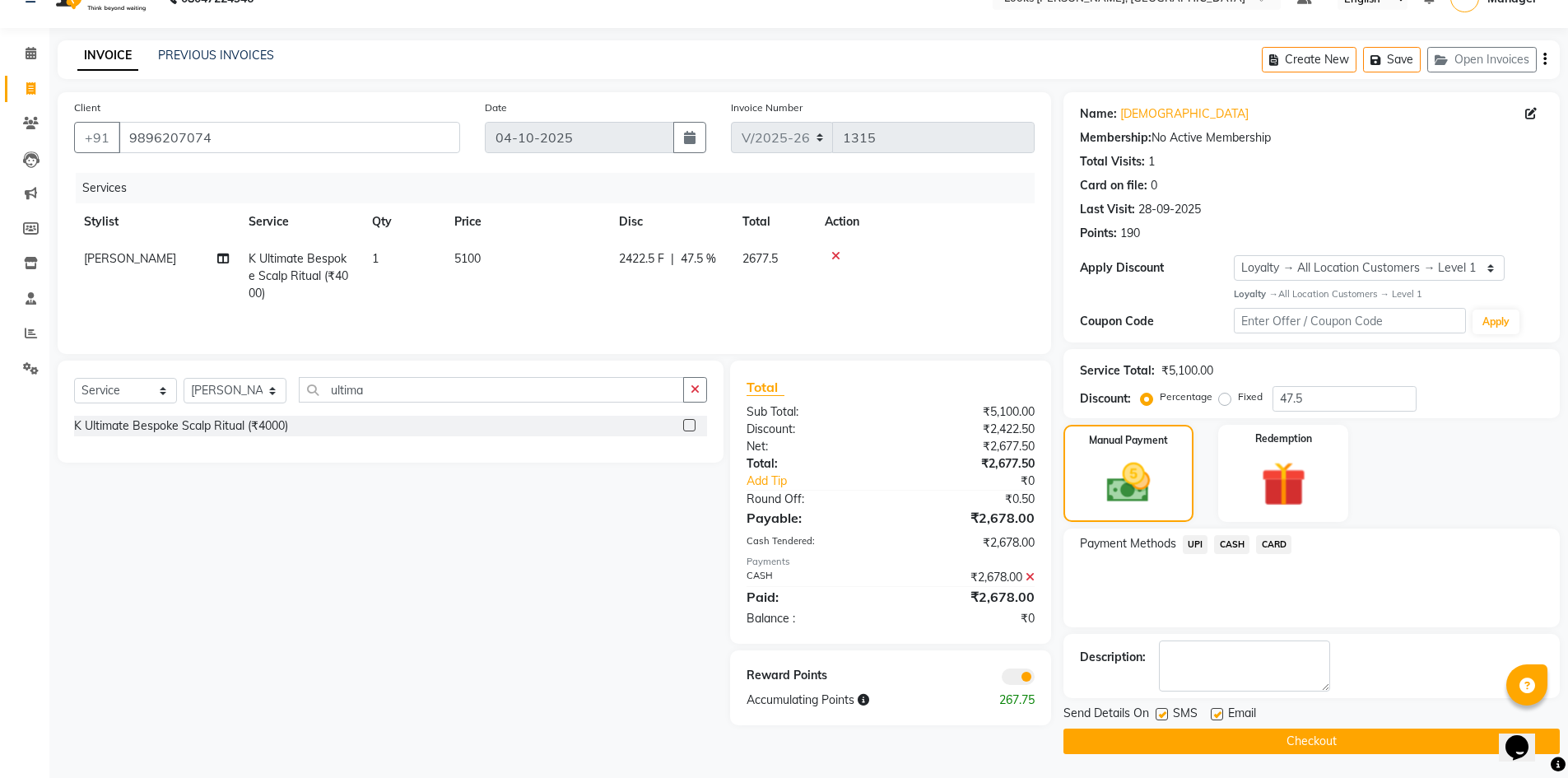
scroll to position [32, 0]
click at [1268, 728] on button "Checkout" at bounding box center [1311, 740] width 496 height 26
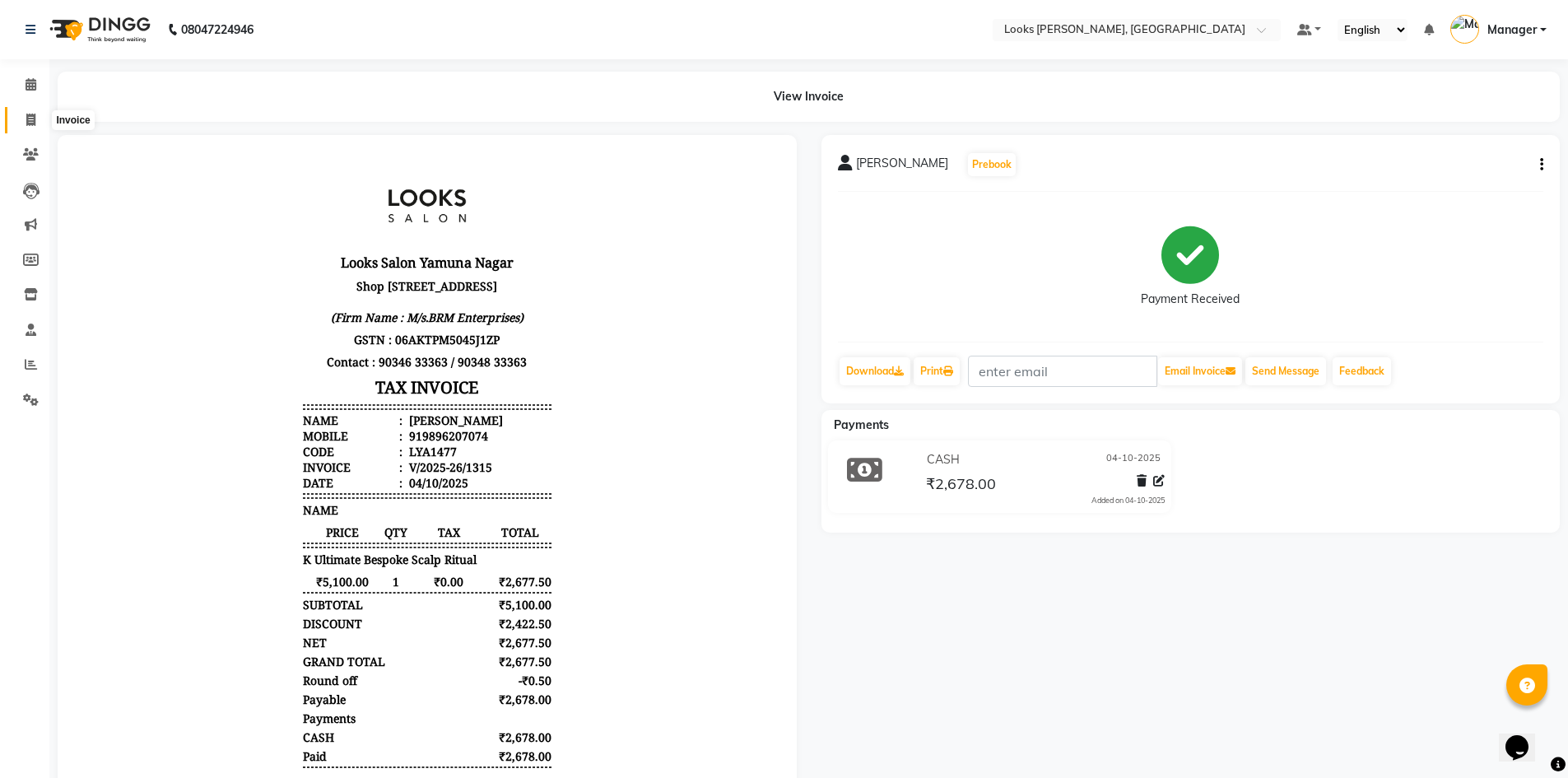
drag, startPoint x: 0, startPoint y: 0, endPoint x: 36, endPoint y: 116, distance: 121.5
click at [36, 116] on span at bounding box center [31, 120] width 29 height 19
select select "6017"
select select "service"
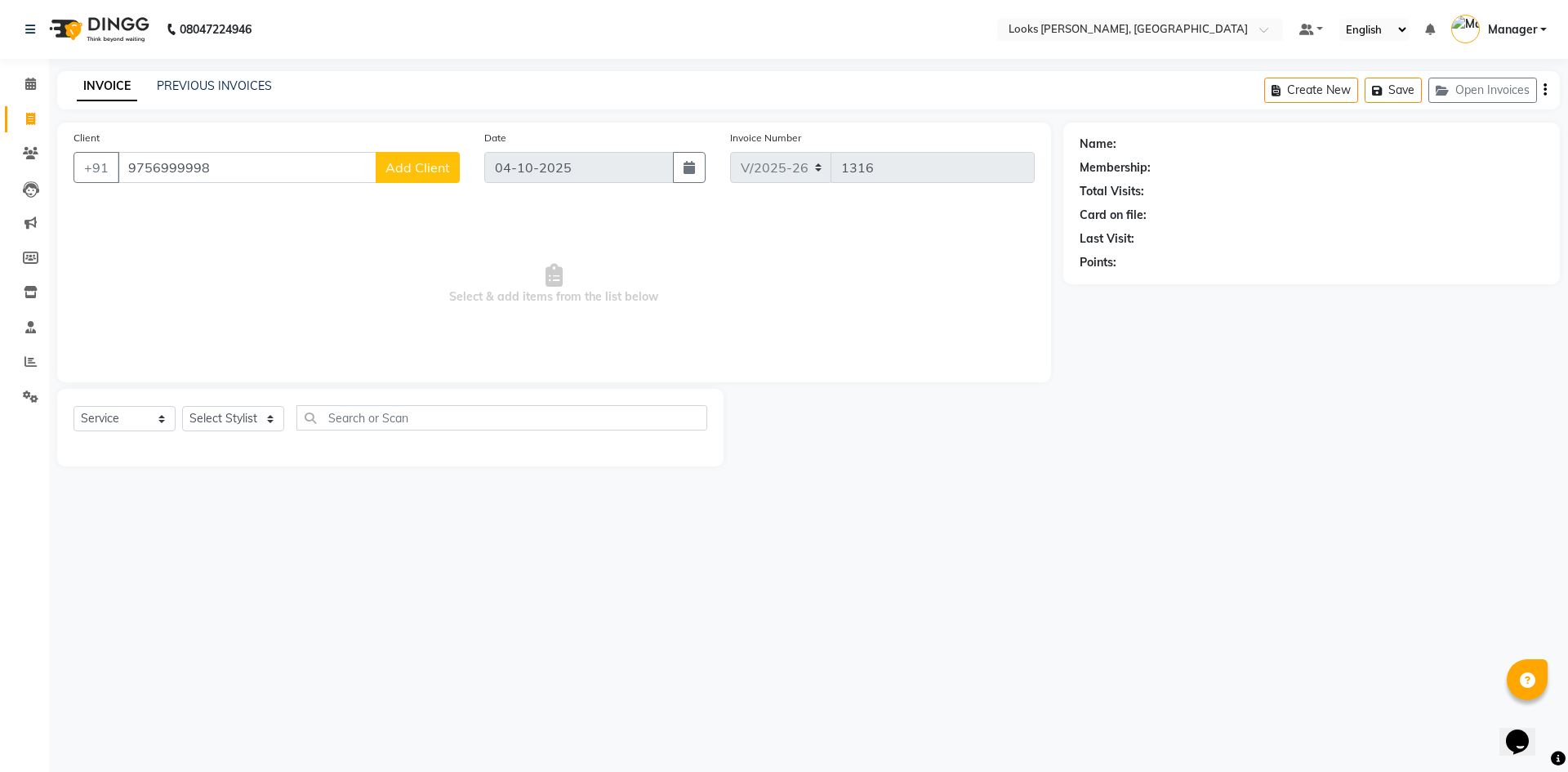
click at [313, 178] on input "9756999998" at bounding box center [247, 167] width 259 height 31
drag, startPoint x: 338, startPoint y: 171, endPoint x: 117, endPoint y: 170, distance: 221.0
click at [14, 172] on app-home "08047224946 Select Location × Looks Yamuna Nagar, Haryana Default Panel My Pane…" at bounding box center [784, 245] width 1568 height 491
type input "9756999998"
click at [425, 158] on button "Add Client" at bounding box center [417, 167] width 84 height 31
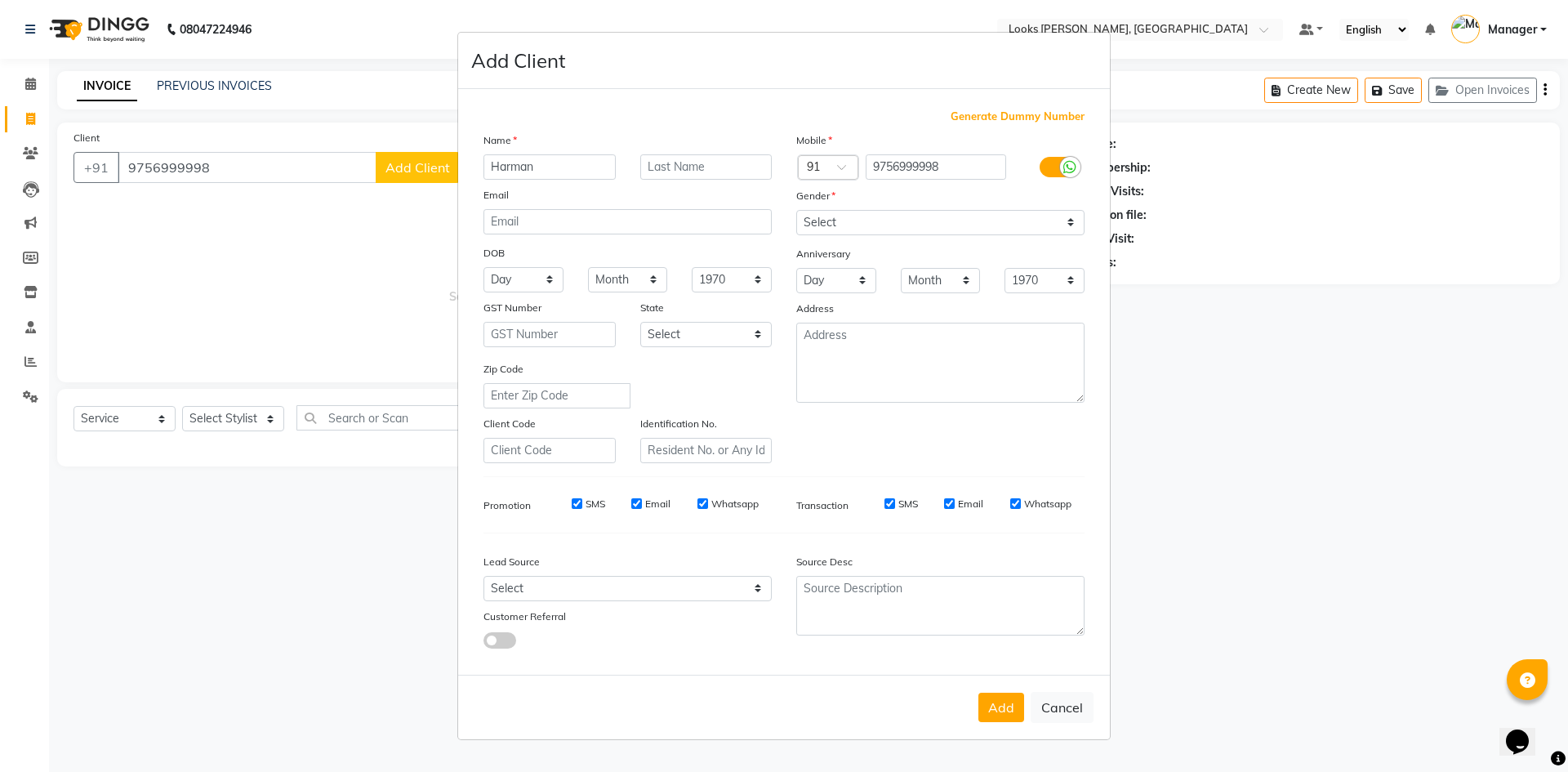
type input "Harman"
drag, startPoint x: 656, startPoint y: 164, endPoint x: 676, endPoint y: 174, distance: 22.4
click at [657, 164] on input "text" at bounding box center [707, 167] width 132 height 25
click at [920, 223] on select "Select Male Female Other Prefer Not To Say" at bounding box center [941, 223] width 288 height 25
select select "female"
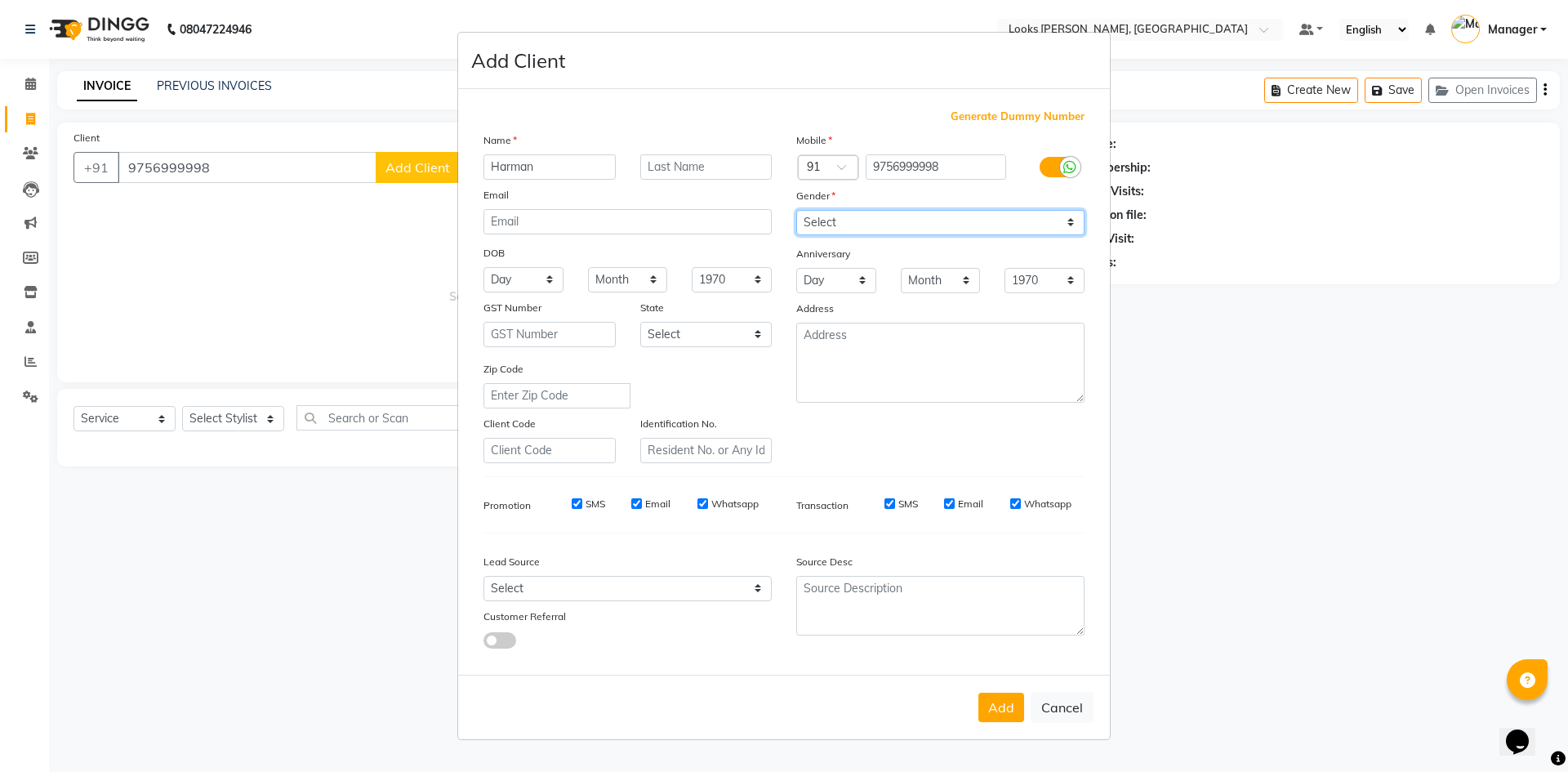
click at [797, 210] on select "Select Male Female Other Prefer Not To Say" at bounding box center [941, 223] width 288 height 25
click at [1012, 711] on button "Add" at bounding box center [1001, 707] width 46 height 30
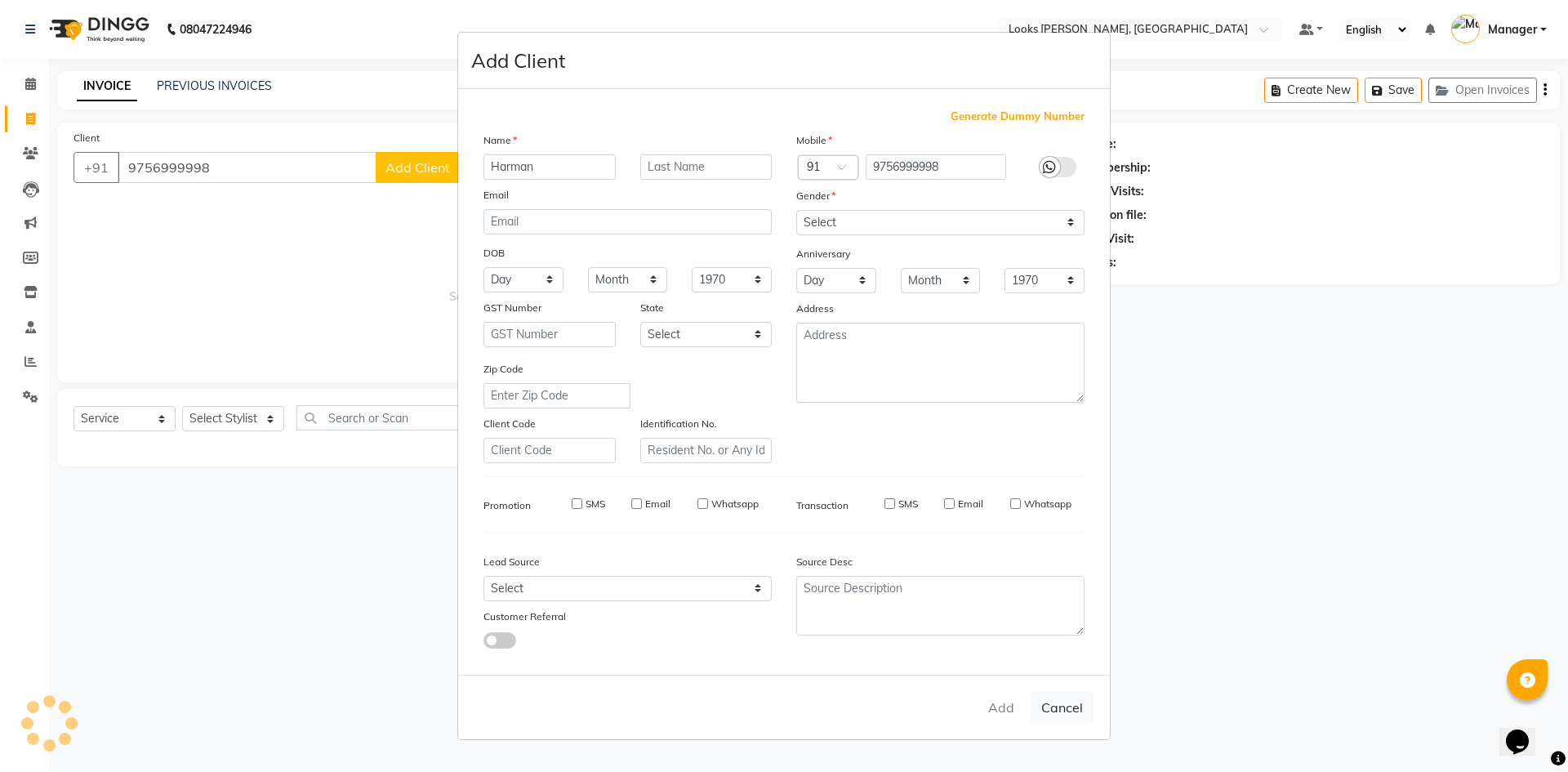
select select
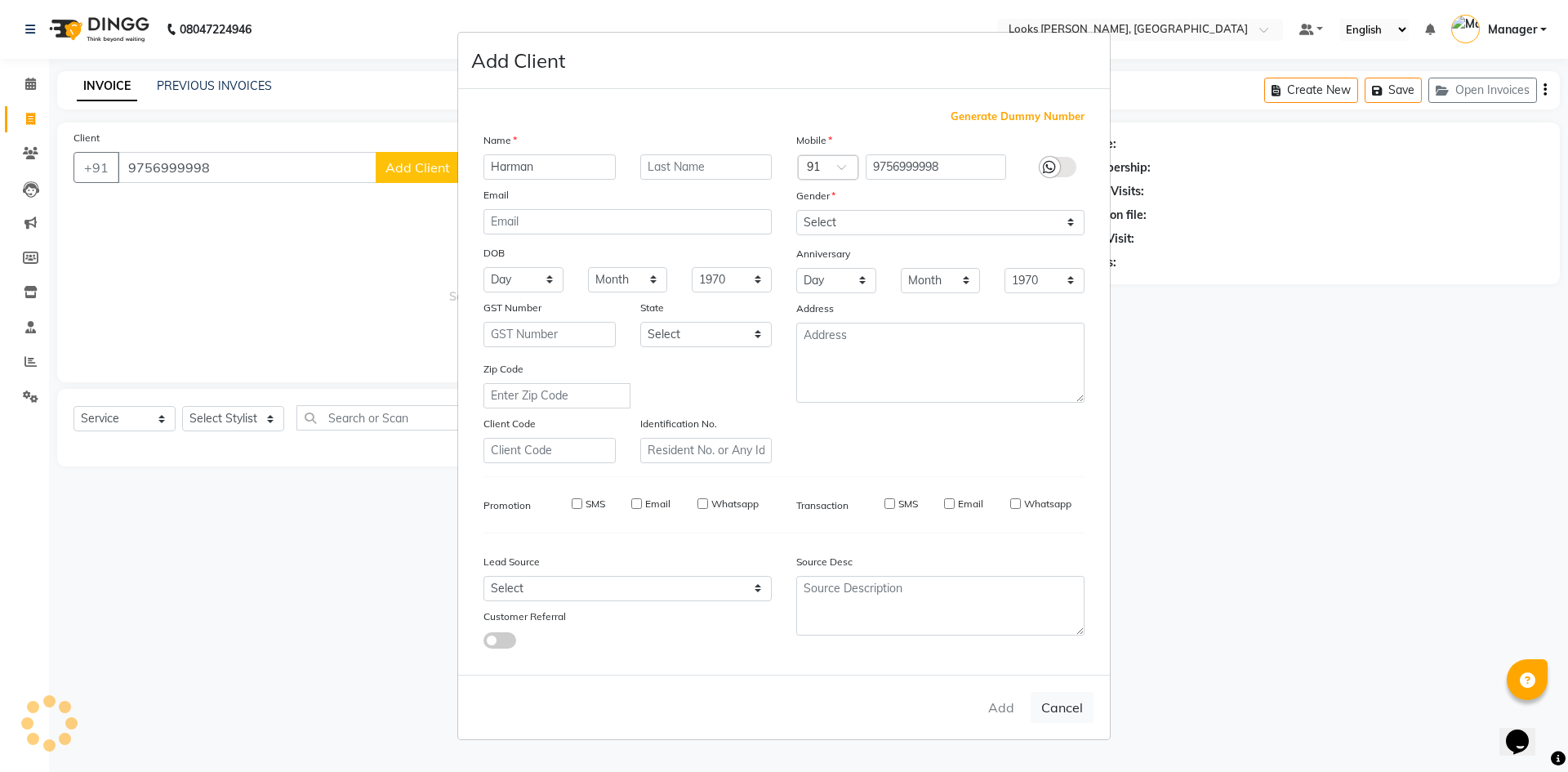
select select
checkbox input "false"
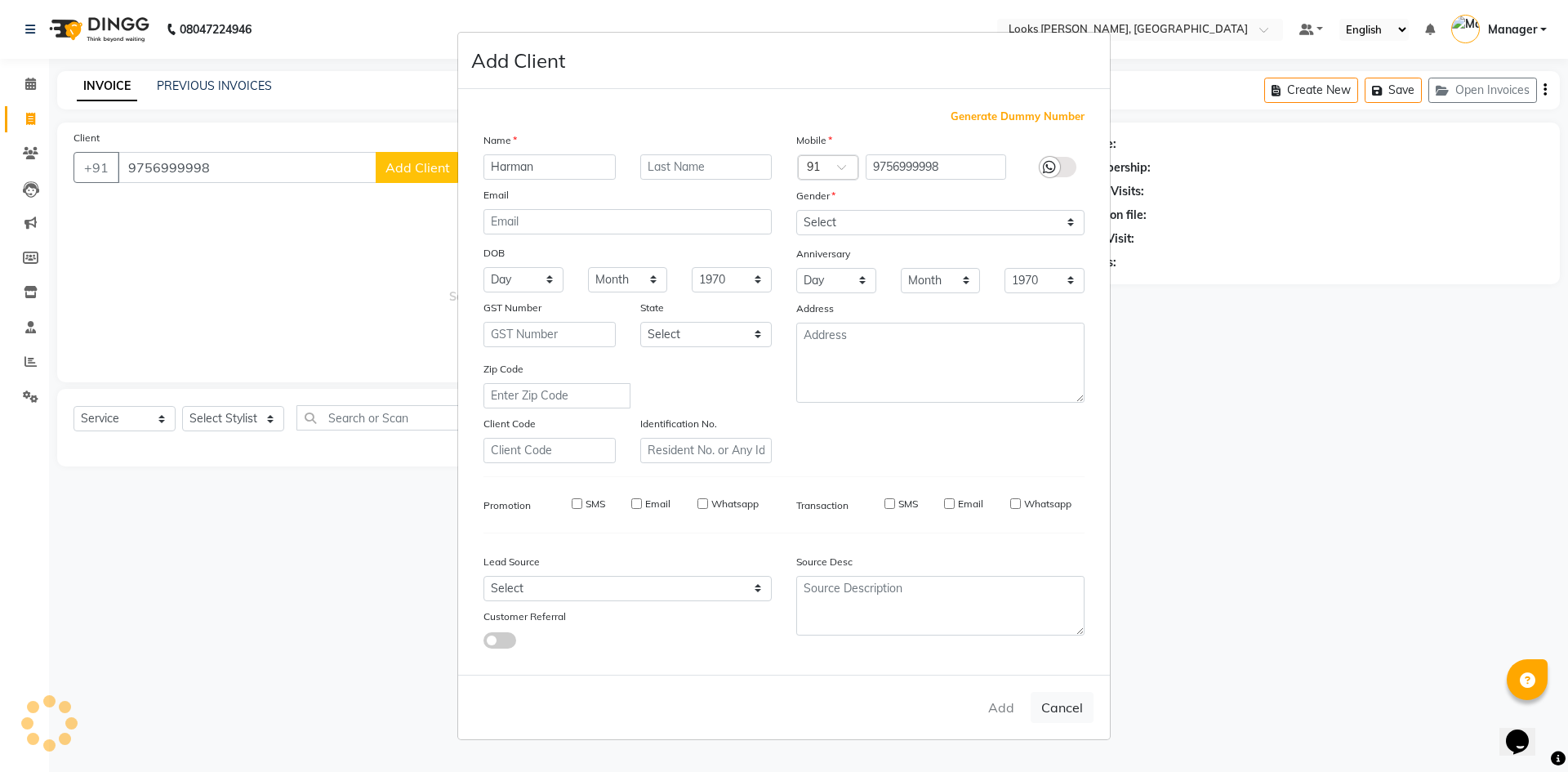
checkbox input "false"
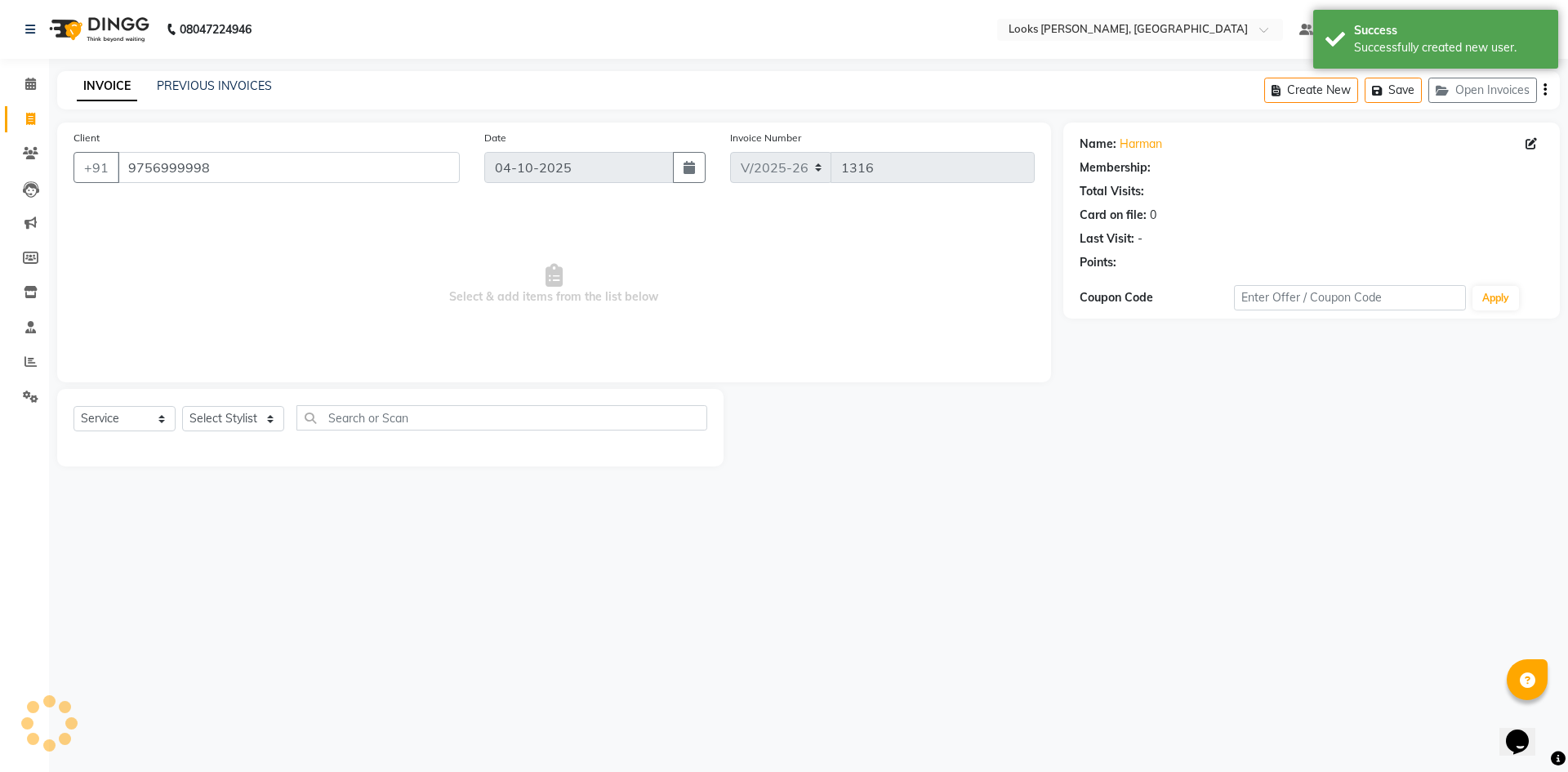
select select "1: Object"
click at [131, 411] on select "Select Service Product Membership Package Voucher Prepaid Gift Card" at bounding box center [125, 419] width 102 height 25
drag, startPoint x: 131, startPoint y: 411, endPoint x: 154, endPoint y: 411, distance: 23.0
click at [131, 411] on select "Select Service Product Membership Package Voucher Prepaid Gift Card" at bounding box center [125, 419] width 102 height 25
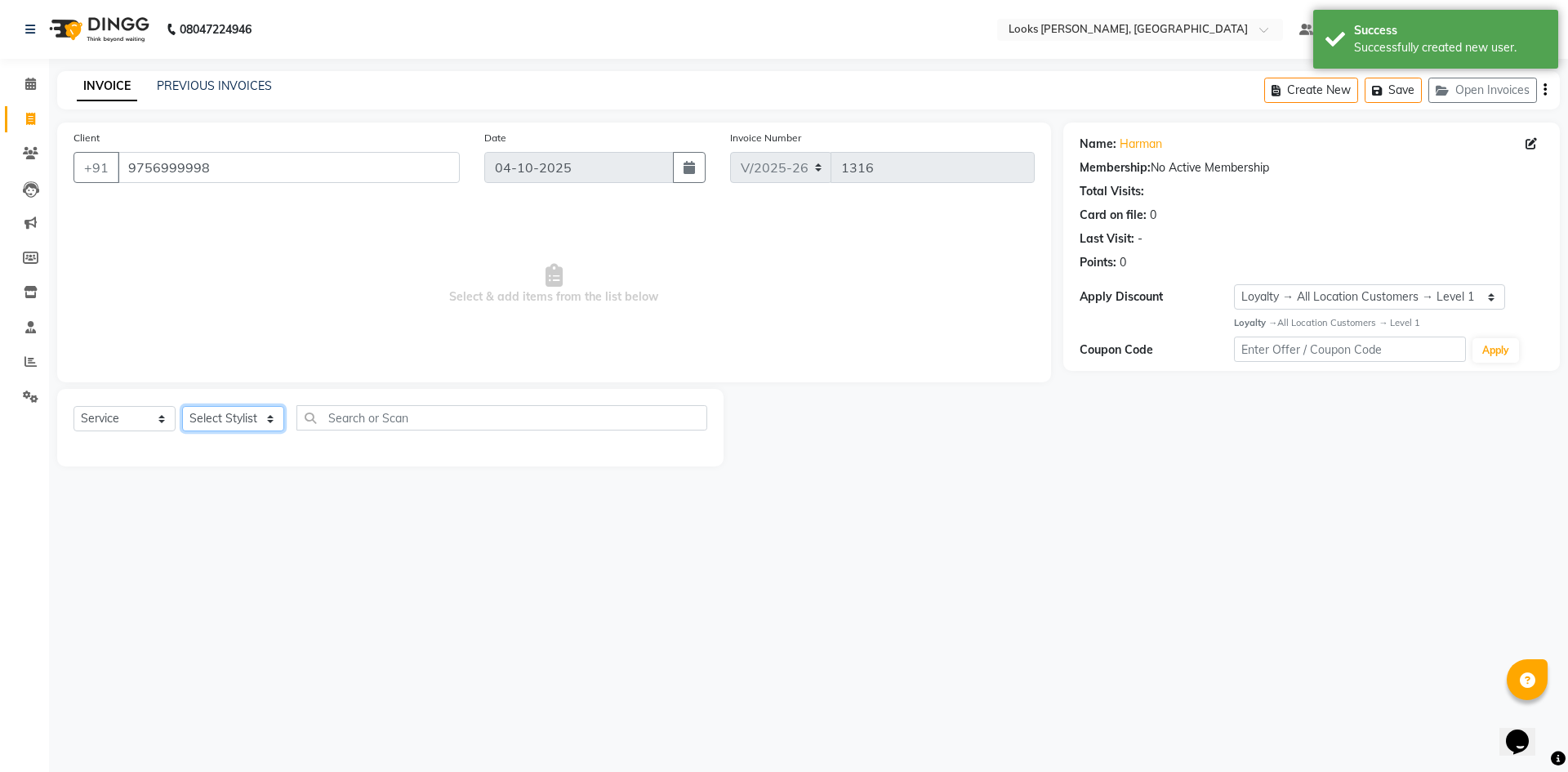
click at [251, 421] on select "Select Stylist [PERSON_NAME] [PERSON_NAME] Atul_pdct BRM_MASTER COUNTER SALES […" at bounding box center [233, 419] width 102 height 25
select select "89272"
click at [182, 406] on select "Select Stylist [PERSON_NAME] [PERSON_NAME] Atul_pdct BRM_MASTER COUNTER SALES […" at bounding box center [233, 419] width 102 height 25
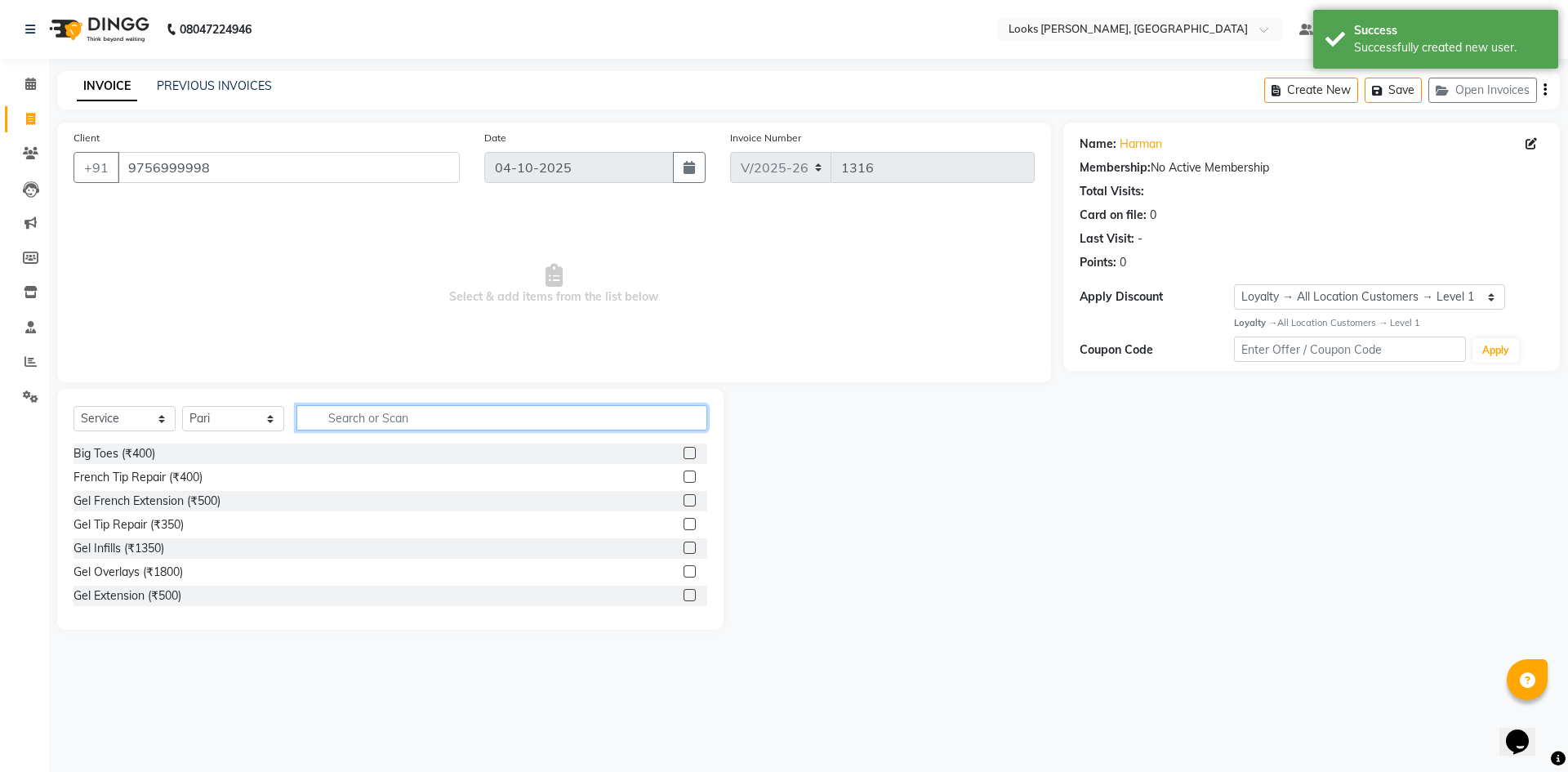
click at [348, 414] on input "text" at bounding box center [502, 418] width 411 height 25
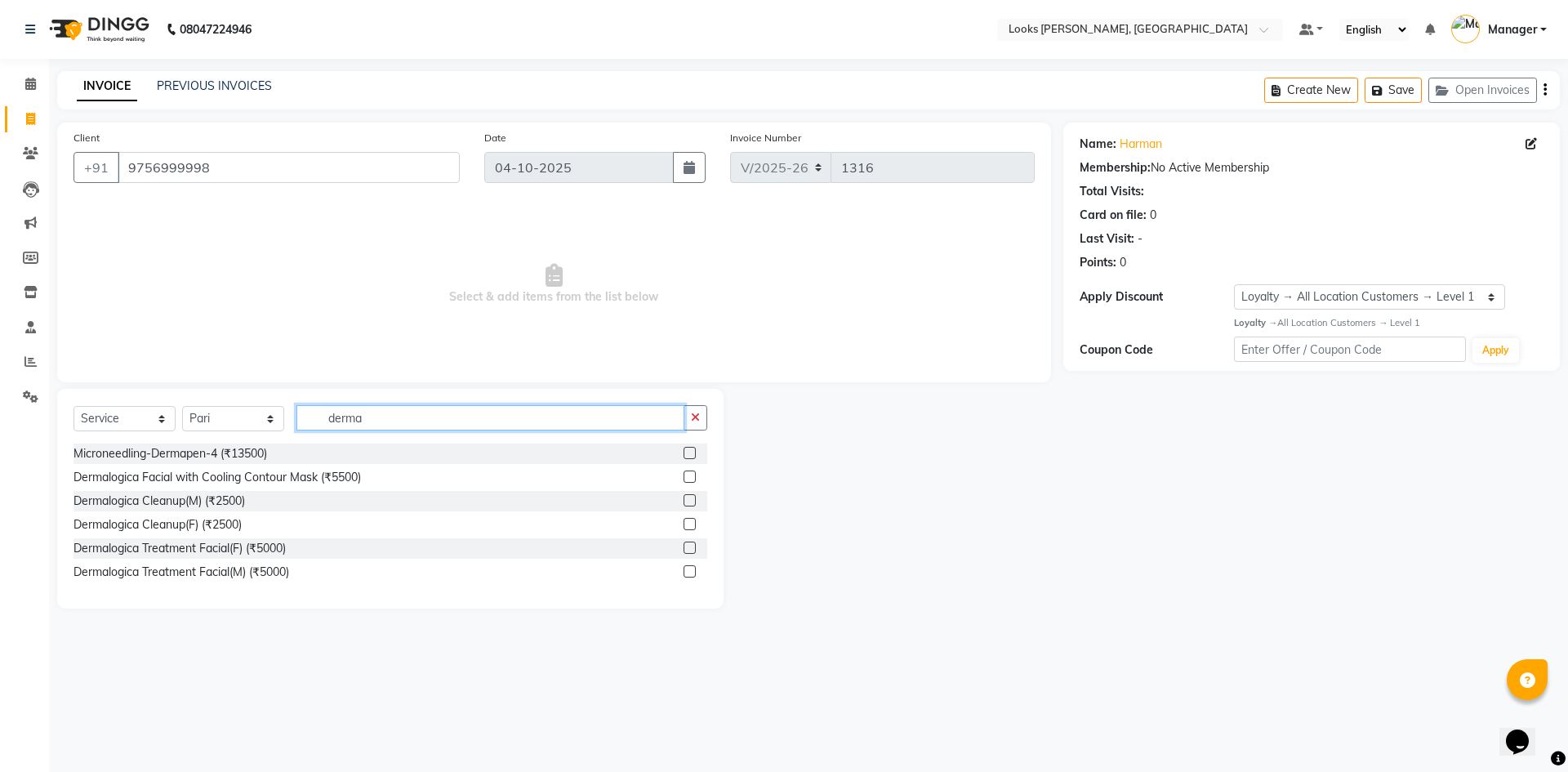
type input "derma"
click at [687, 553] on label at bounding box center [690, 547] width 12 height 12
click at [687, 553] on input "checkbox" at bounding box center [689, 548] width 11 height 11
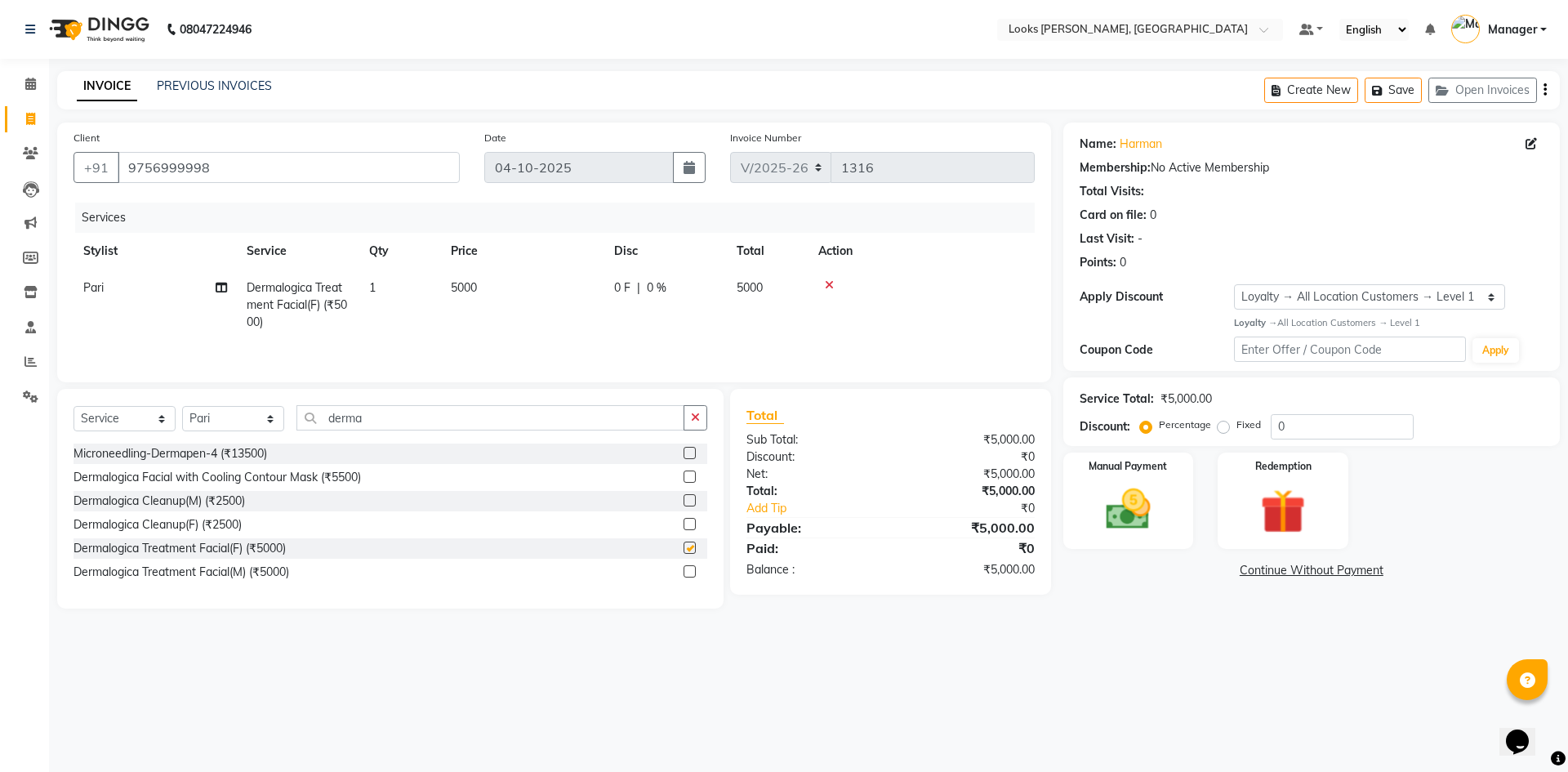
checkbox input "false"
click at [504, 286] on td "5000" at bounding box center [522, 305] width 164 height 71
select select "89272"
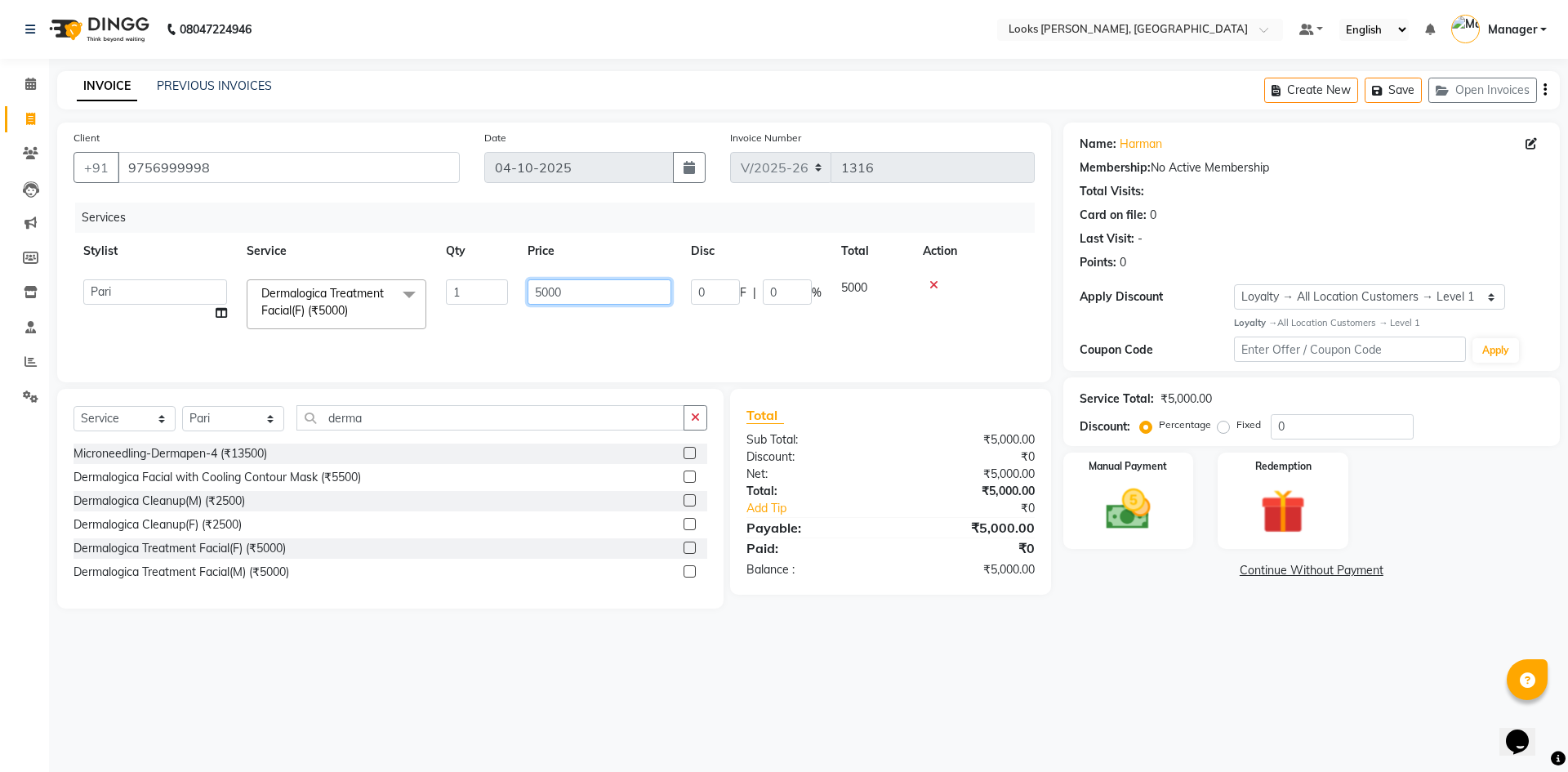
drag, startPoint x: 536, startPoint y: 300, endPoint x: 491, endPoint y: 300, distance: 45.0
click at [491, 300] on tr "AFJAL AHMAD Akil Astha Atul_pdct BRM_MASTER COUNTER SALES Himanshu JAMSHED ALI …" at bounding box center [554, 304] width 961 height 69
type input "0"
type input "6000"
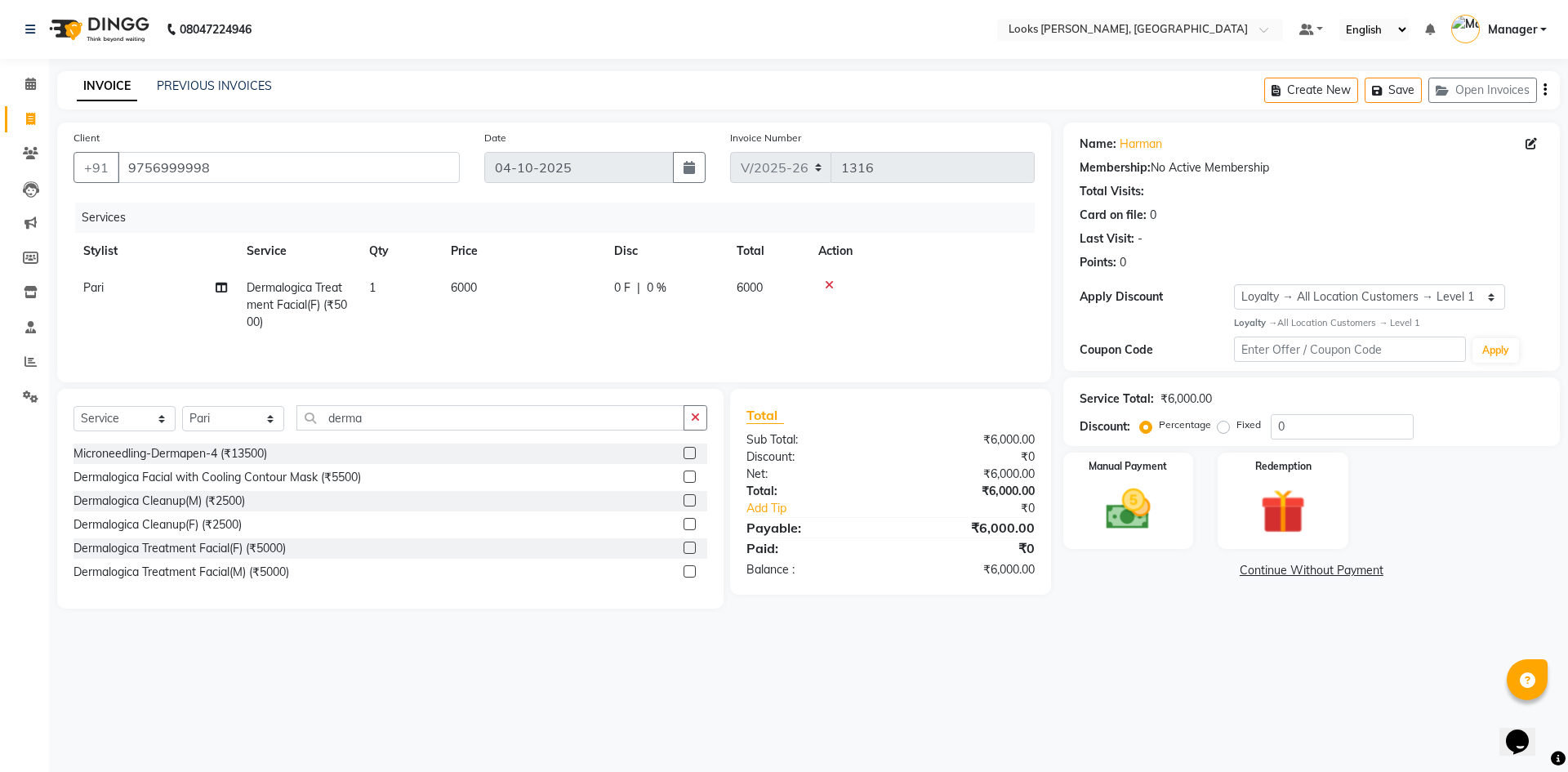
click at [601, 334] on td "6000" at bounding box center [522, 305] width 164 height 71
select select "89272"
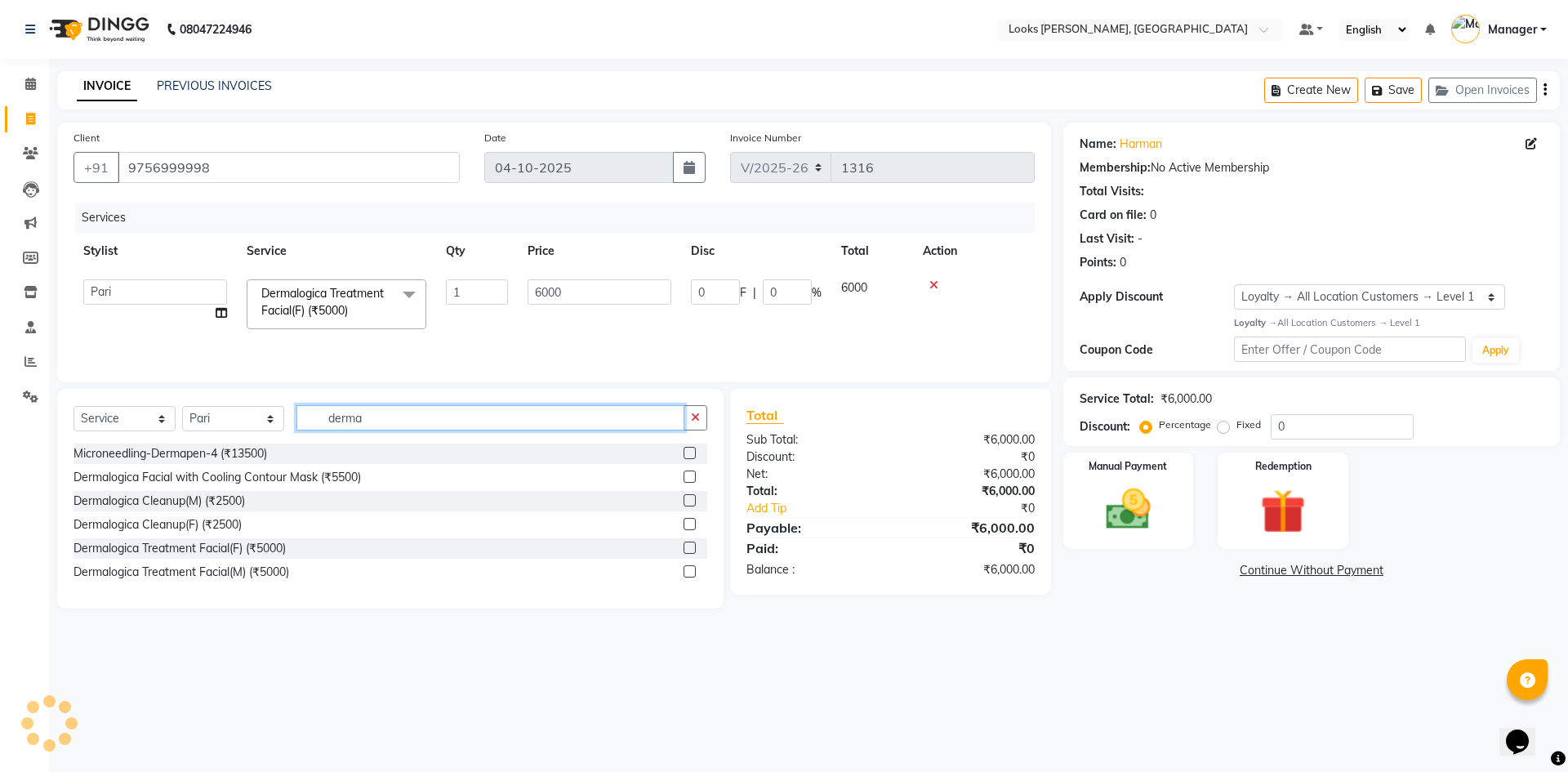
drag, startPoint x: 403, startPoint y: 417, endPoint x: 285, endPoint y: 417, distance: 118.0
click at [286, 419] on div "Select Service Product Membership Package Voucher Prepaid Gift Card Select Styl…" at bounding box center [391, 424] width 634 height 38
type input "thre"
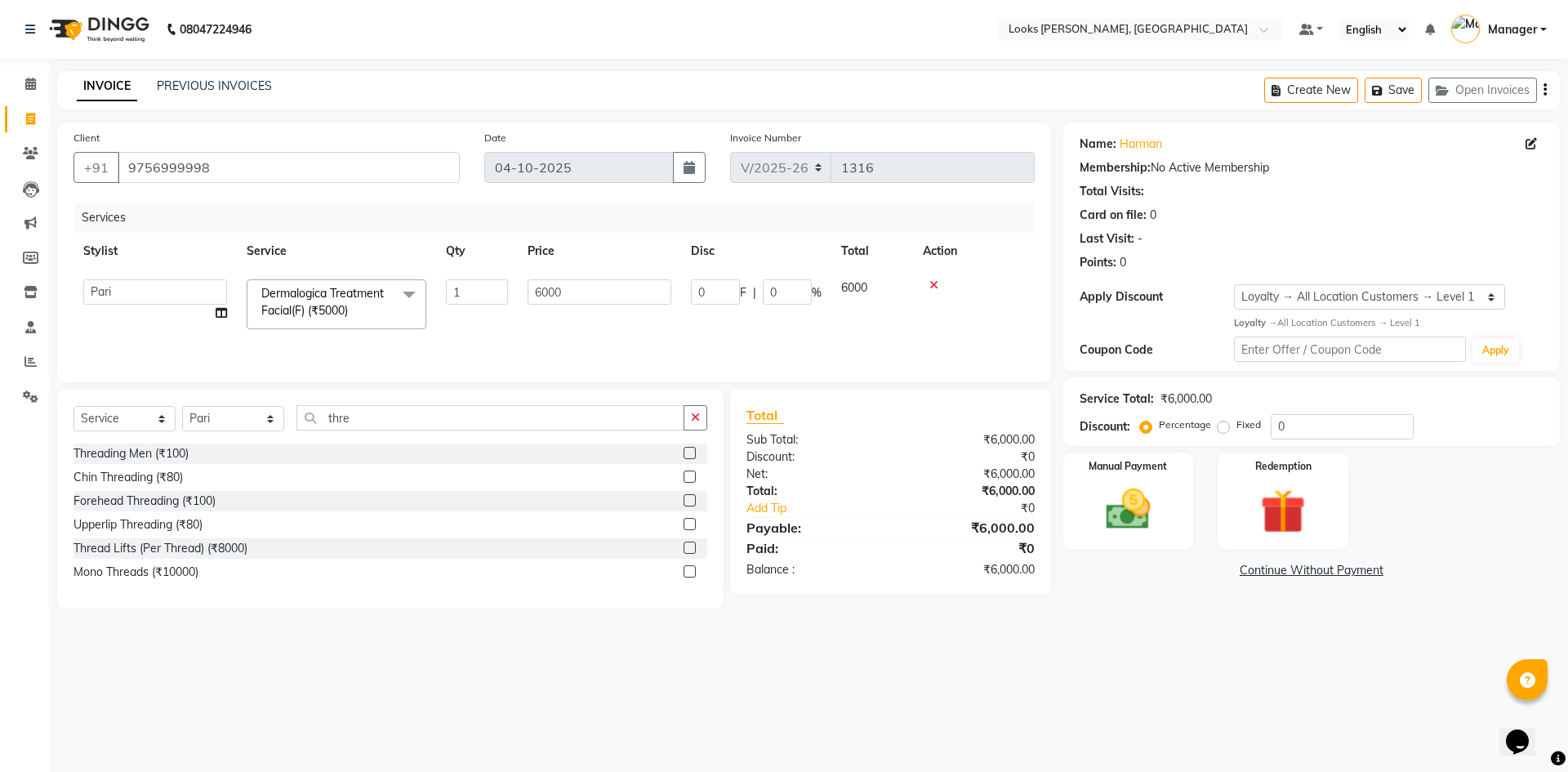
click at [690, 472] on label at bounding box center [690, 476] width 12 height 12
click at [690, 472] on input "checkbox" at bounding box center [689, 477] width 11 height 11
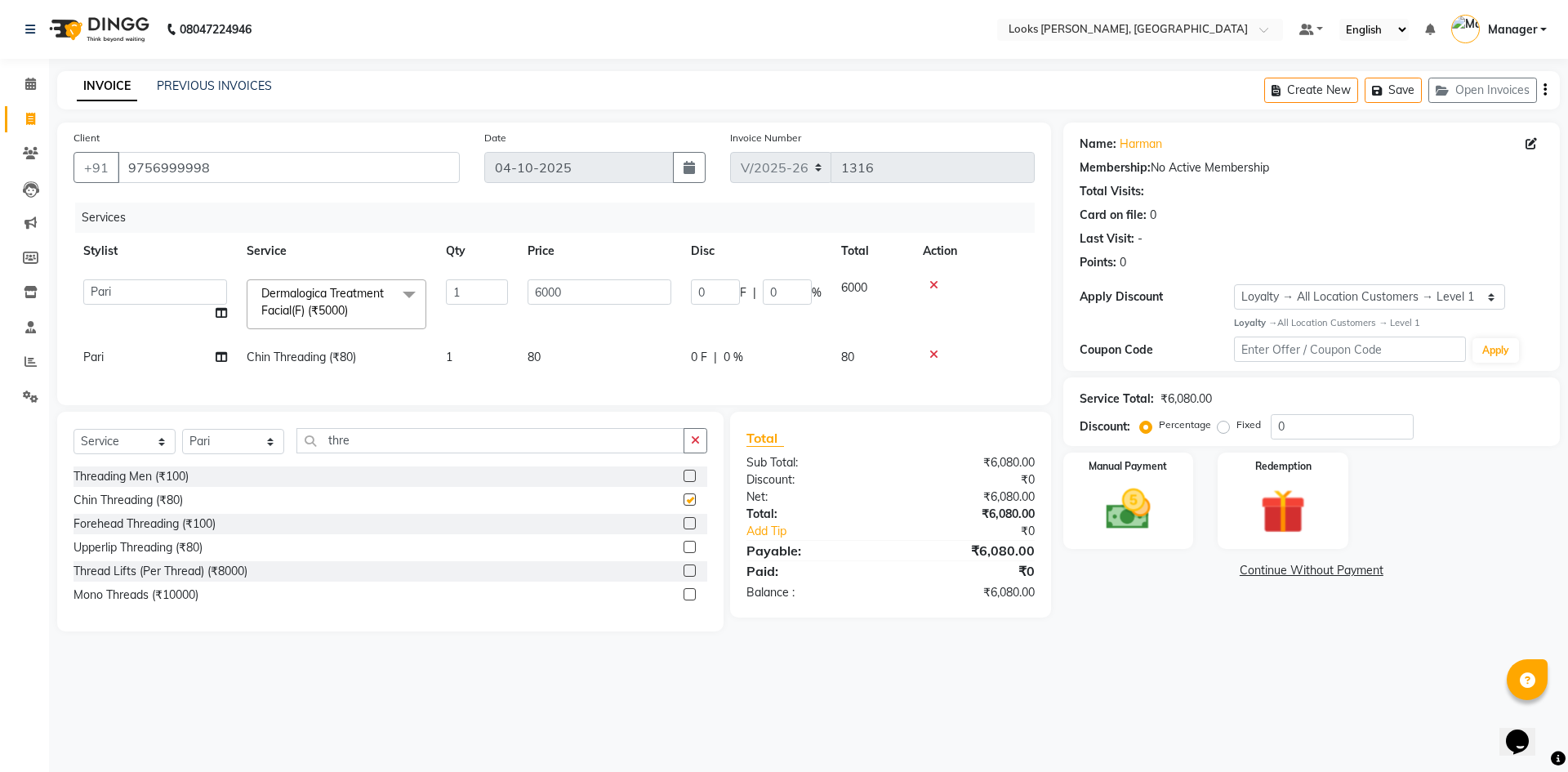
checkbox input "false"
click at [550, 355] on td "80" at bounding box center [599, 357] width 164 height 36
select select "89272"
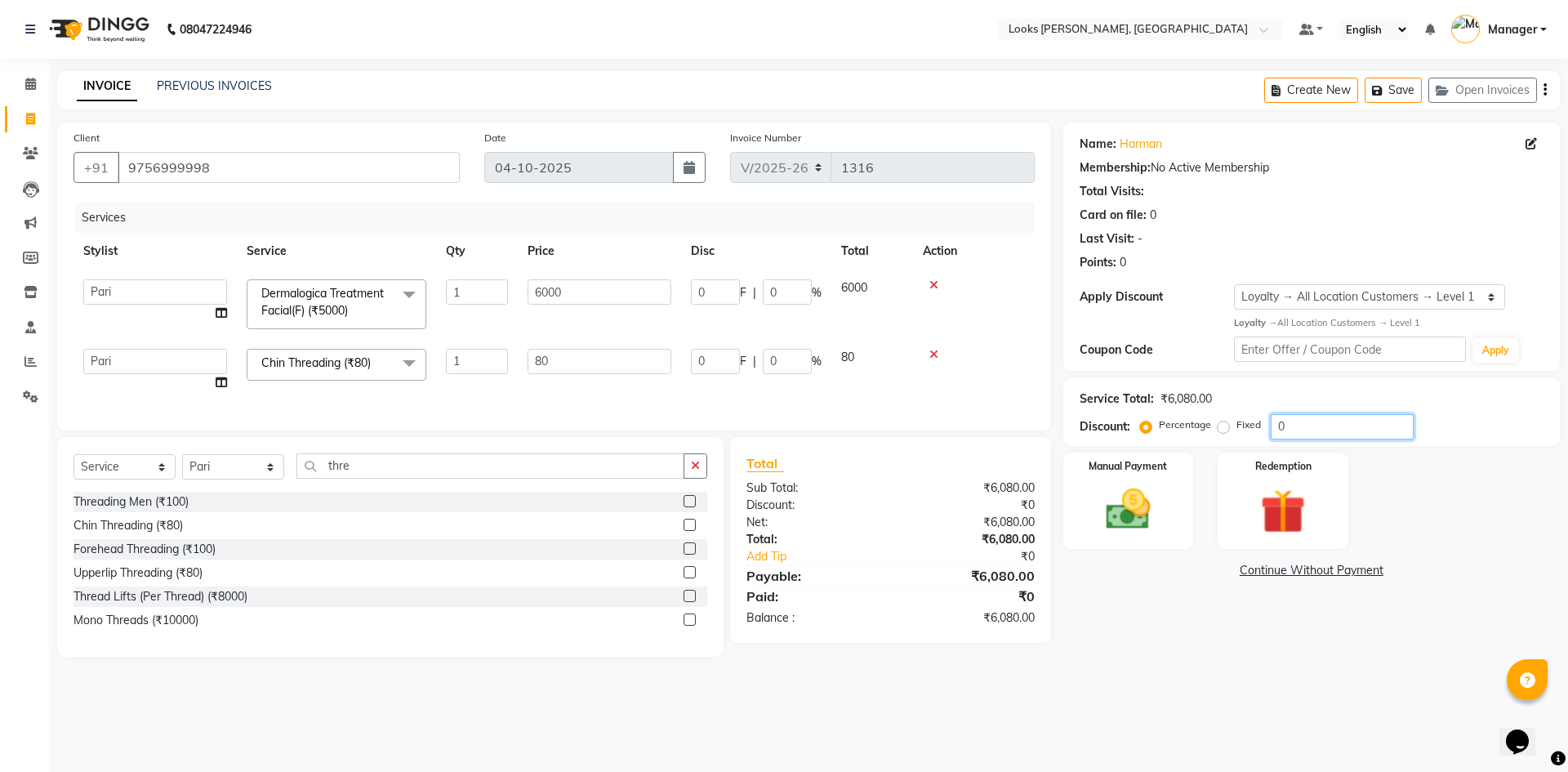
drag, startPoint x: 1290, startPoint y: 434, endPoint x: 1170, endPoint y: 410, distance: 122.4
click at [1170, 410] on div "Service Total: ₹6,080.00 Discount: Percentage Fixed 0" at bounding box center [1311, 412] width 464 height 56
type input "4"
type input "240"
type input "4"
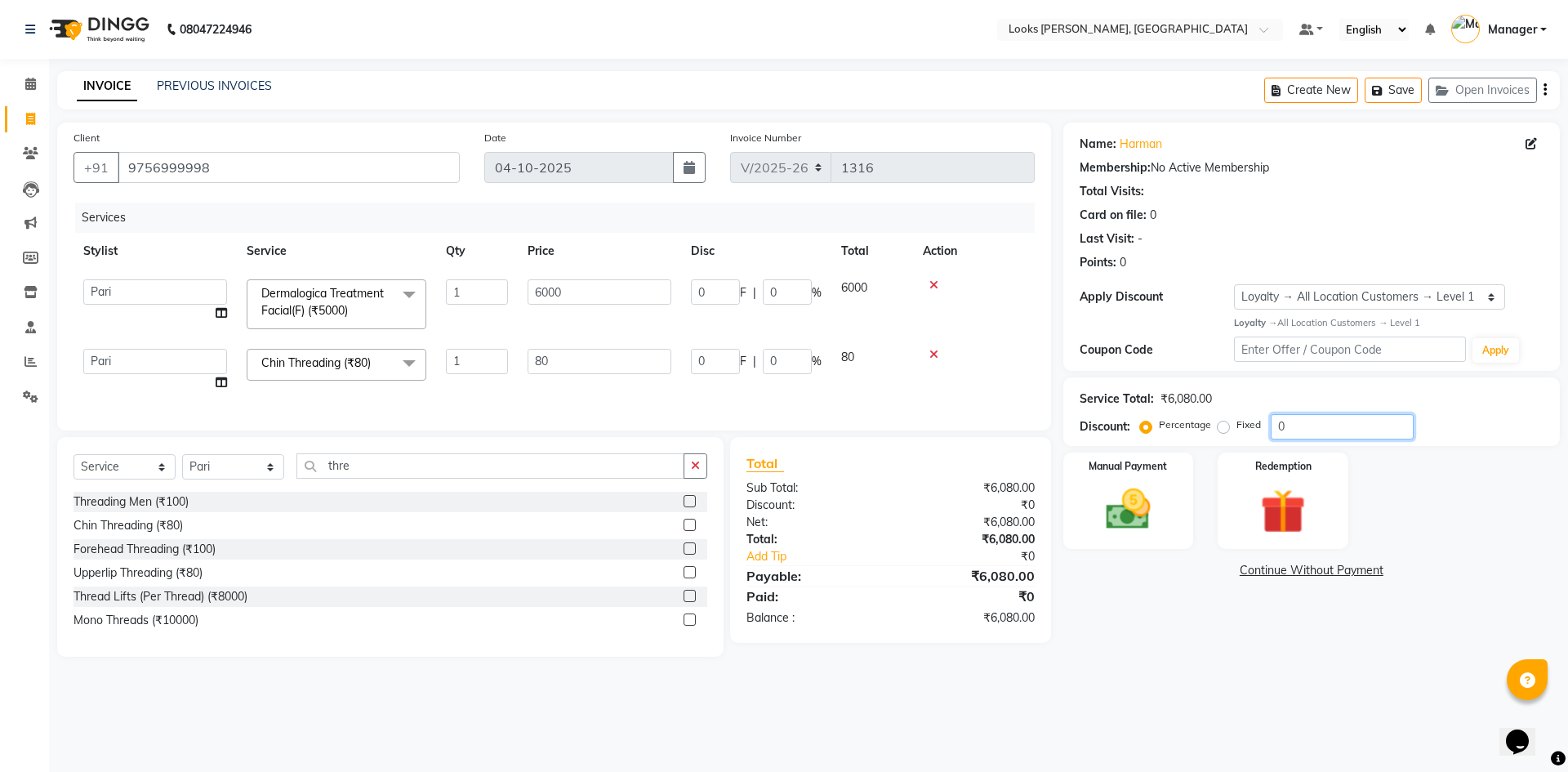
type input "3.2"
type input "4"
type input "47"
type input "2820"
type input "47"
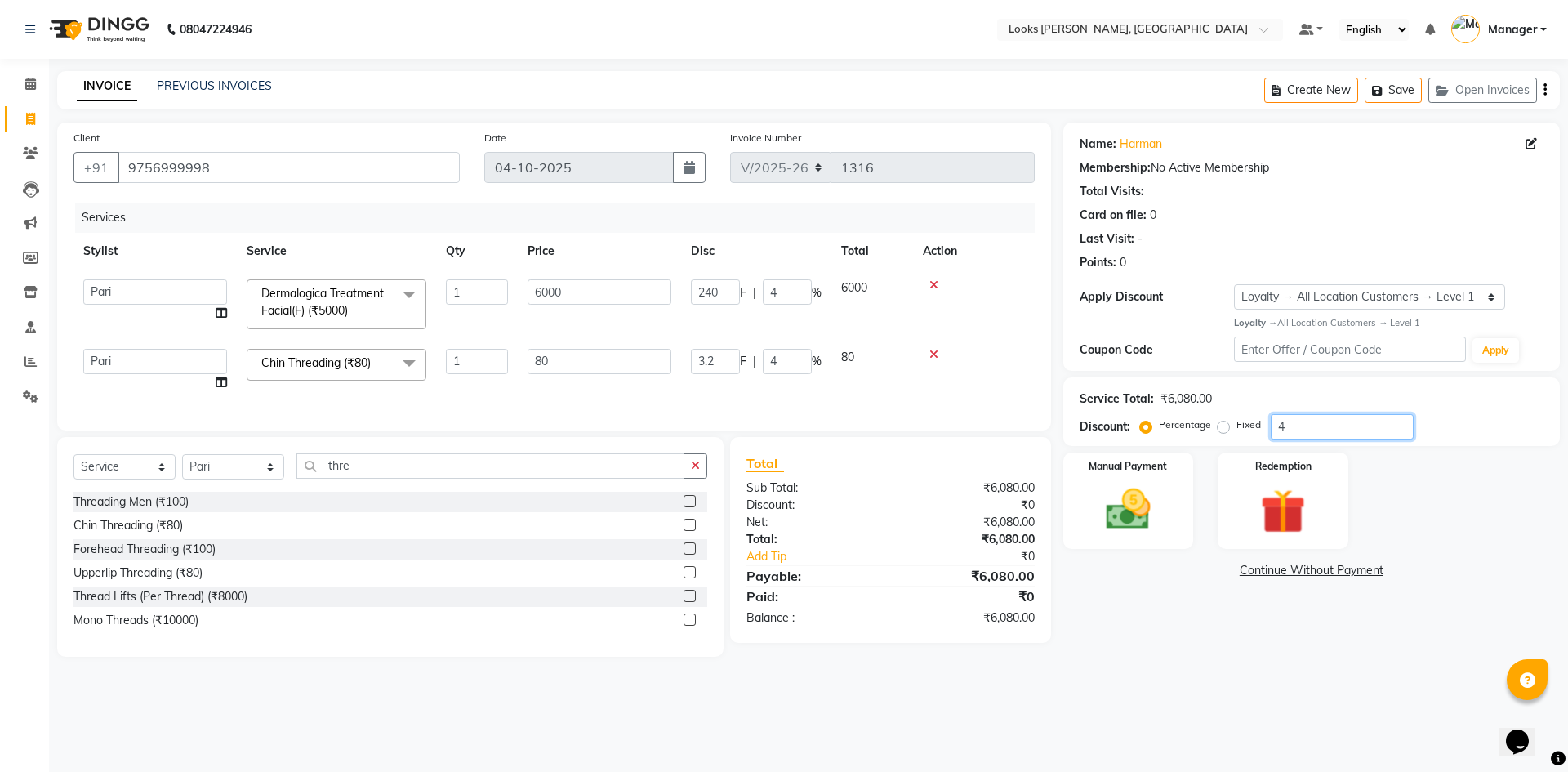
type input "37.6"
type input "47"
type input "47.5"
type input "2850"
type input "47.5"
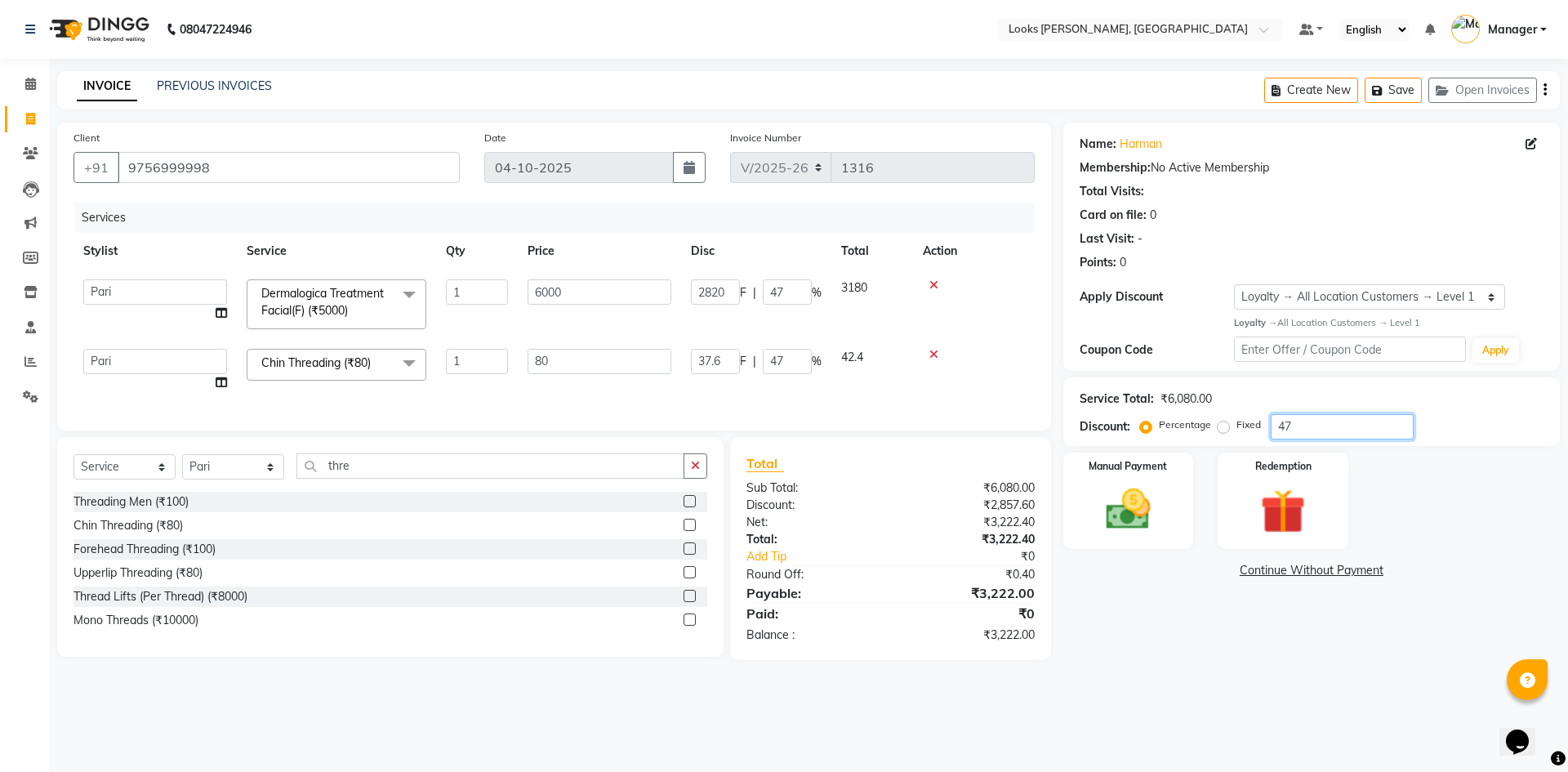
type input "38"
type input "47.5"
click at [1226, 675] on main "INVOICE PREVIOUS INVOICES Create New Save Open Invoices Client +91 9756999998 D…" at bounding box center [809, 376] width 1519 height 610
click at [1138, 502] on img at bounding box center [1128, 510] width 76 height 54
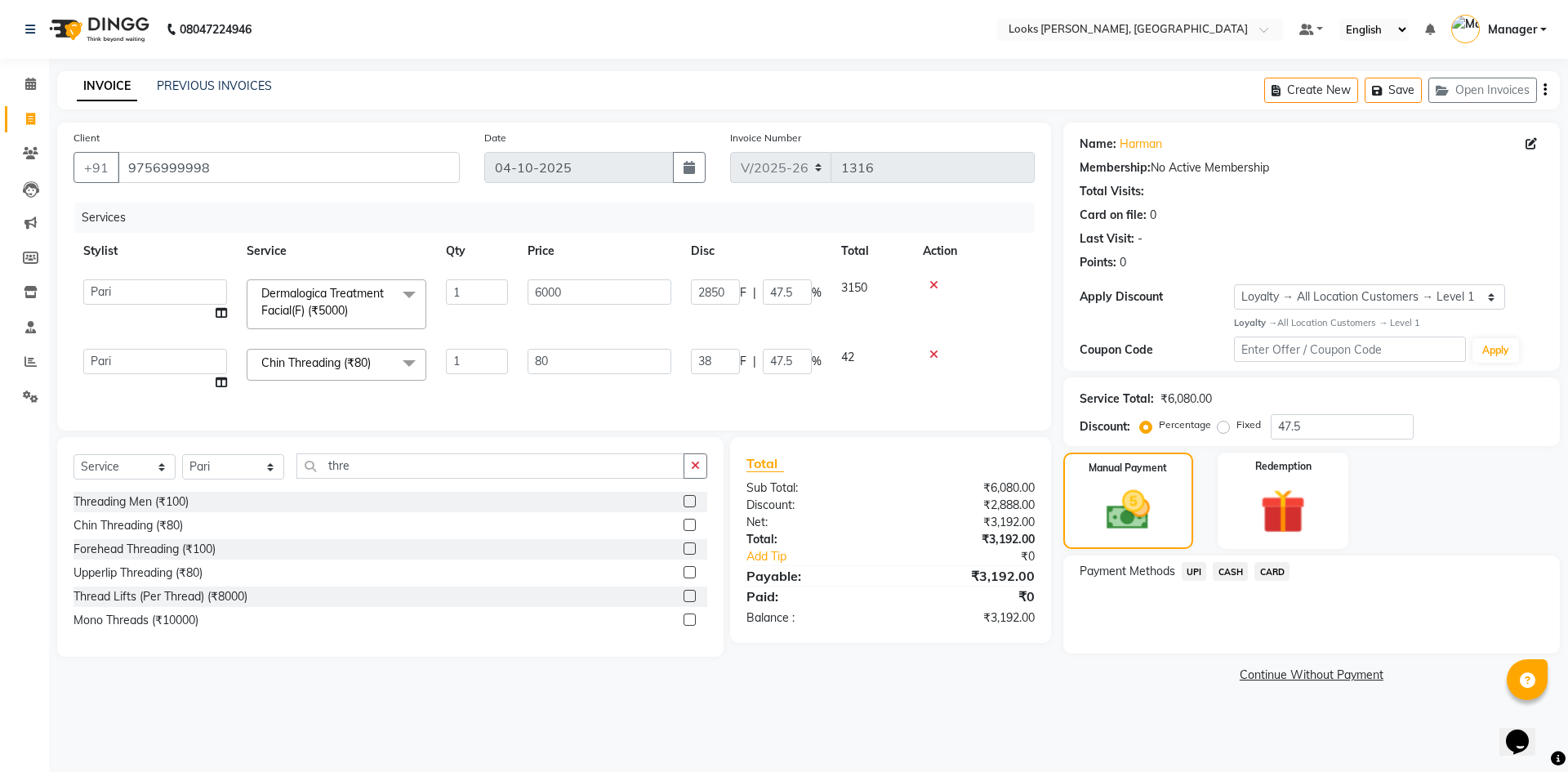
click at [1276, 575] on span "CARD" at bounding box center [1271, 571] width 35 height 19
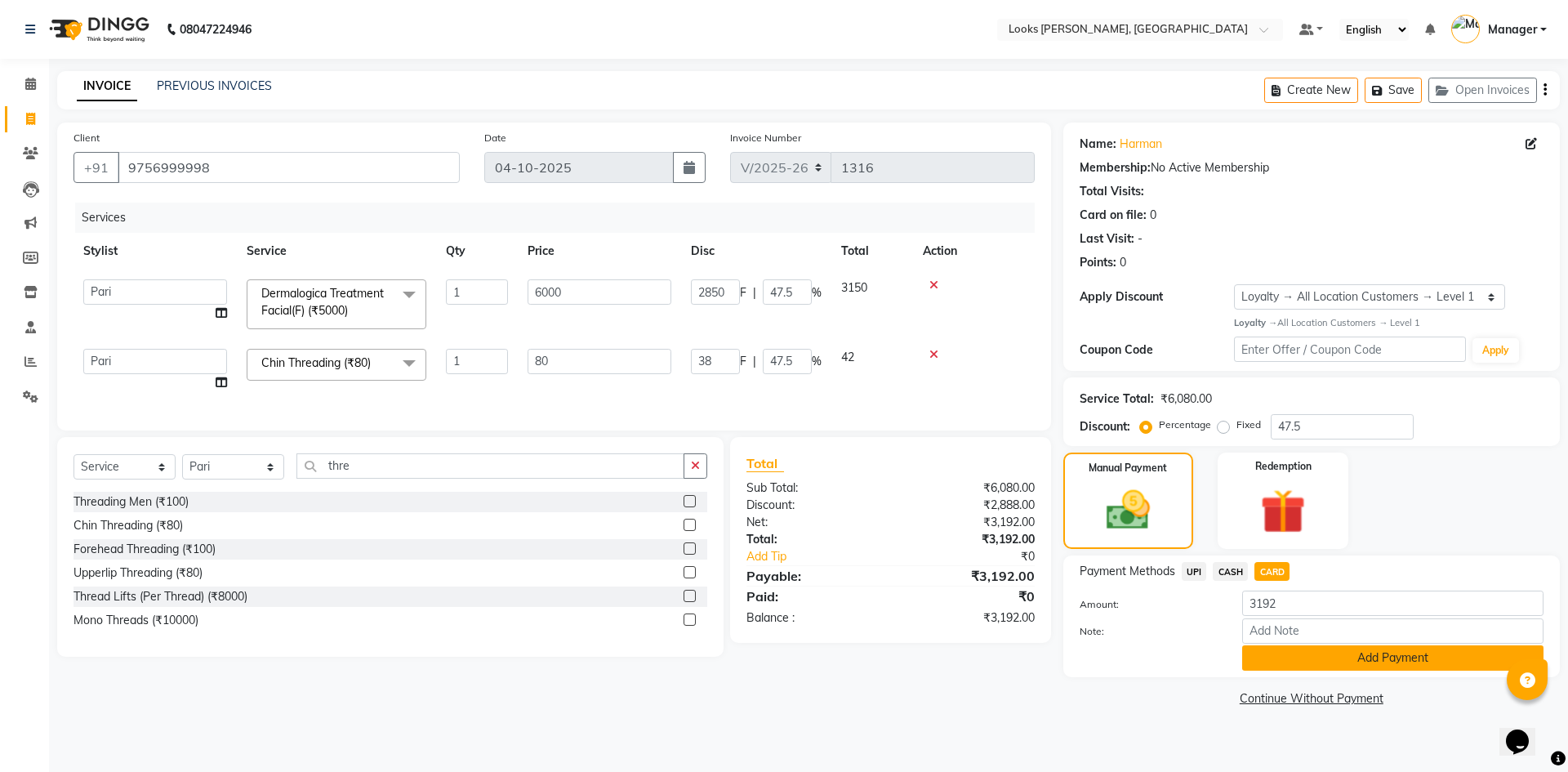
click at [1370, 667] on button "Add Payment" at bounding box center [1393, 658] width 302 height 25
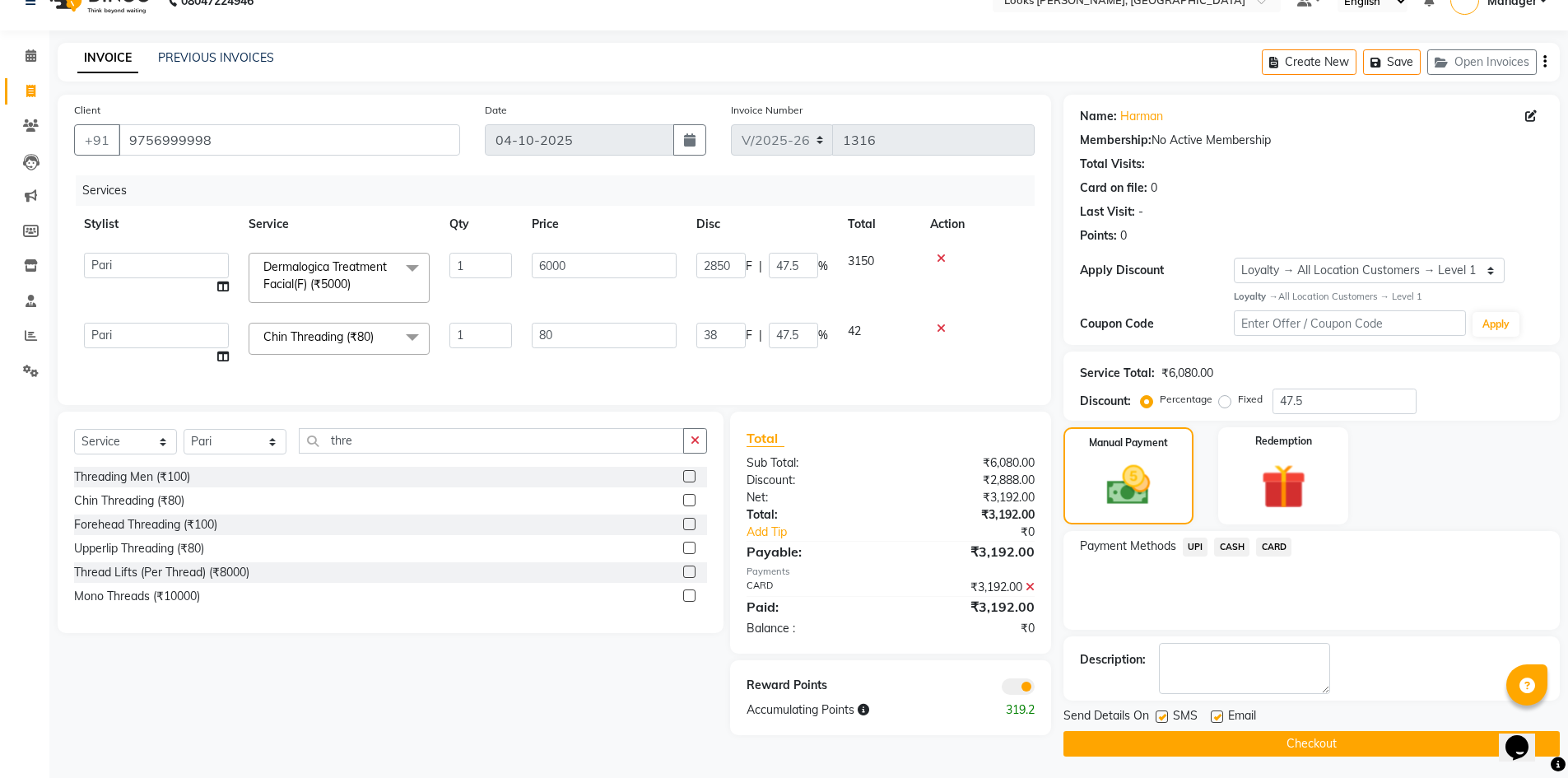
scroll to position [32, 0]
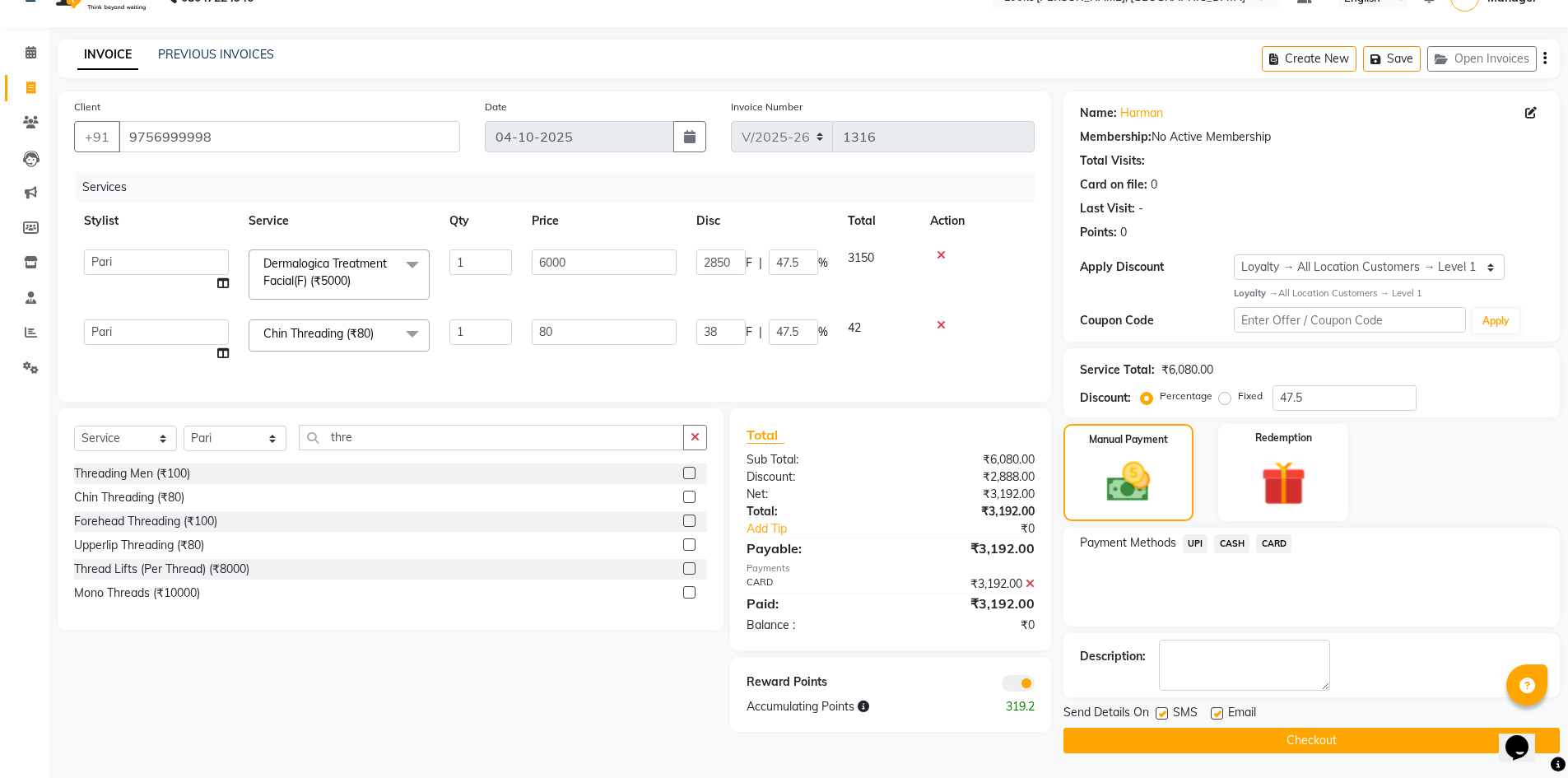
click at [1346, 730] on button "Checkout" at bounding box center [1311, 740] width 496 height 26
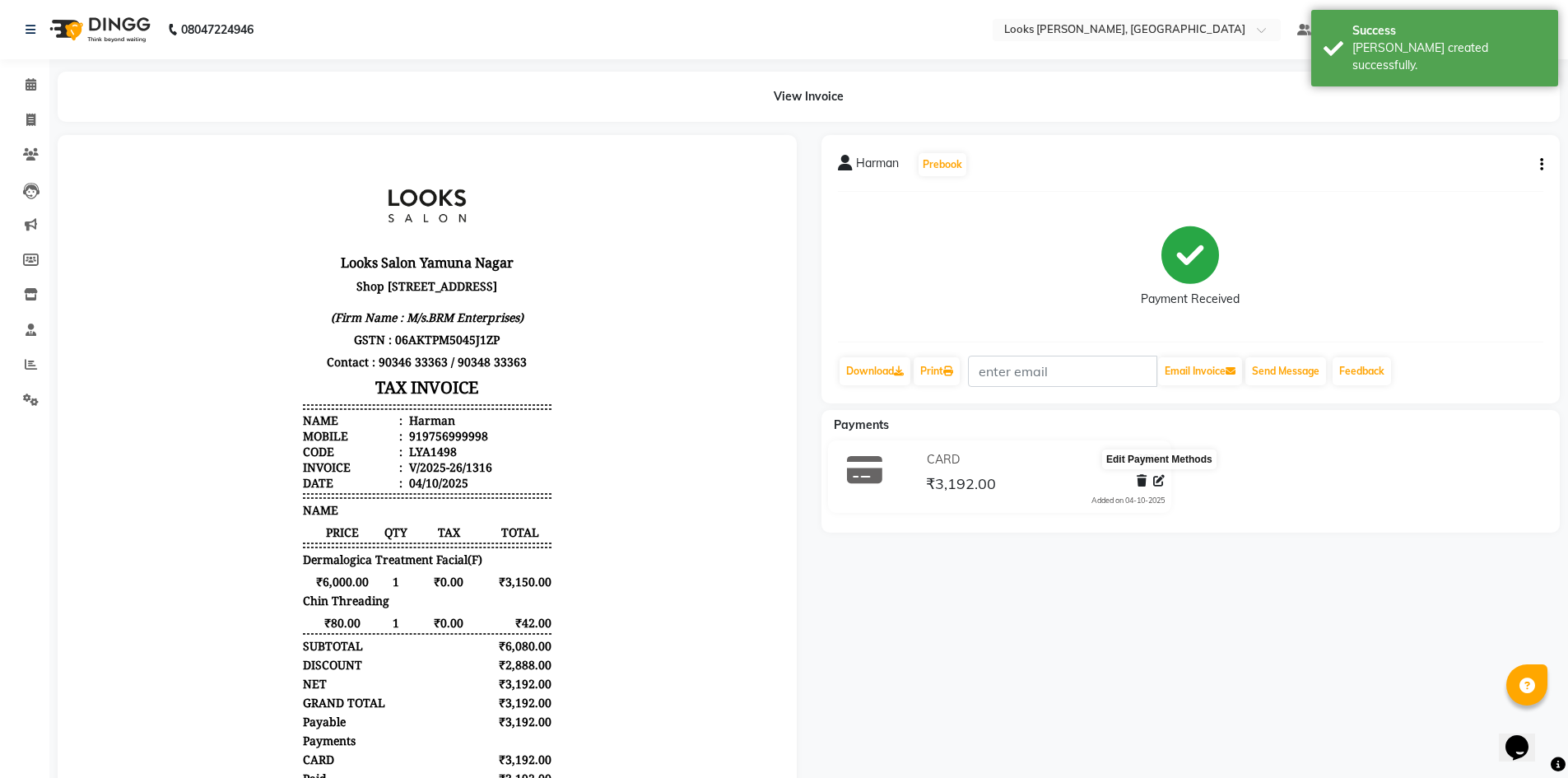
click at [1158, 482] on icon at bounding box center [1158, 480] width 11 height 11
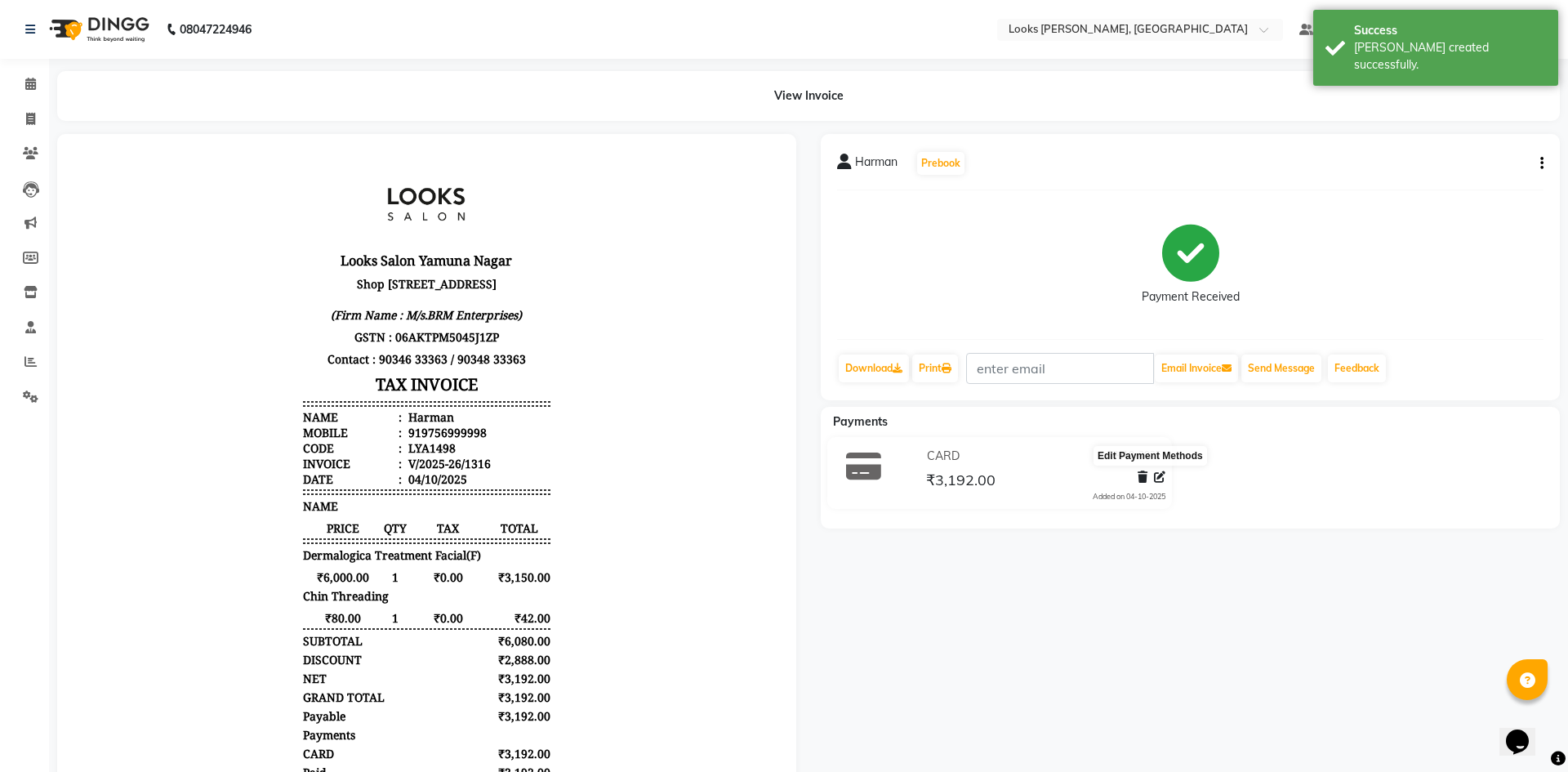
select select "2"
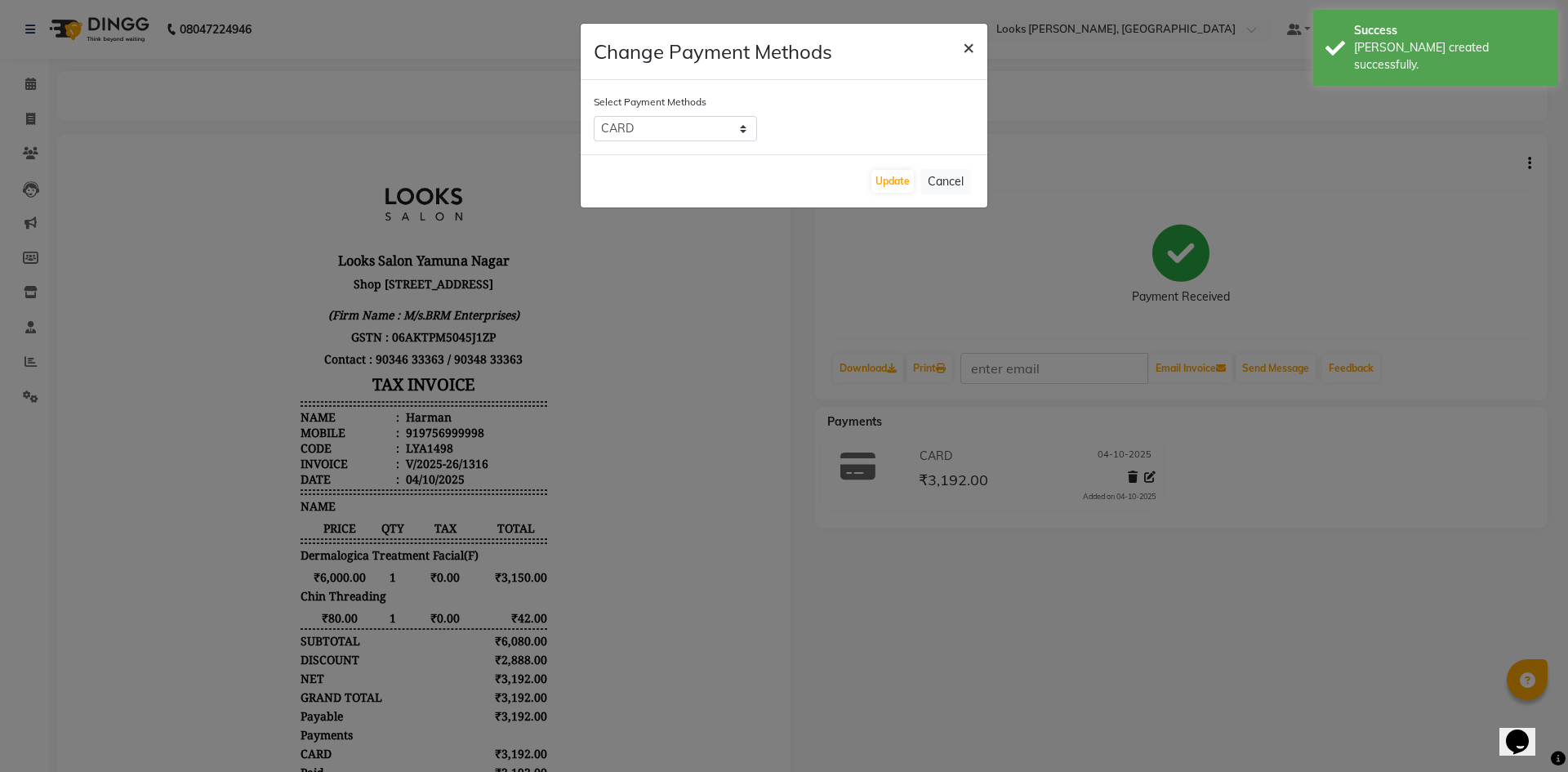
click at [976, 51] on button "×" at bounding box center [969, 47] width 37 height 46
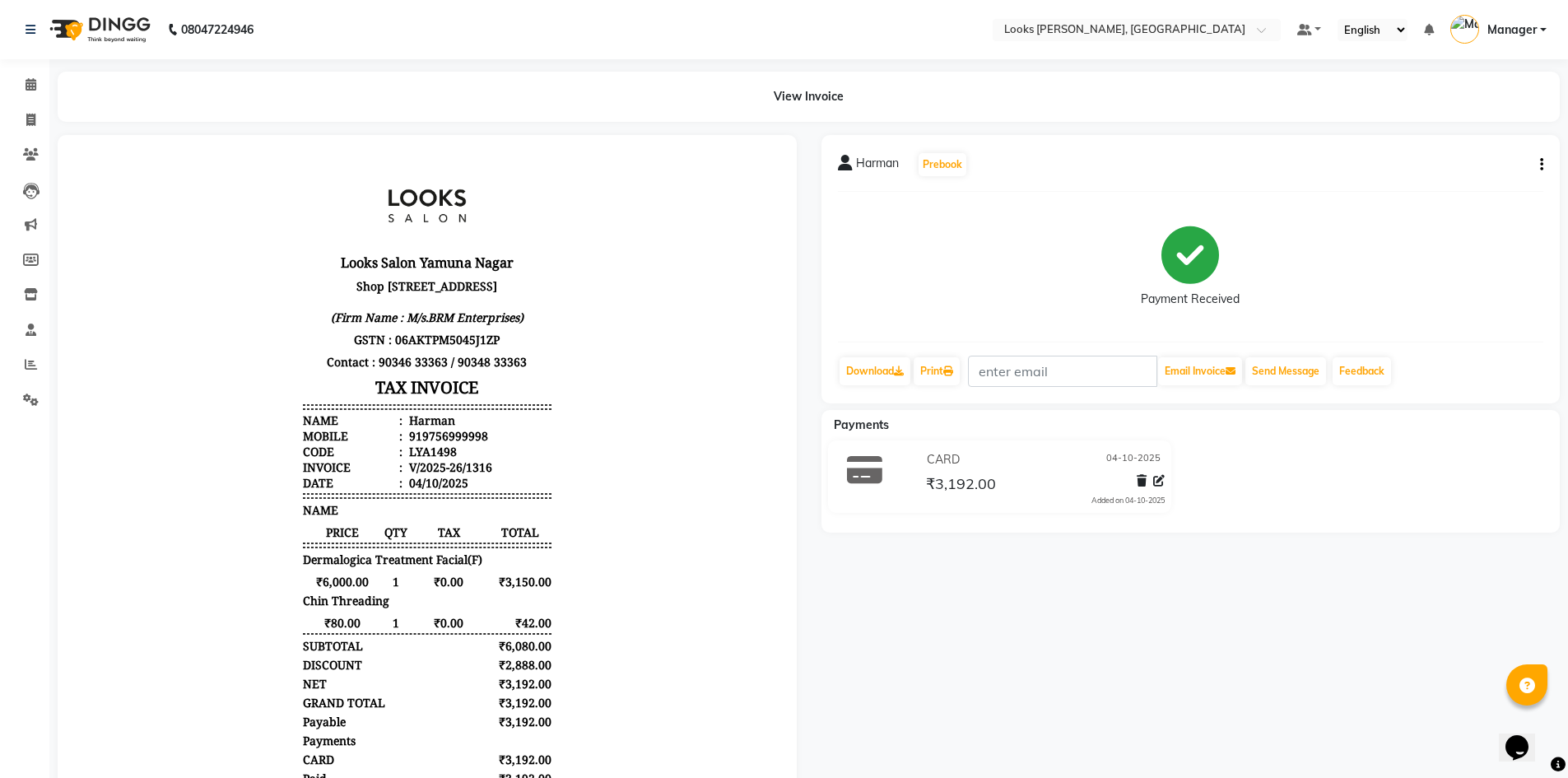
click at [48, 114] on div "View Invoice" at bounding box center [809, 97] width 1527 height 50
drag, startPoint x: 37, startPoint y: 115, endPoint x: 79, endPoint y: 126, distance: 43.4
click at [36, 116] on span at bounding box center [31, 120] width 29 height 19
select select "6017"
select select "service"
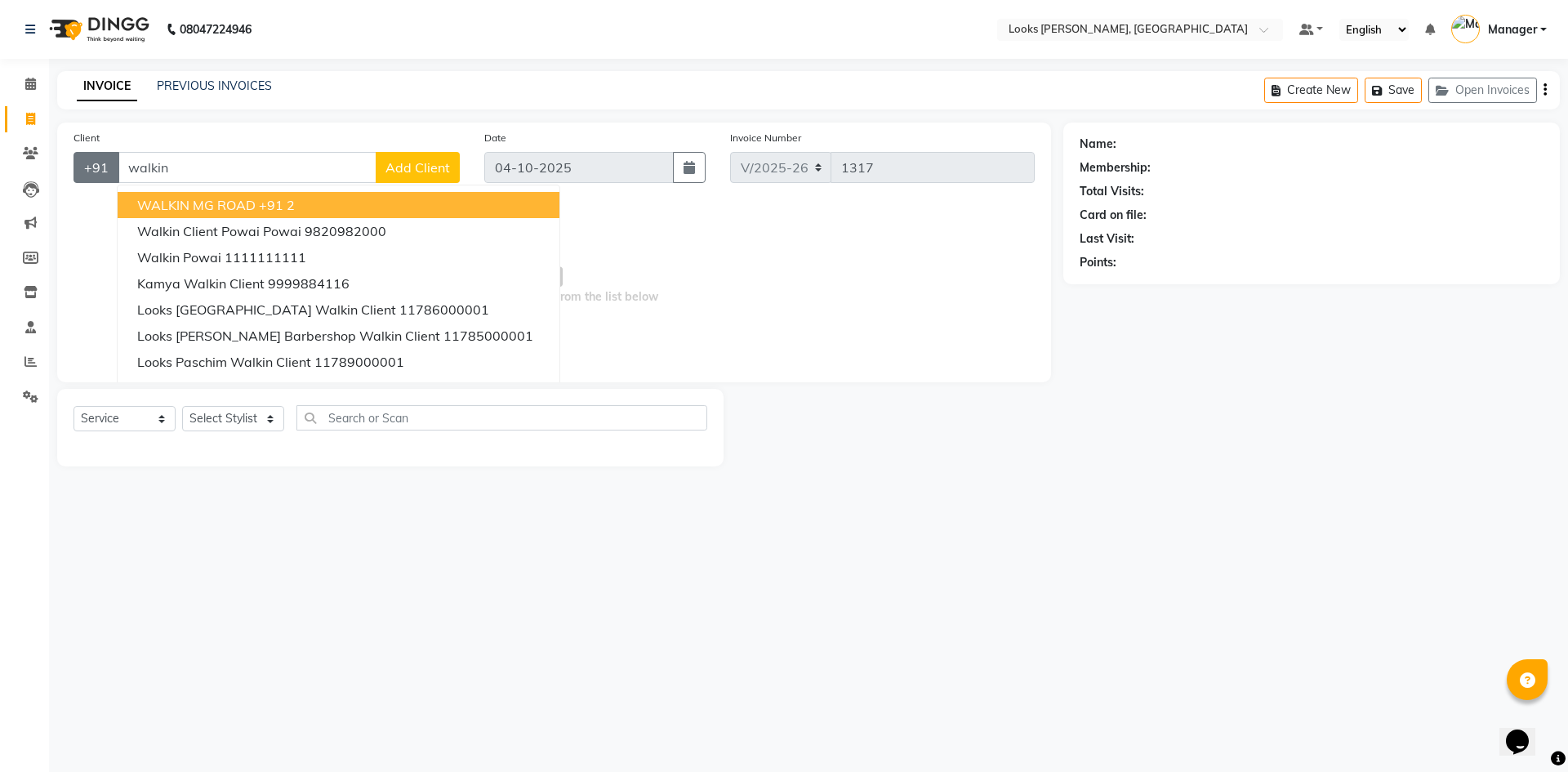
drag, startPoint x: 271, startPoint y: 165, endPoint x: 99, endPoint y: 168, distance: 172.0
click at [99, 169] on div "+91 walkin WALKIN MG ROAD +91 2 walkin client Powai Powai 9820982000 Walkin Pow…" at bounding box center [267, 167] width 386 height 31
type input "9017626364"
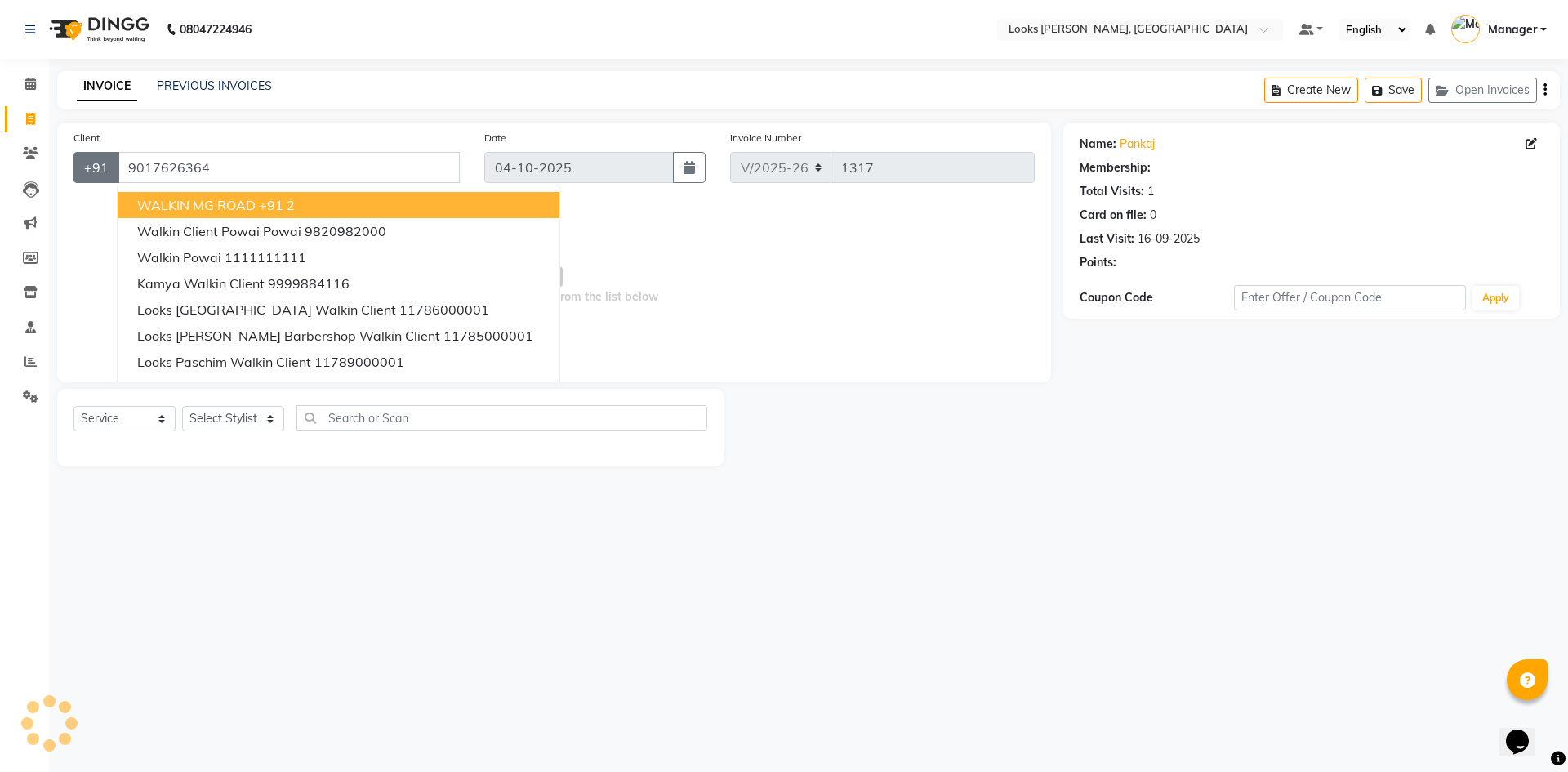
select select "1: Object"
click at [275, 169] on input "9017626364" at bounding box center [289, 167] width 342 height 31
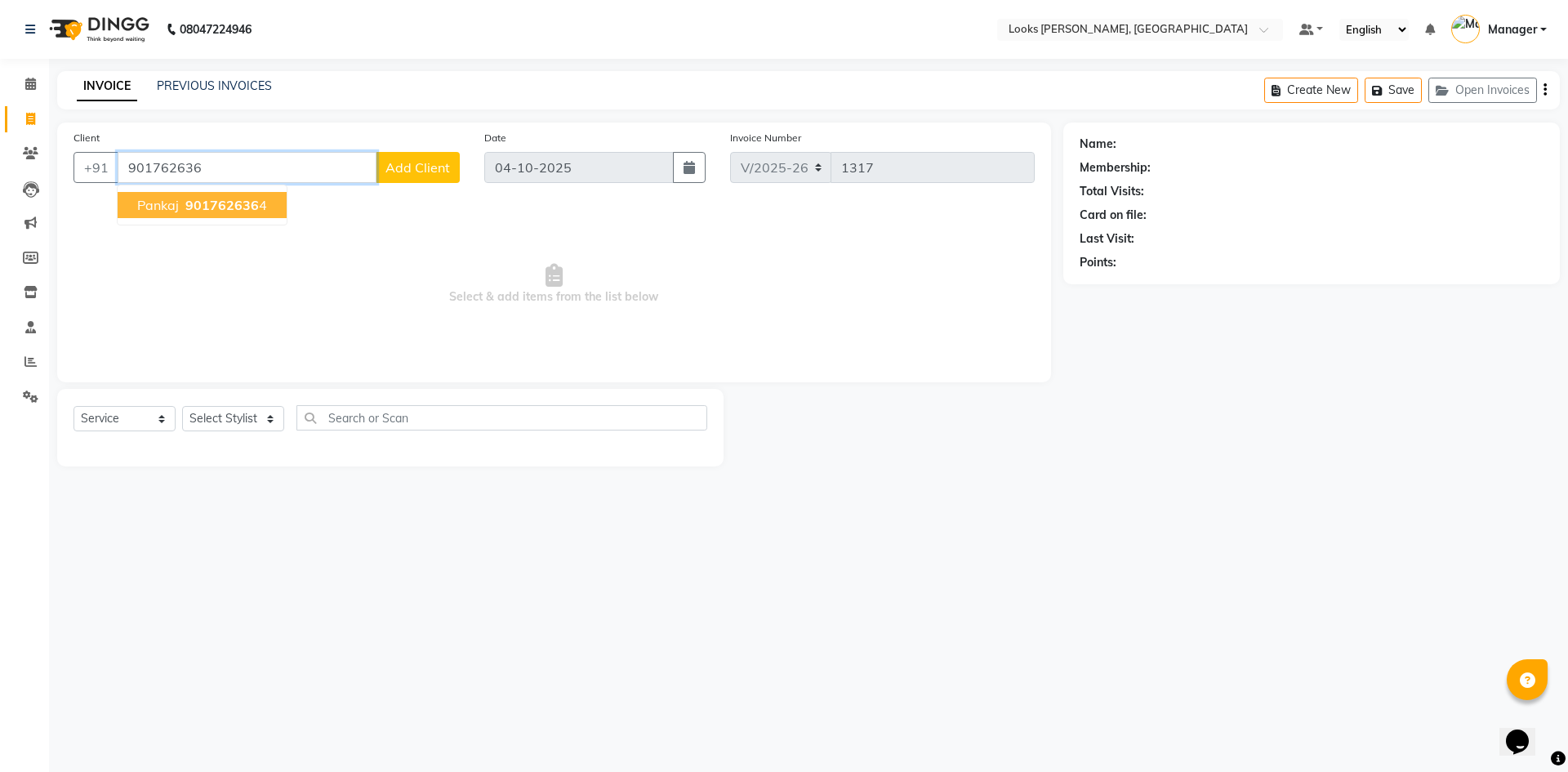
click at [261, 200] on button "pankaj 901762636 4" at bounding box center [202, 204] width 169 height 26
type input "9017626364"
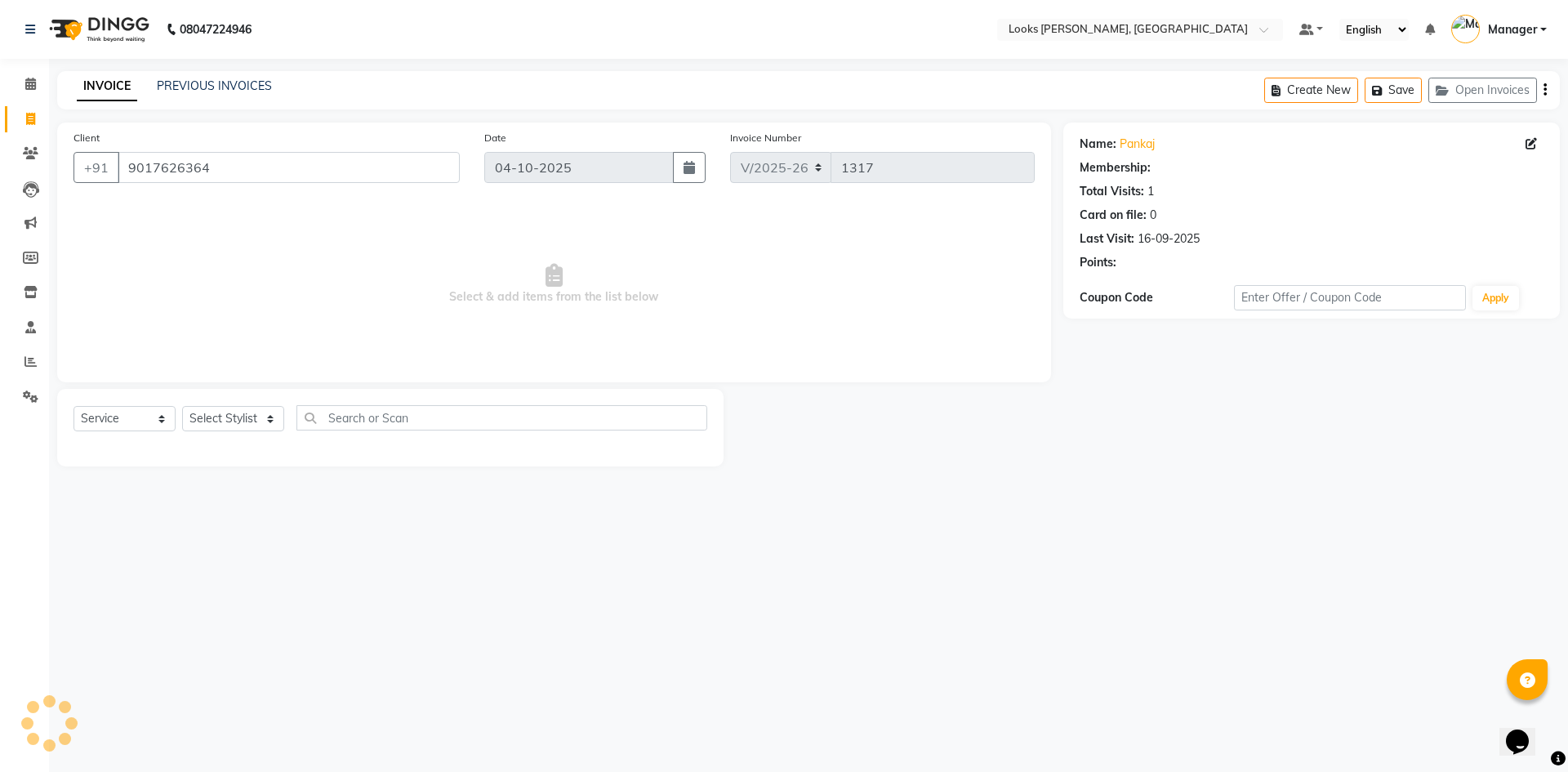
select select "1: Object"
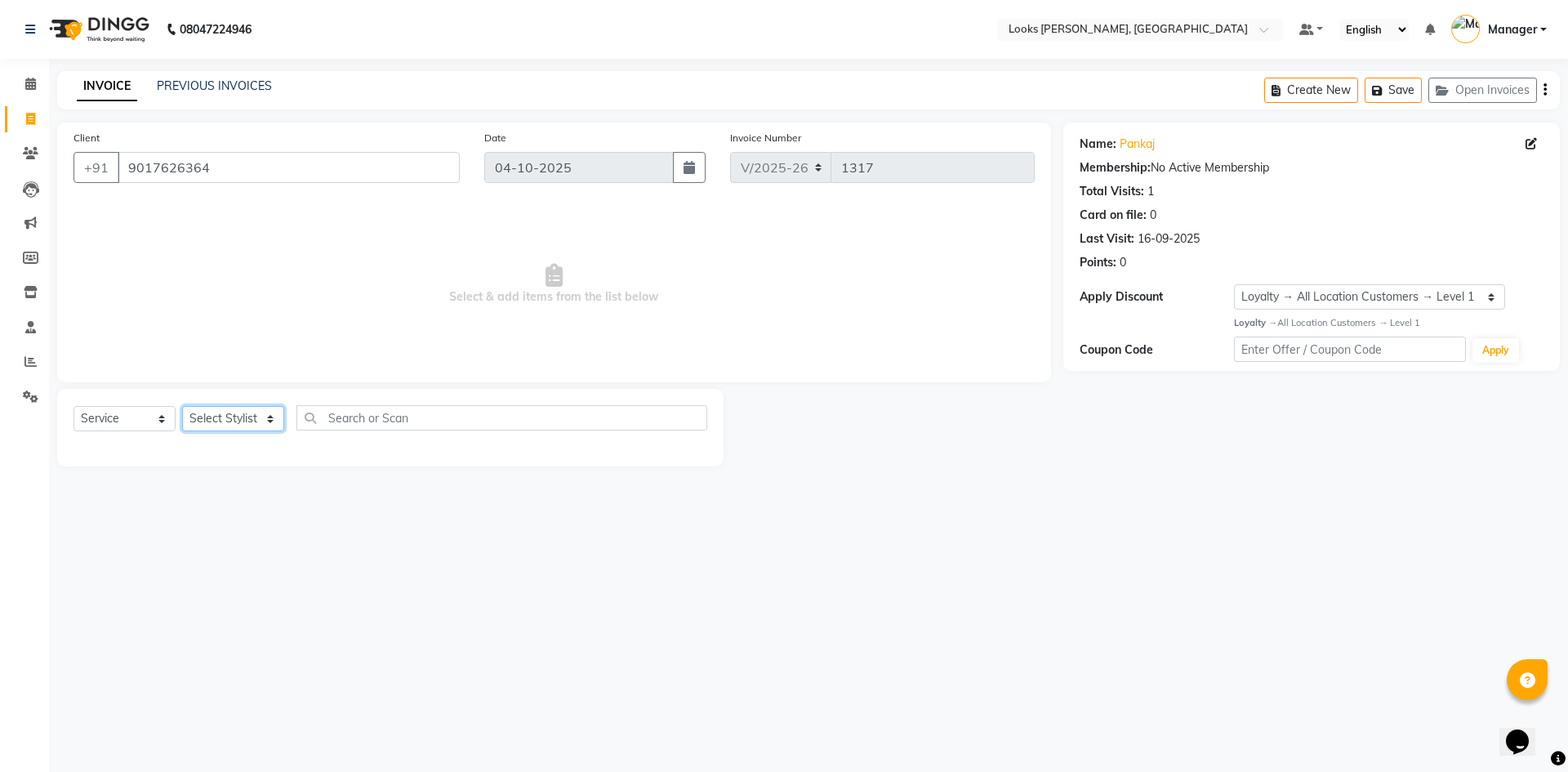
click at [230, 409] on select "Select Stylist [PERSON_NAME] [PERSON_NAME] Atul_pdct BRM_MASTER COUNTER SALES […" at bounding box center [233, 419] width 102 height 25
select select "44372"
click at [182, 406] on select "Select Stylist [PERSON_NAME] [PERSON_NAME] Atul_pdct BRM_MASTER COUNTER SALES […" at bounding box center [233, 419] width 102 height 25
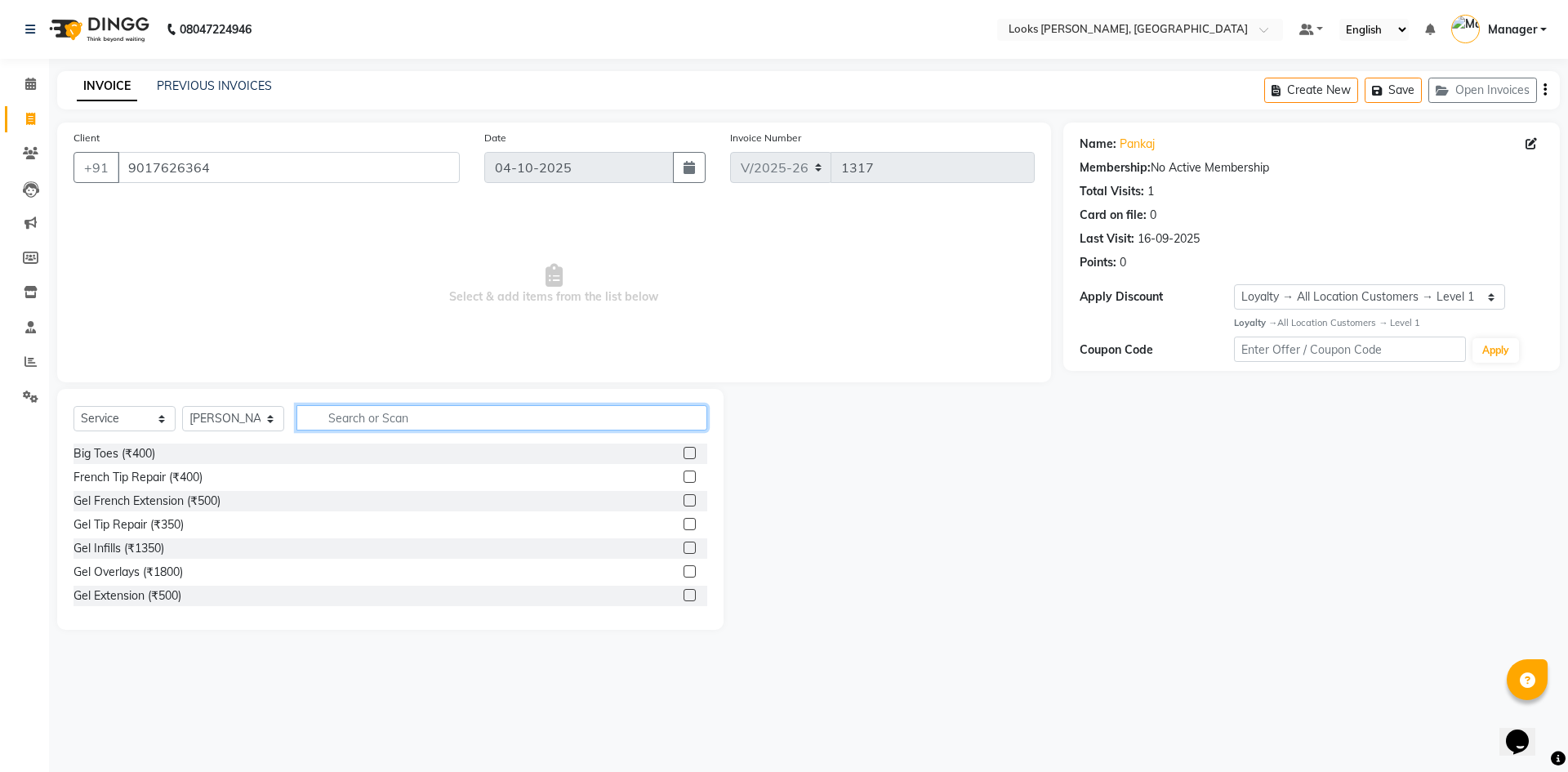
click at [338, 419] on input "text" at bounding box center [502, 418] width 411 height 25
type input "cut"
click at [670, 574] on div "Kids Cut(F) (₹600)" at bounding box center [391, 572] width 634 height 20
click at [684, 571] on label at bounding box center [690, 571] width 12 height 12
click at [684, 571] on input "checkbox" at bounding box center [689, 572] width 11 height 11
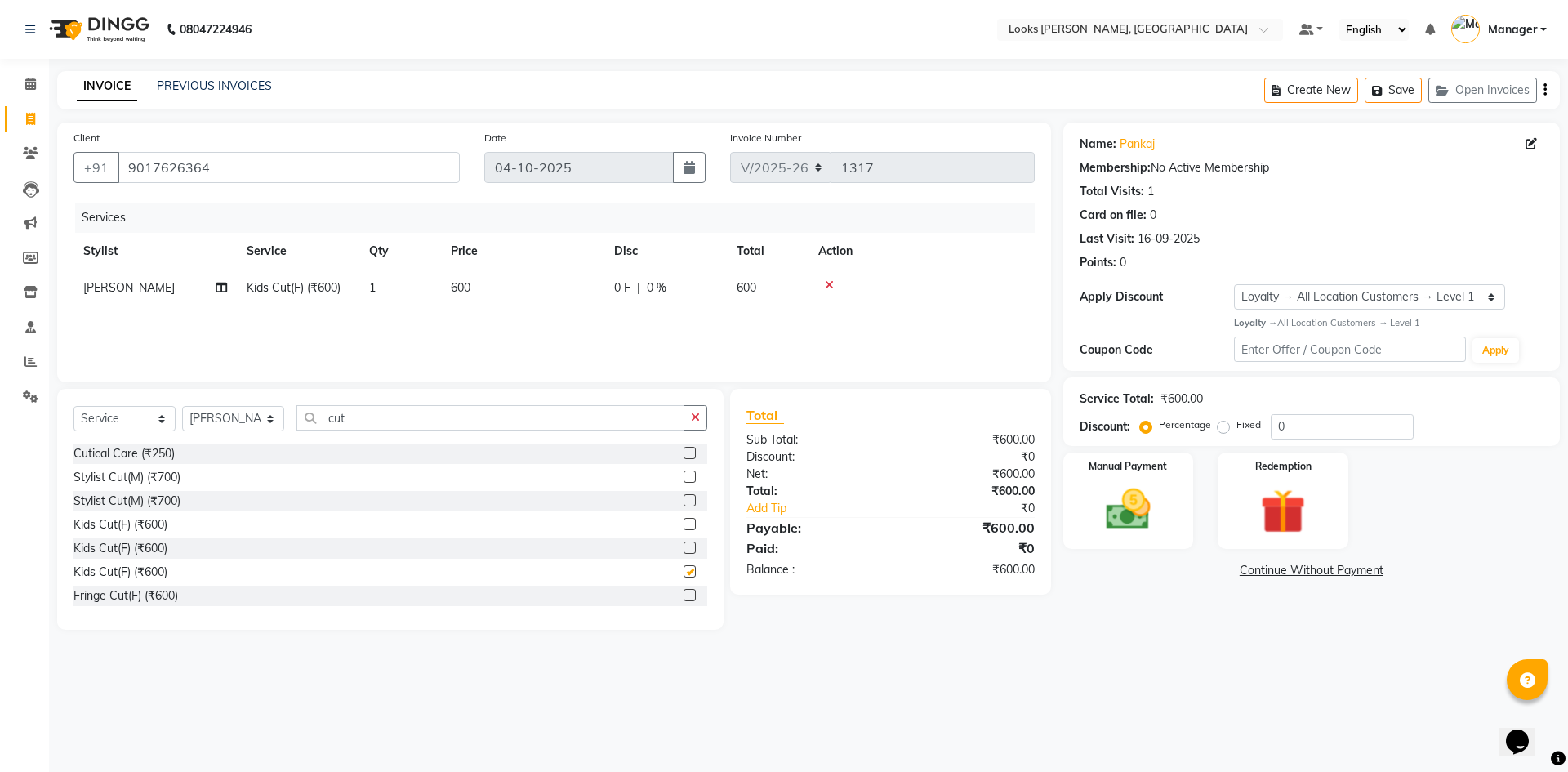
checkbox input "false"
click at [512, 290] on td "600" at bounding box center [522, 287] width 164 height 36
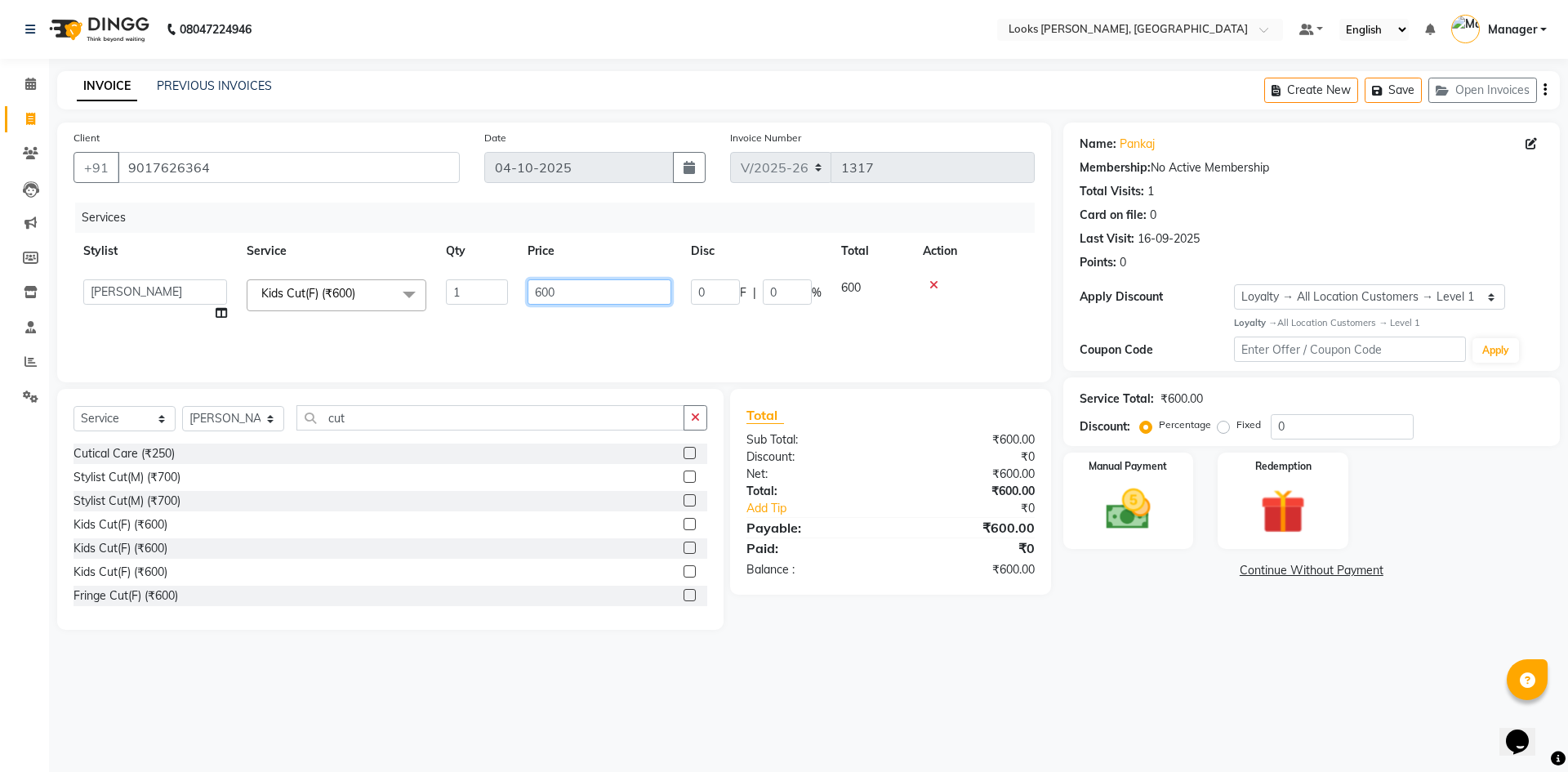
drag, startPoint x: 568, startPoint y: 292, endPoint x: 487, endPoint y: 291, distance: 81.0
click at [487, 291] on tr "AFJAL AHMAD Akil Astha Atul_pdct BRM_MASTER COUNTER SALES Himanshu JAMSHED ALI …" at bounding box center [554, 300] width 961 height 62
type input "800"
click at [1068, 625] on div "Name: Pankaj Membership: No Active Membership Total Visits: 1 Card on file: 0 L…" at bounding box center [1318, 376] width 509 height 507
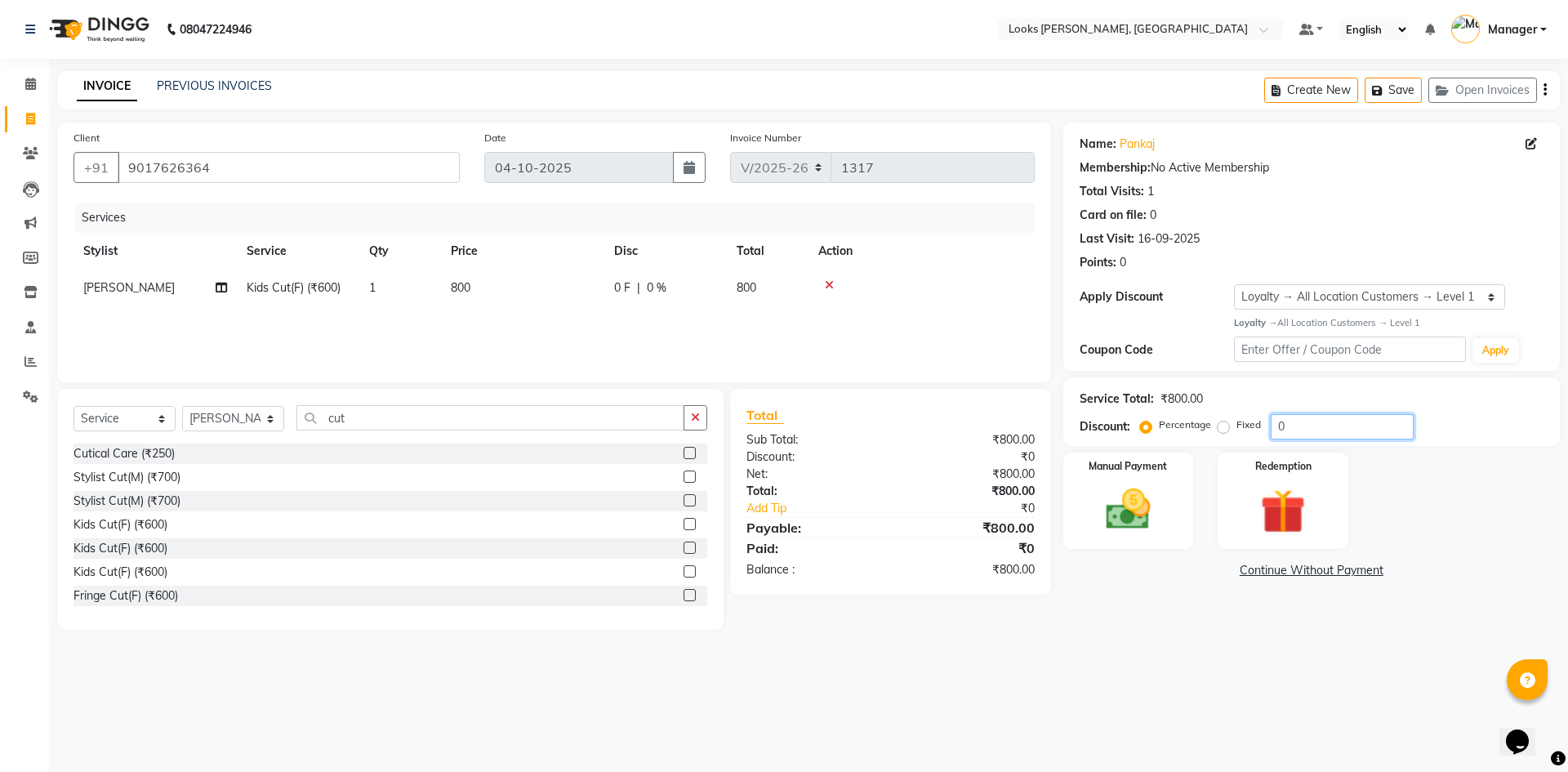
drag, startPoint x: 1293, startPoint y: 428, endPoint x: 1243, endPoint y: 424, distance: 50.2
click at [1243, 424] on div "Percentage Fixed 0" at bounding box center [1278, 427] width 270 height 25
type input "47.5"
click at [1246, 643] on main "INVOICE PREVIOUS INVOICES Create New Save Open Invoices Client +91 9017626364 D…" at bounding box center [809, 363] width 1519 height 583
click at [1168, 517] on div "Manual Payment" at bounding box center [1128, 500] width 136 height 101
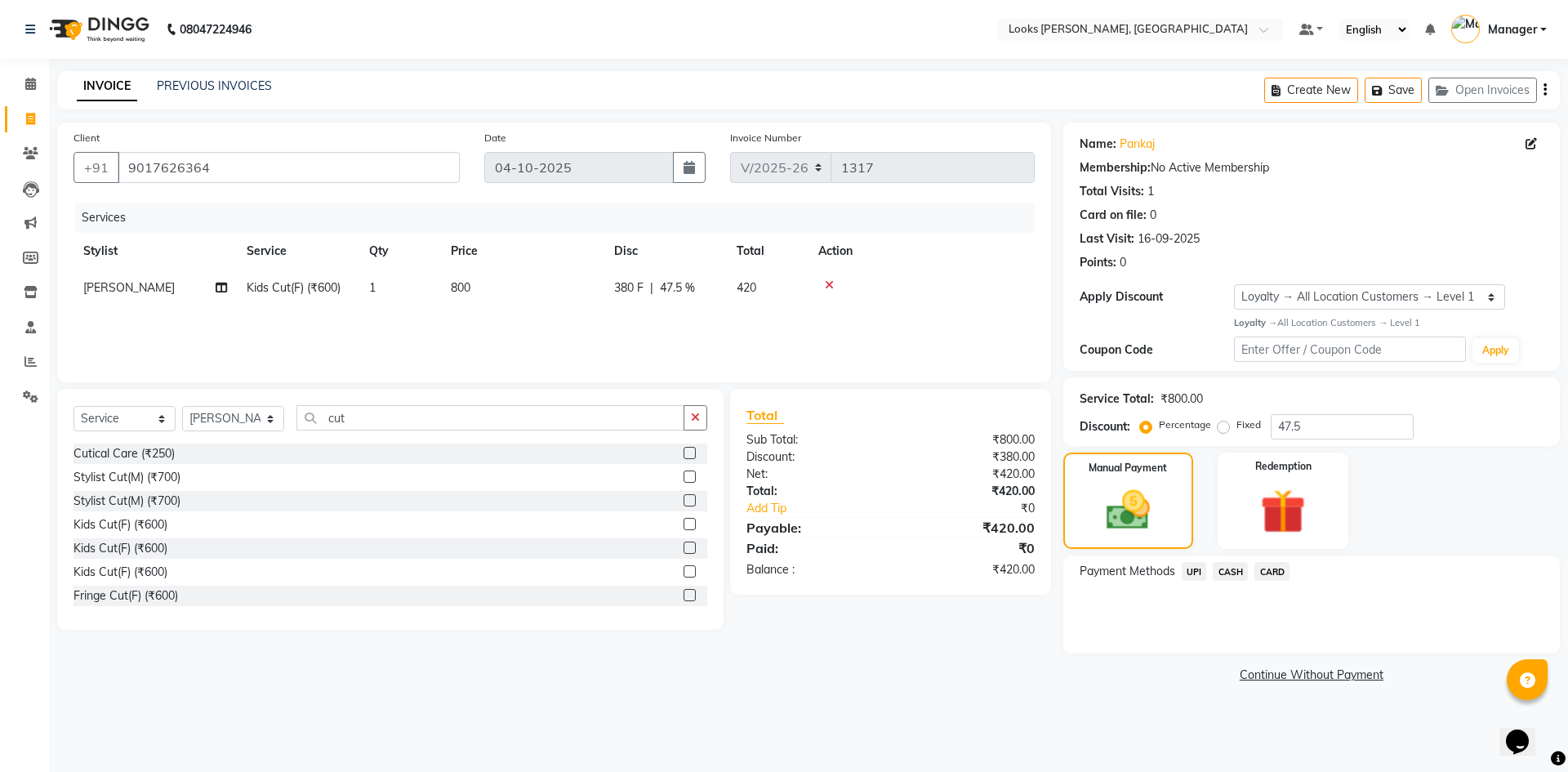
click at [1194, 576] on span "UPI" at bounding box center [1194, 571] width 25 height 19
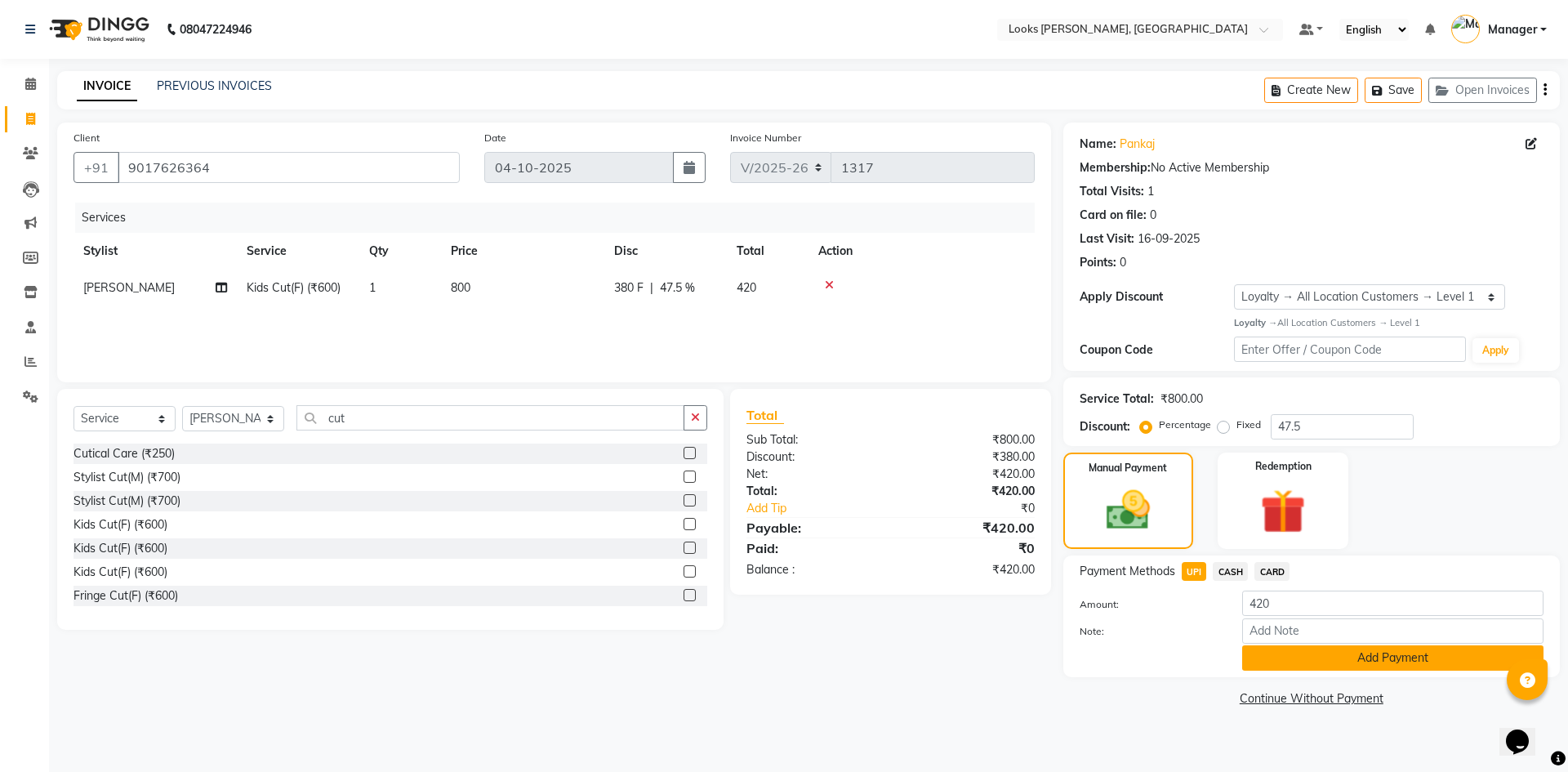
click at [1287, 661] on button "Add Payment" at bounding box center [1393, 658] width 302 height 25
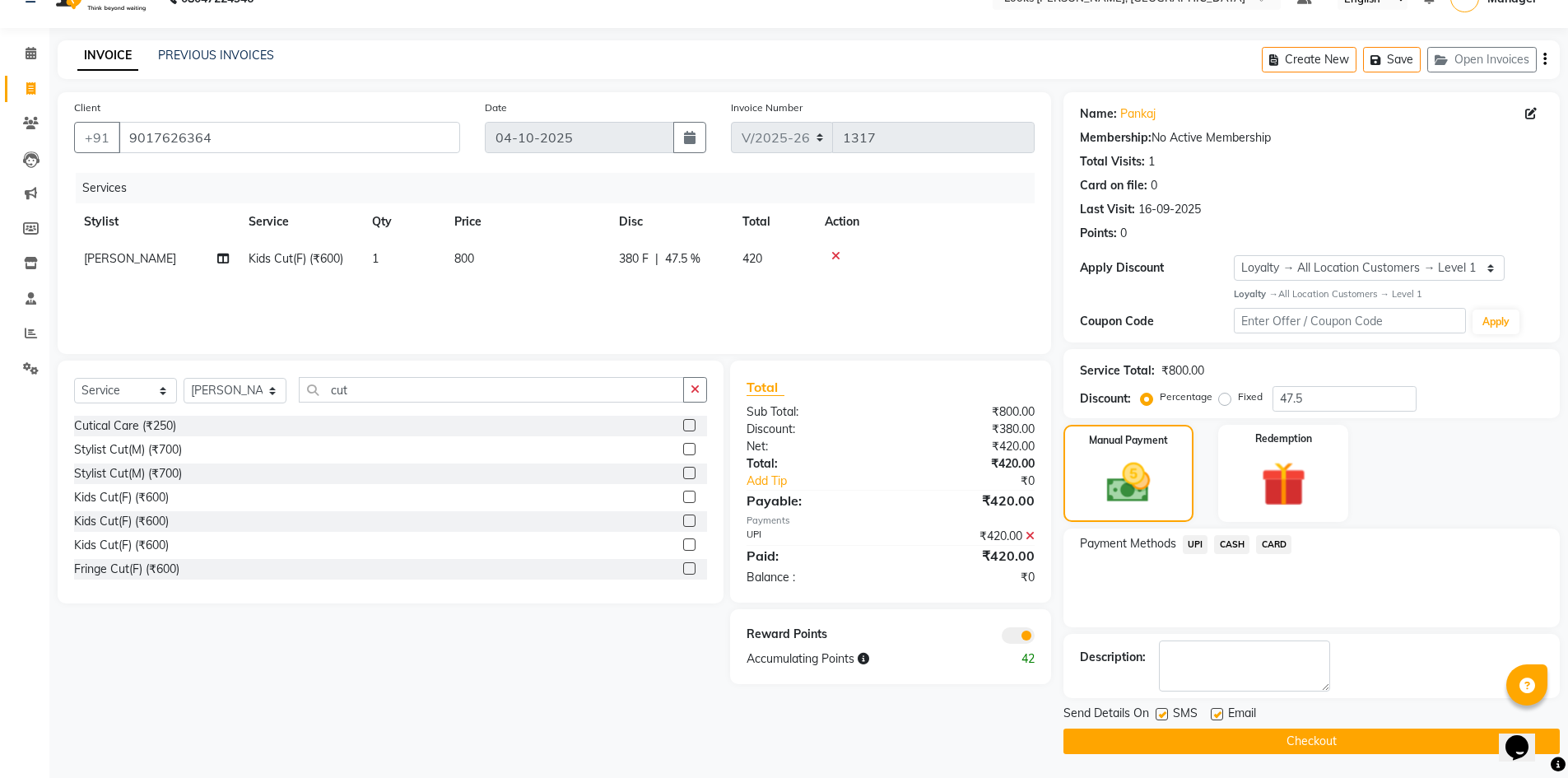
scroll to position [32, 0]
click at [1320, 752] on button "Checkout" at bounding box center [1311, 740] width 496 height 26
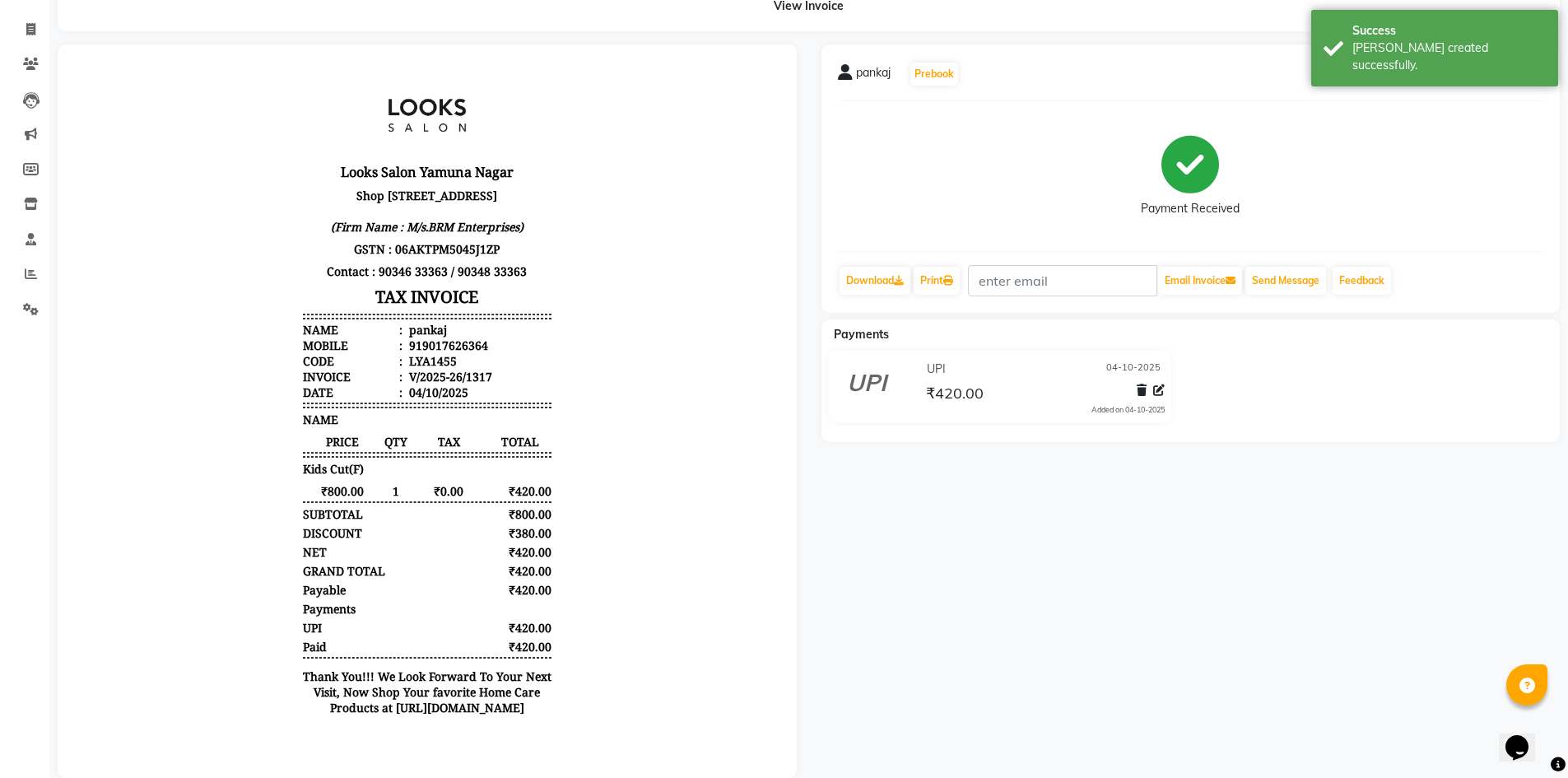
scroll to position [127, 0]
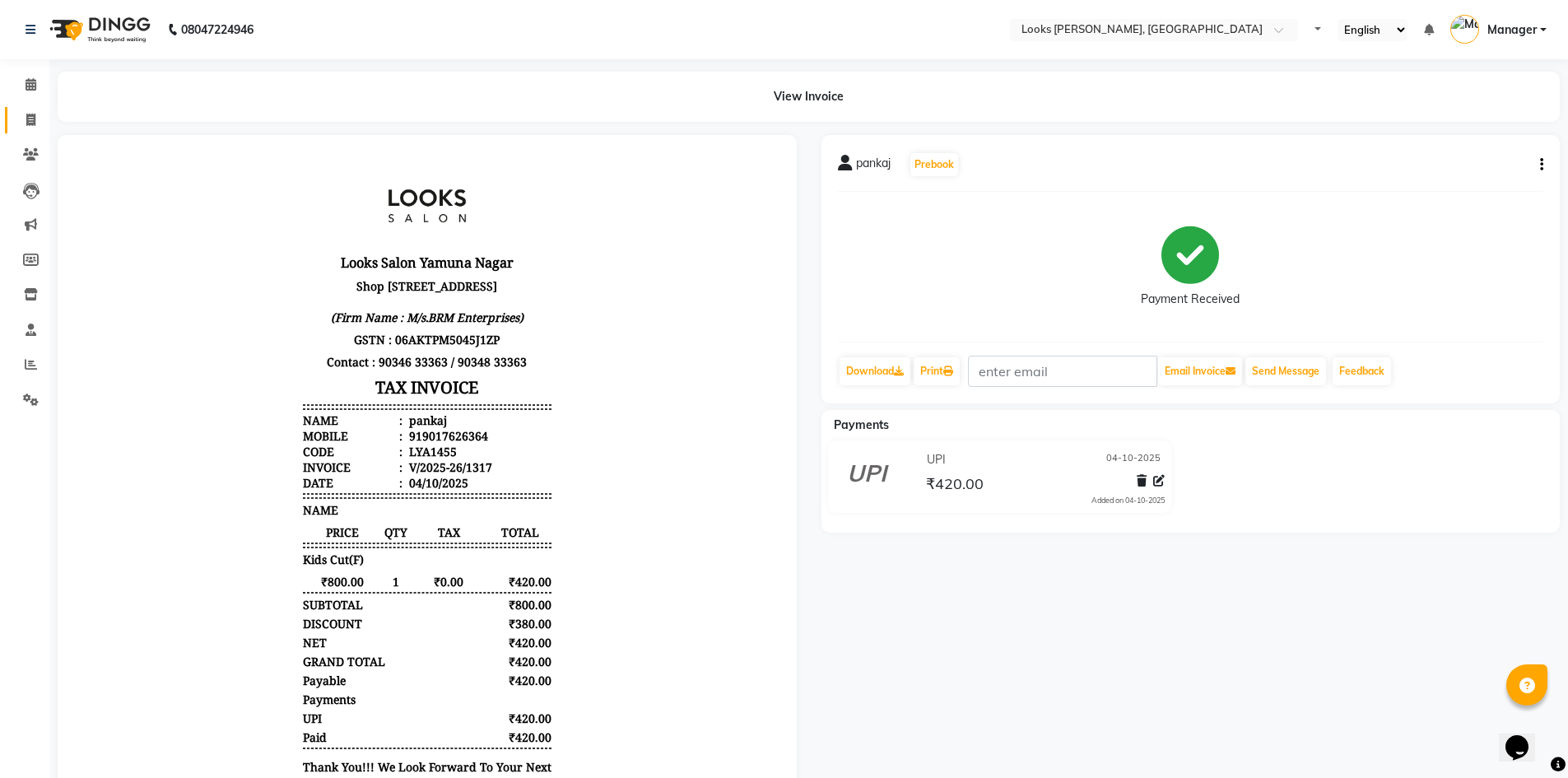
drag, startPoint x: 35, startPoint y: 132, endPoint x: 32, endPoint y: 113, distance: 19.2
click at [34, 132] on link "Invoice" at bounding box center [25, 120] width 39 height 27
click at [32, 114] on icon at bounding box center [31, 120] width 9 height 12
select select "service"
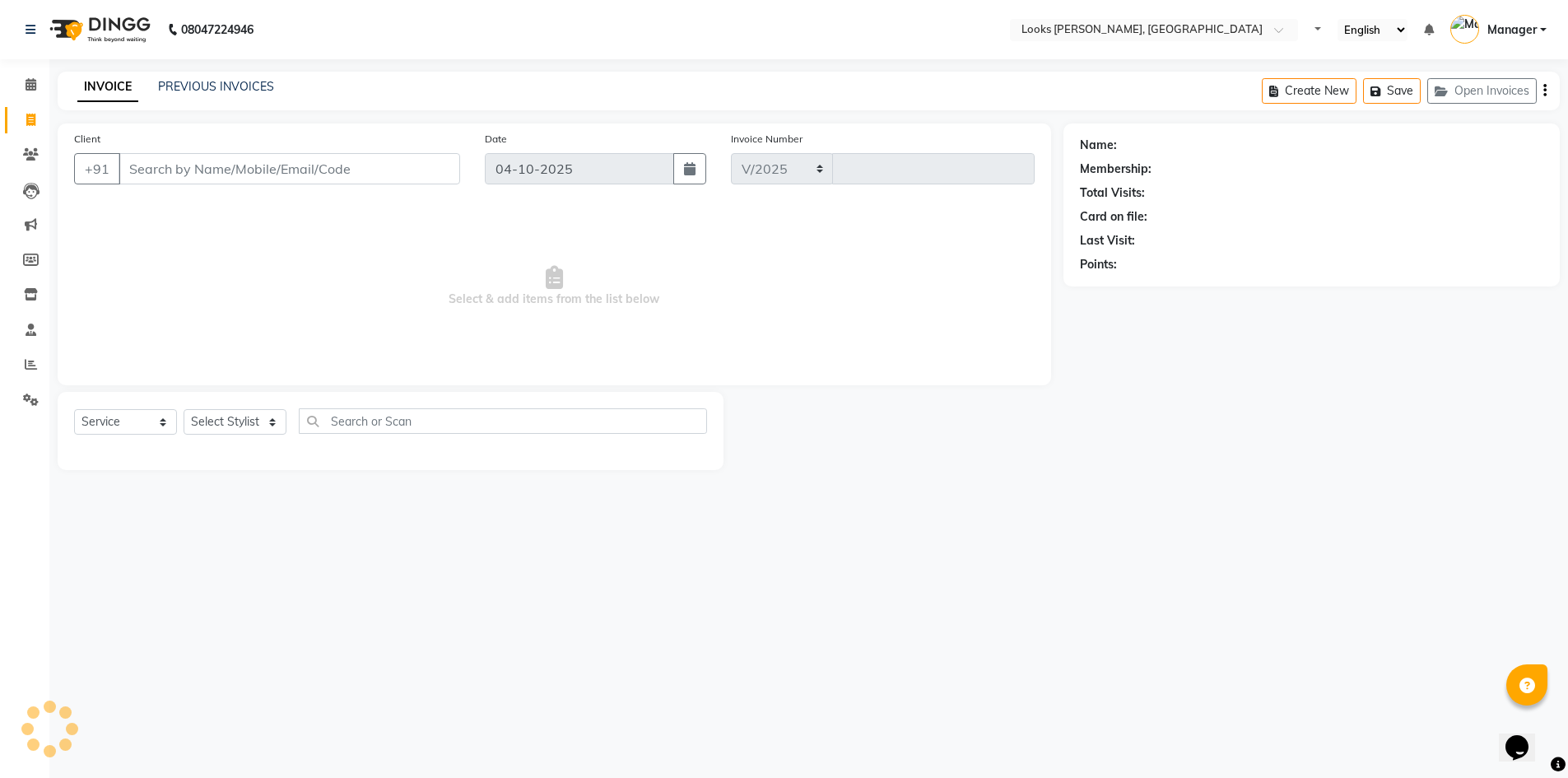
select select "6017"
type input "1318"
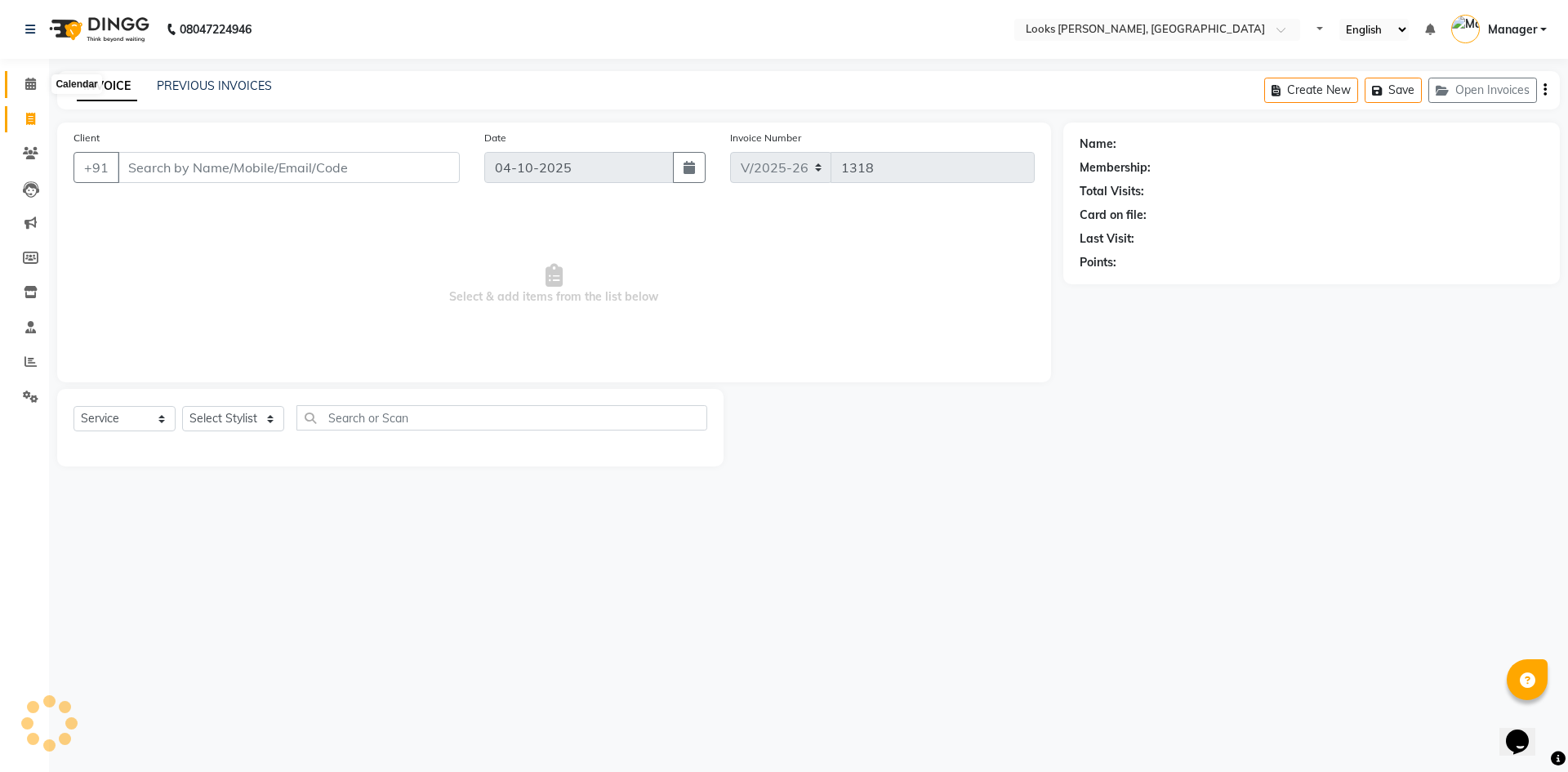
click at [25, 89] on span at bounding box center [31, 85] width 29 height 19
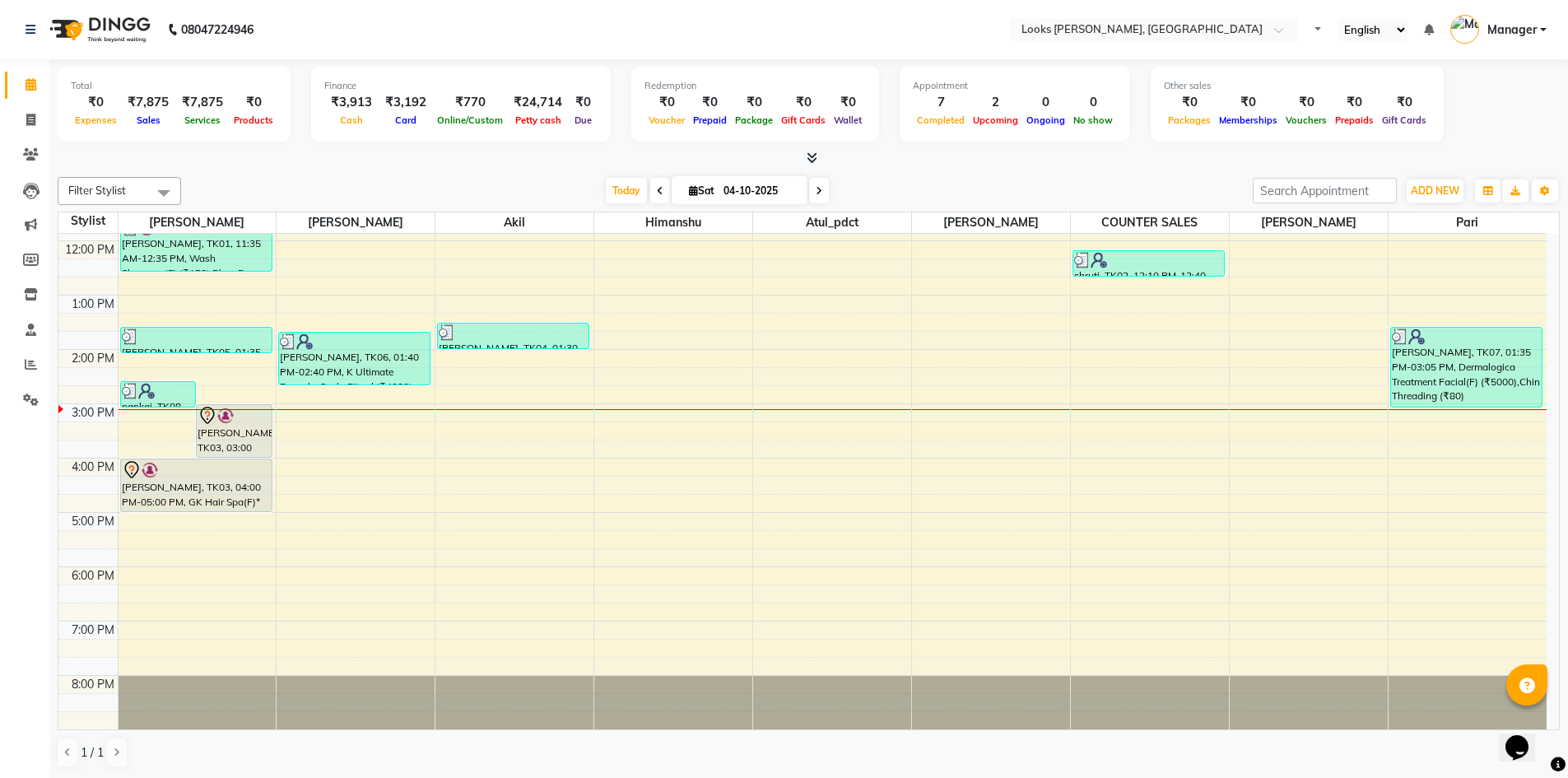
scroll to position [1, 0]
click at [542, 106] on div "₹24,714" at bounding box center [538, 102] width 61 height 19
click at [538, 126] on div "Petty cash" at bounding box center [538, 119] width 61 height 17
